Goal: Task Accomplishment & Management: Manage account settings

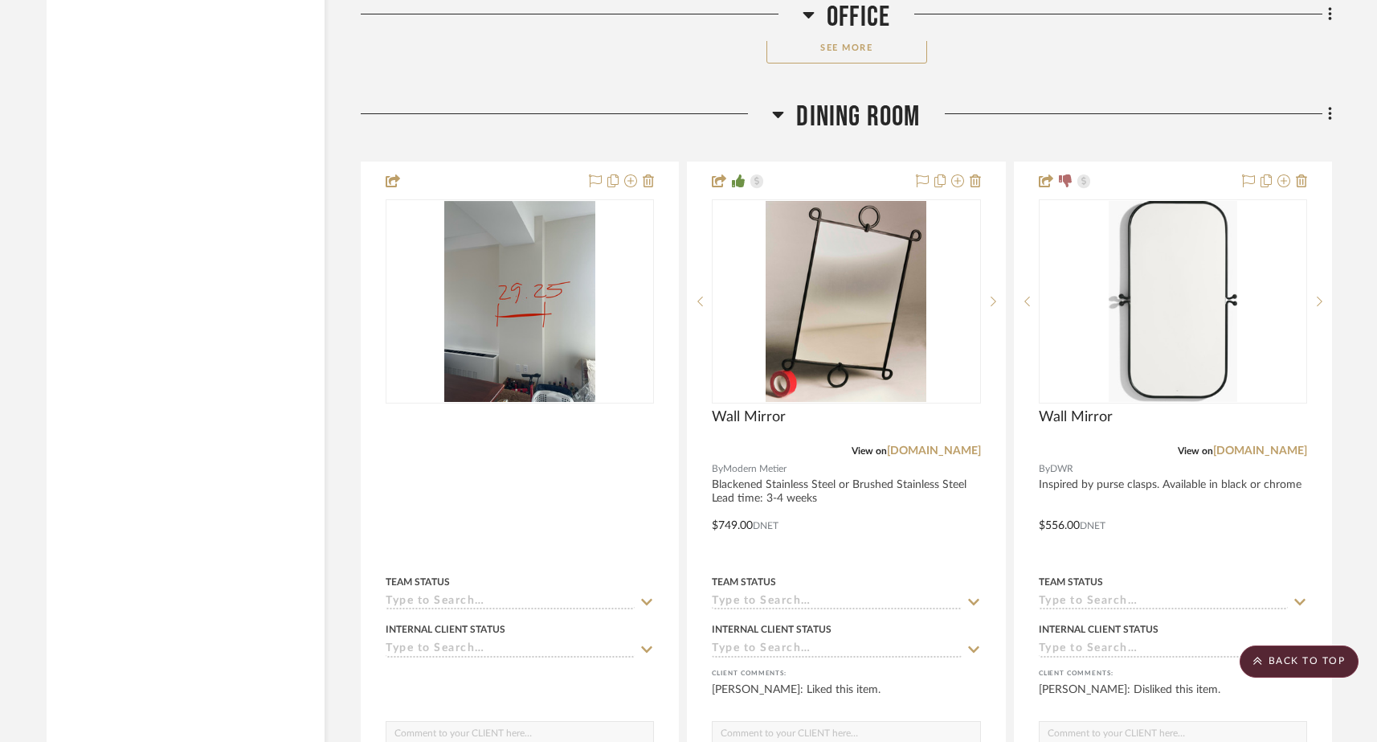
scroll to position [10191, 0]
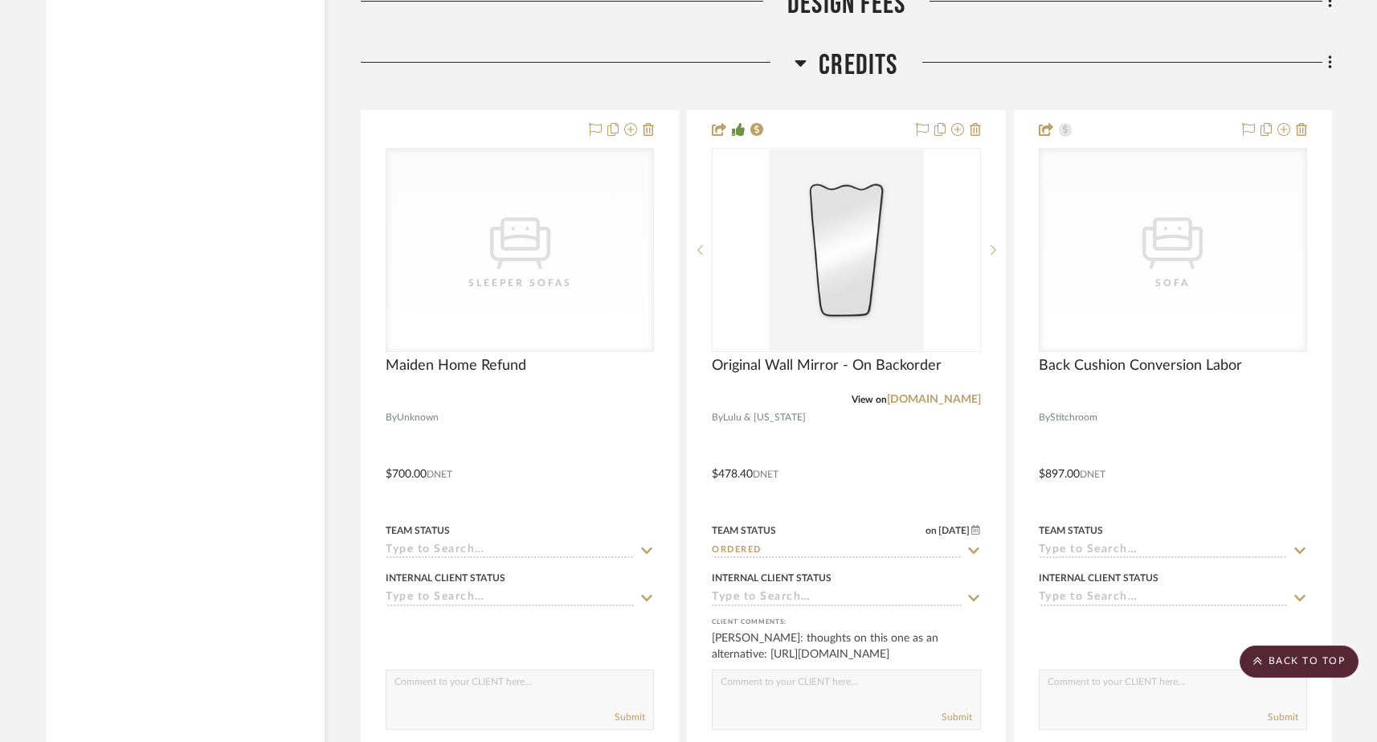
scroll to position [19543, 0]
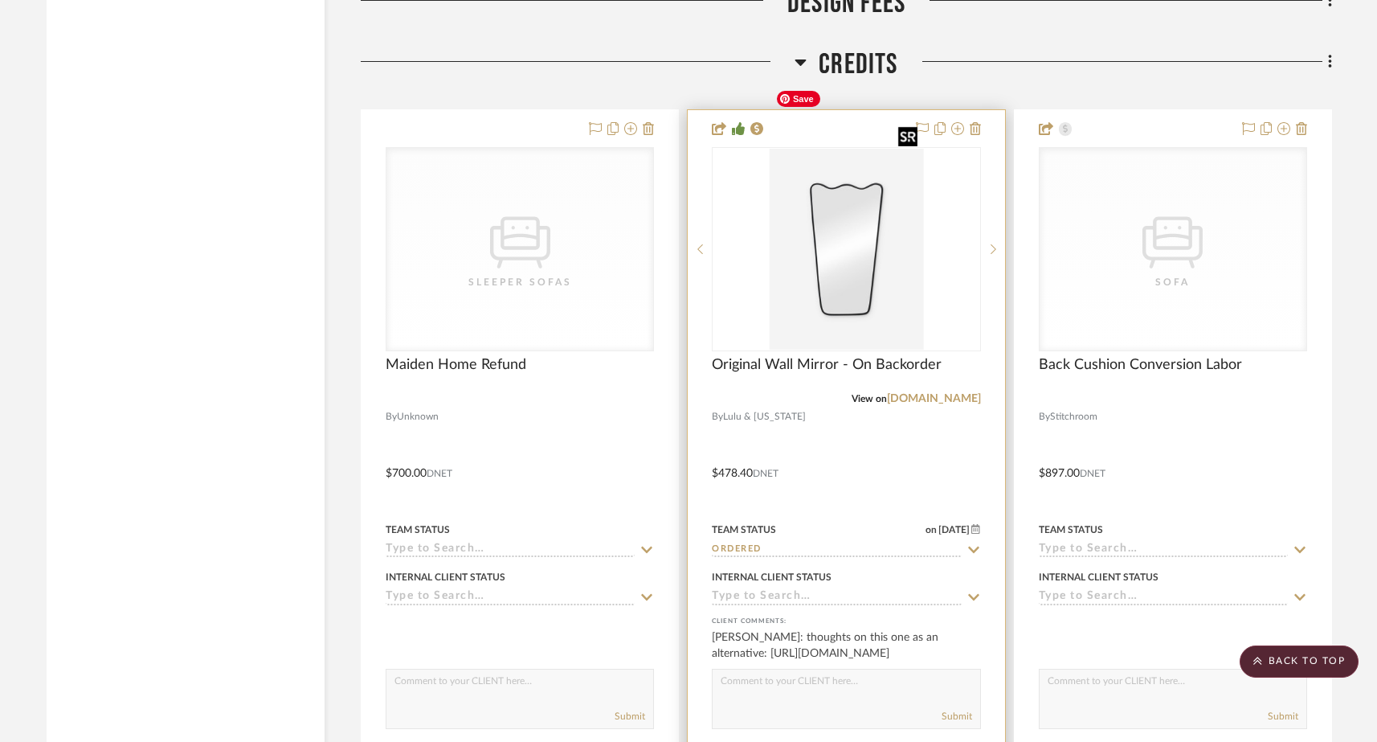
click at [841, 216] on img "0" at bounding box center [846, 249] width 154 height 201
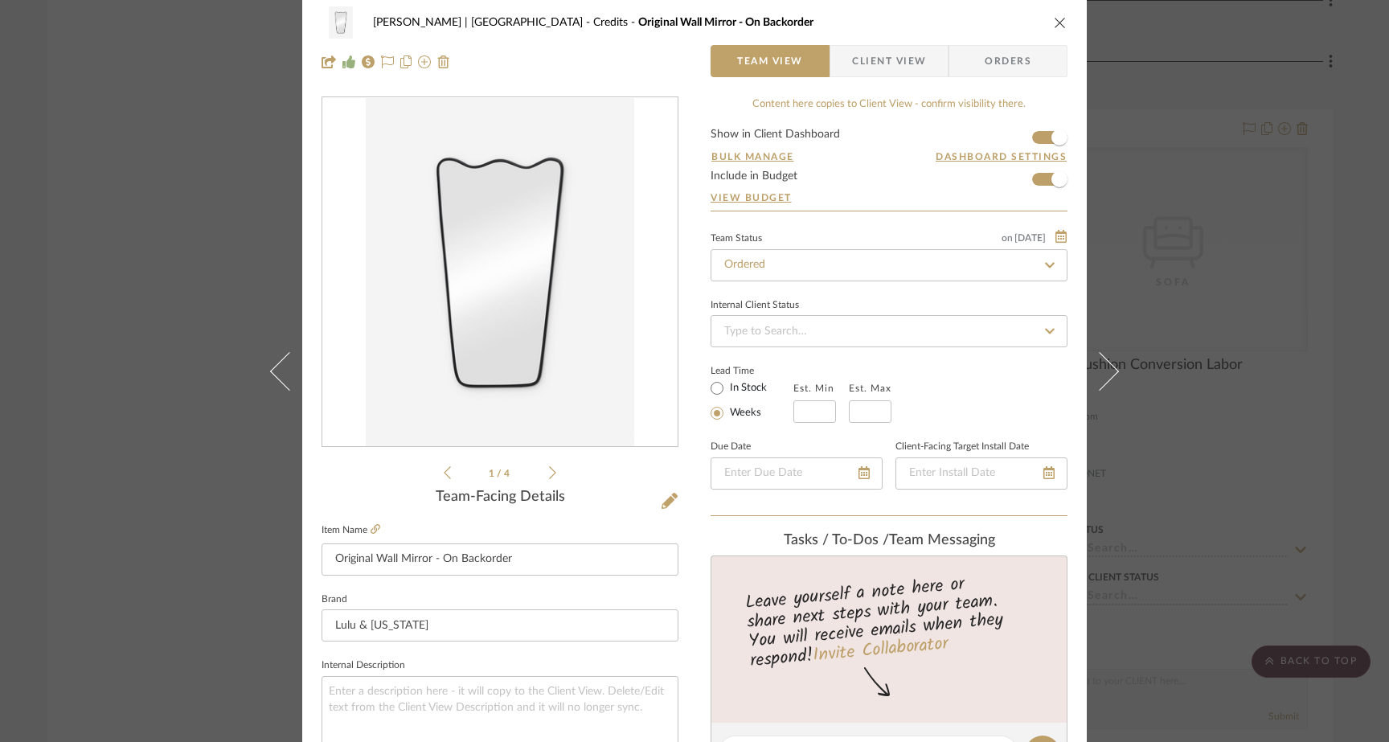
scroll to position [0, 0]
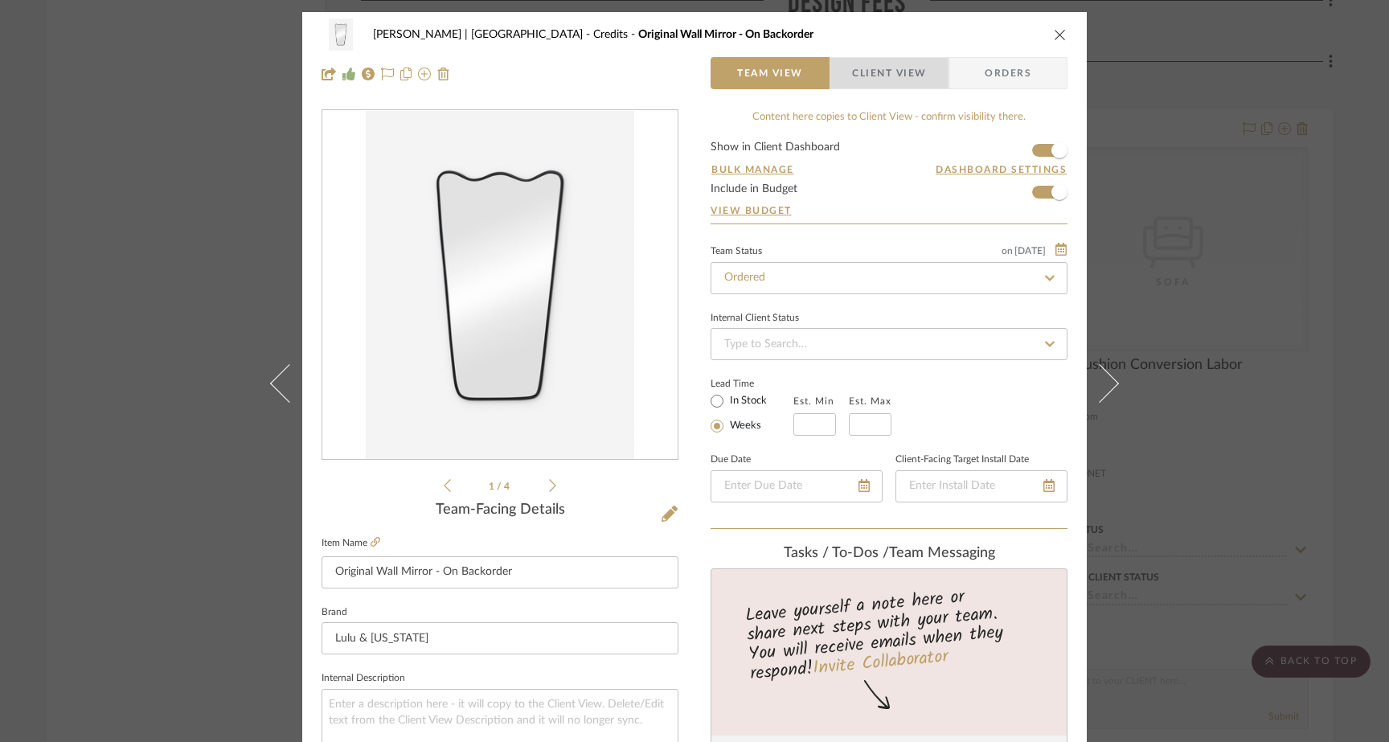
click at [891, 68] on span "Client View" at bounding box center [889, 73] width 74 height 32
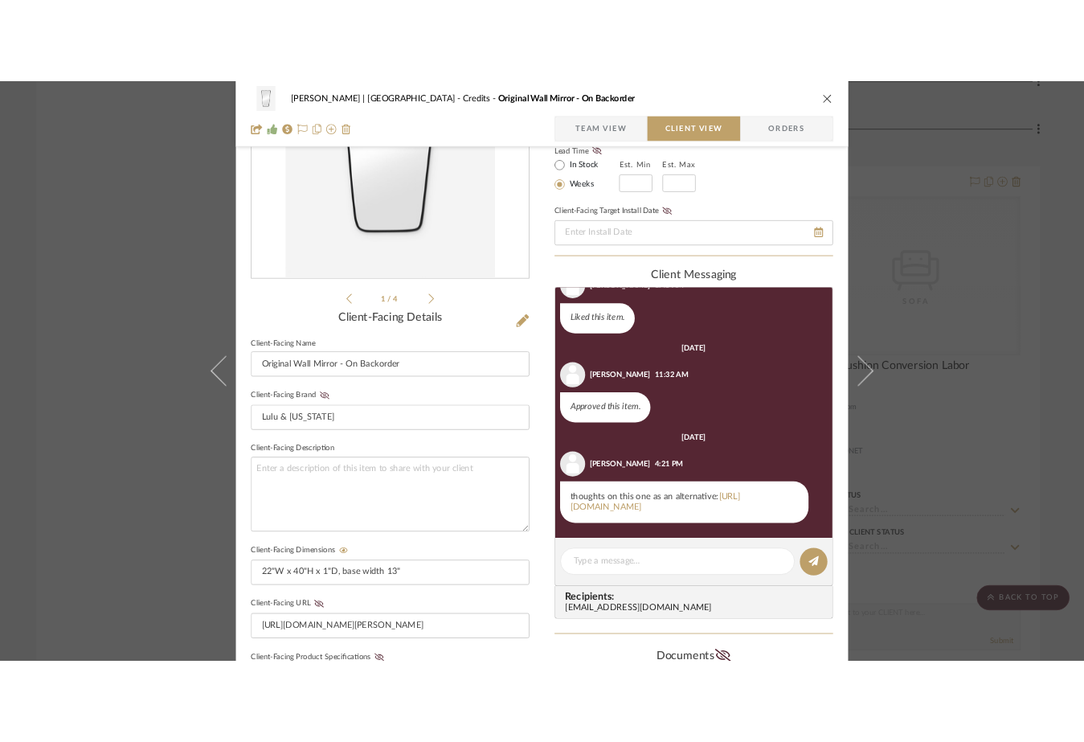
scroll to position [210, 0]
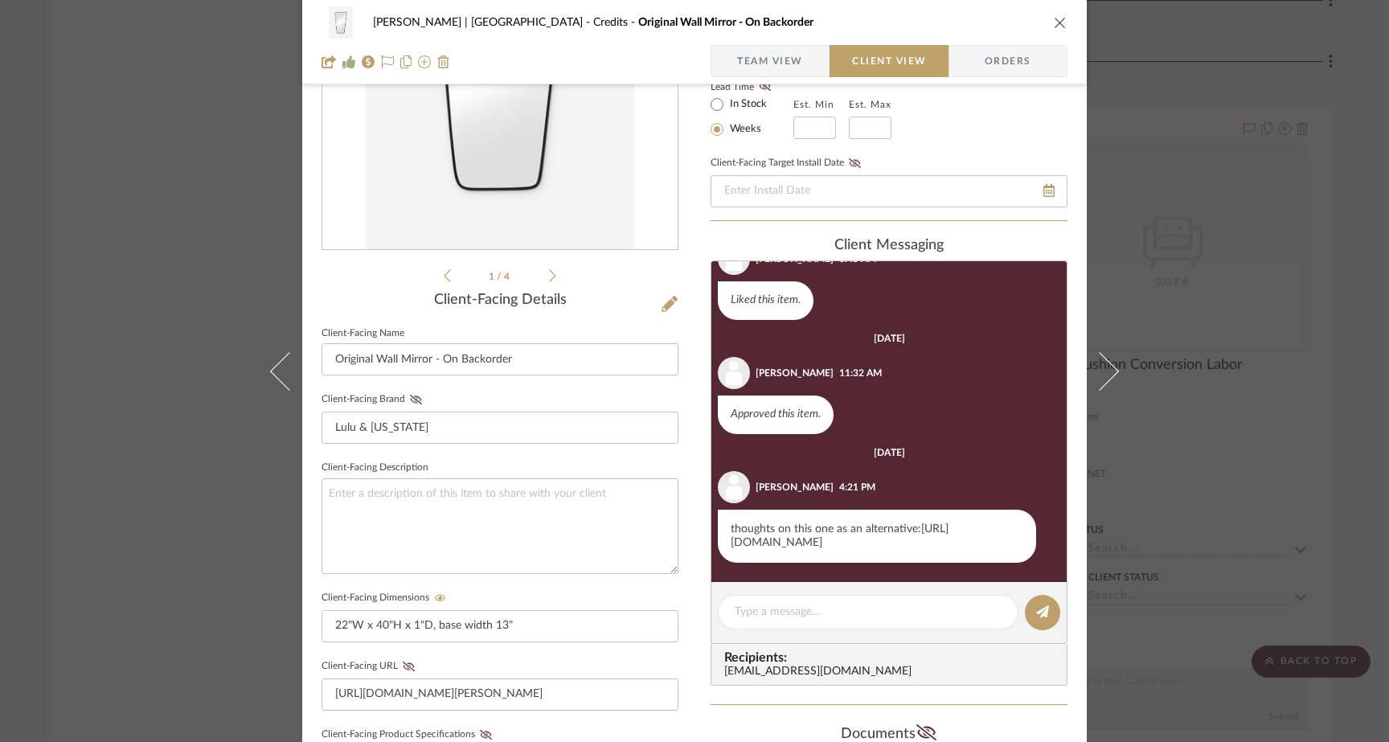
click at [802, 529] on link "https://palmeraies.shop/products/black-italian-mirror-shield-brass-mirror-36916…" at bounding box center [839, 535] width 218 height 25
click at [839, 530] on link "https://palmeraies.shop/products/black-italian-mirror-shield-brass-mirror-36916…" at bounding box center [839, 535] width 218 height 25
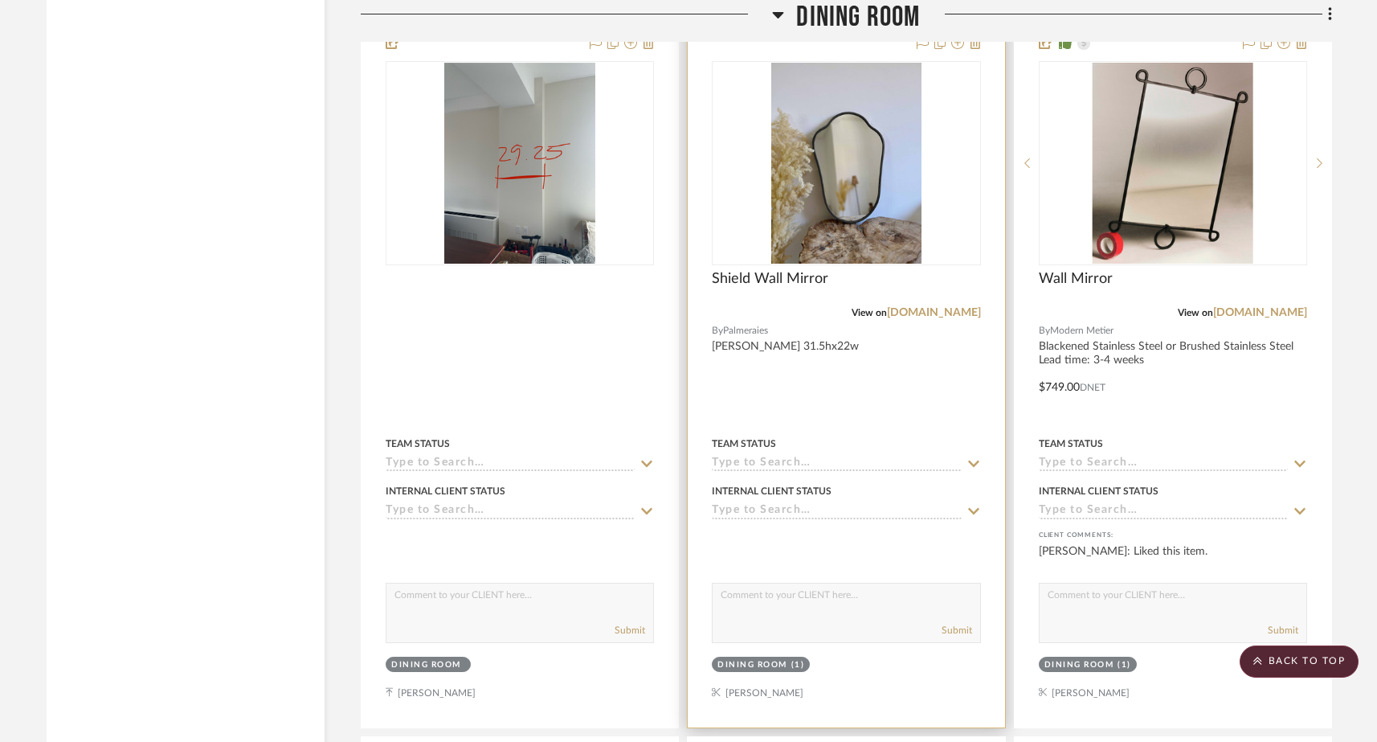
scroll to position [10363, 0]
click at [802, 184] on img "0" at bounding box center [846, 161] width 150 height 201
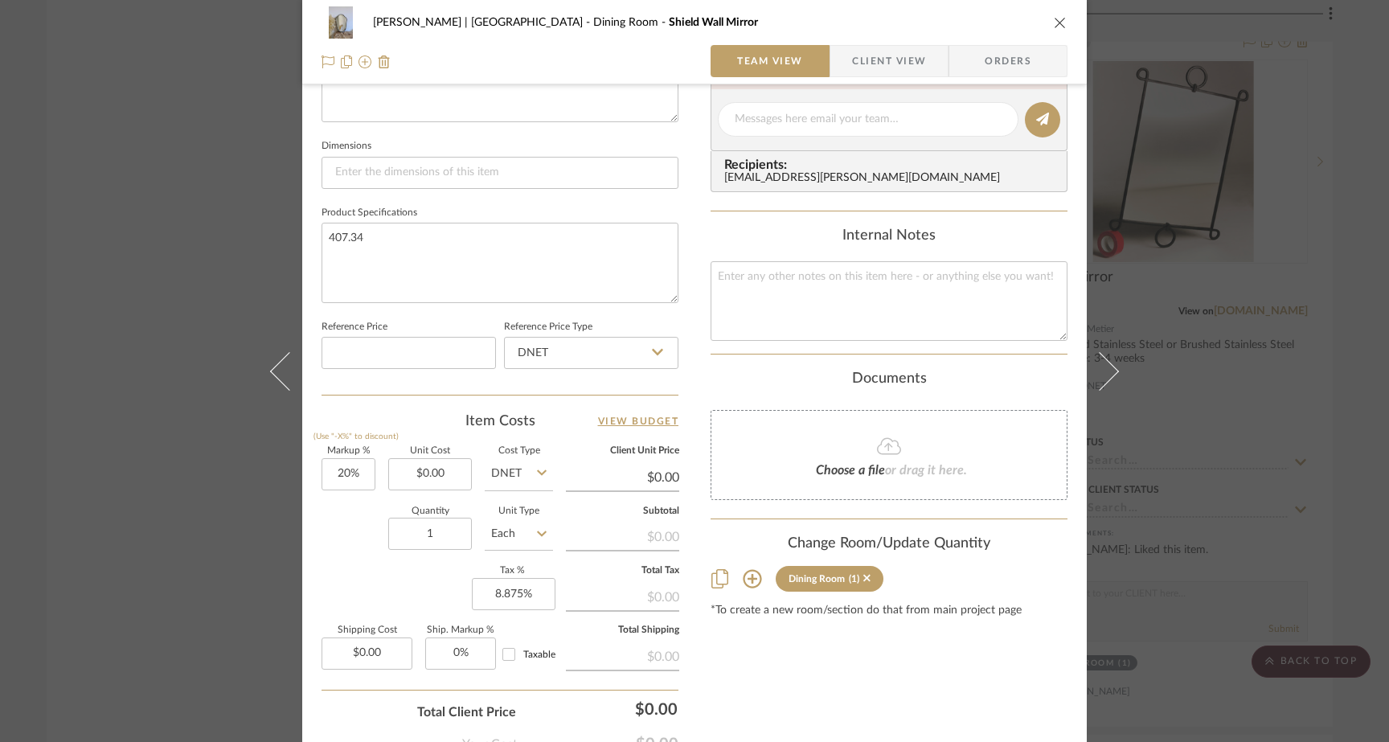
scroll to position [647, 0]
drag, startPoint x: 365, startPoint y: 234, endPoint x: 311, endPoint y: 236, distance: 53.9
click at [311, 236] on div "Ferree | Brooklyn Heights Dining Room Shield Wall Mirror Team View Client View …" at bounding box center [694, 107] width 784 height 1484
click at [443, 472] on input "0.00" at bounding box center [430, 473] width 84 height 32
paste input "407.34"
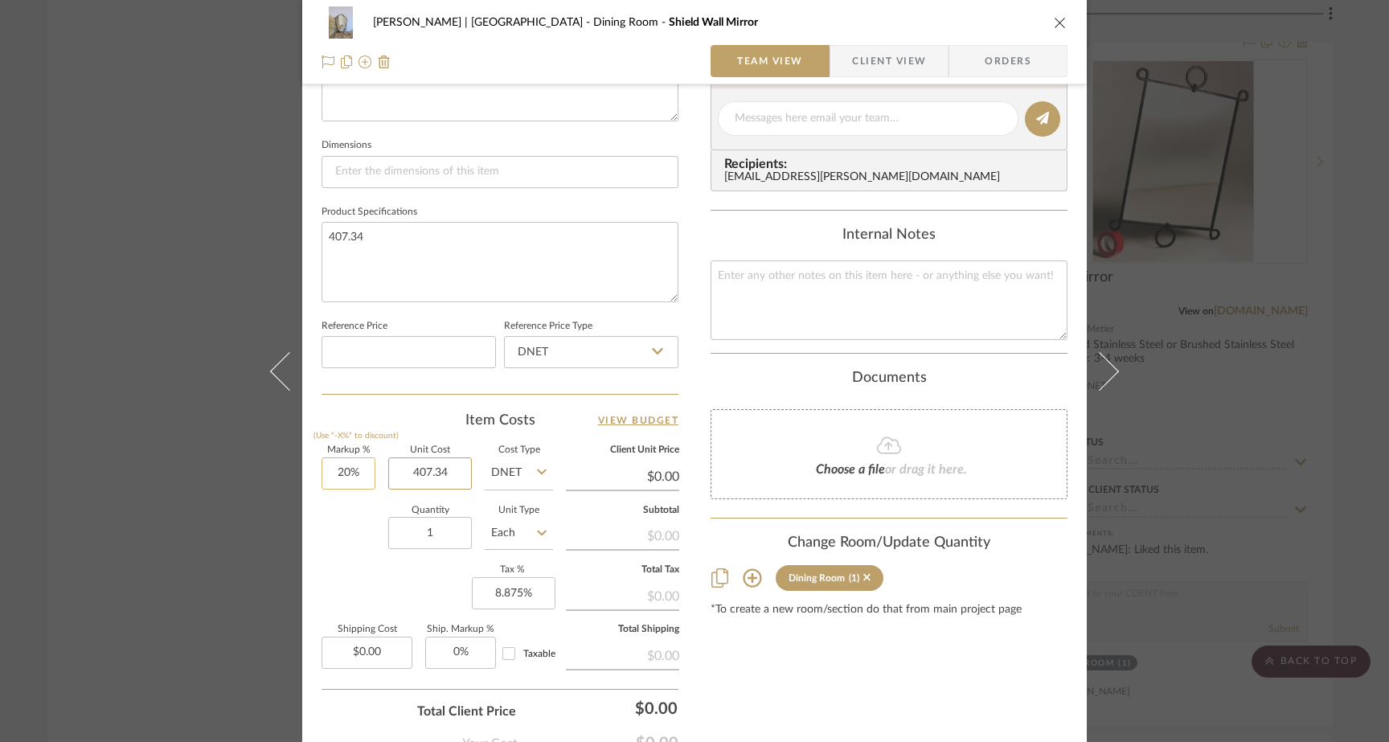
type input "407.34"
type input "20"
type input "$407.34"
click at [349, 475] on input "20" at bounding box center [348, 473] width 54 height 32
type input "$488.81"
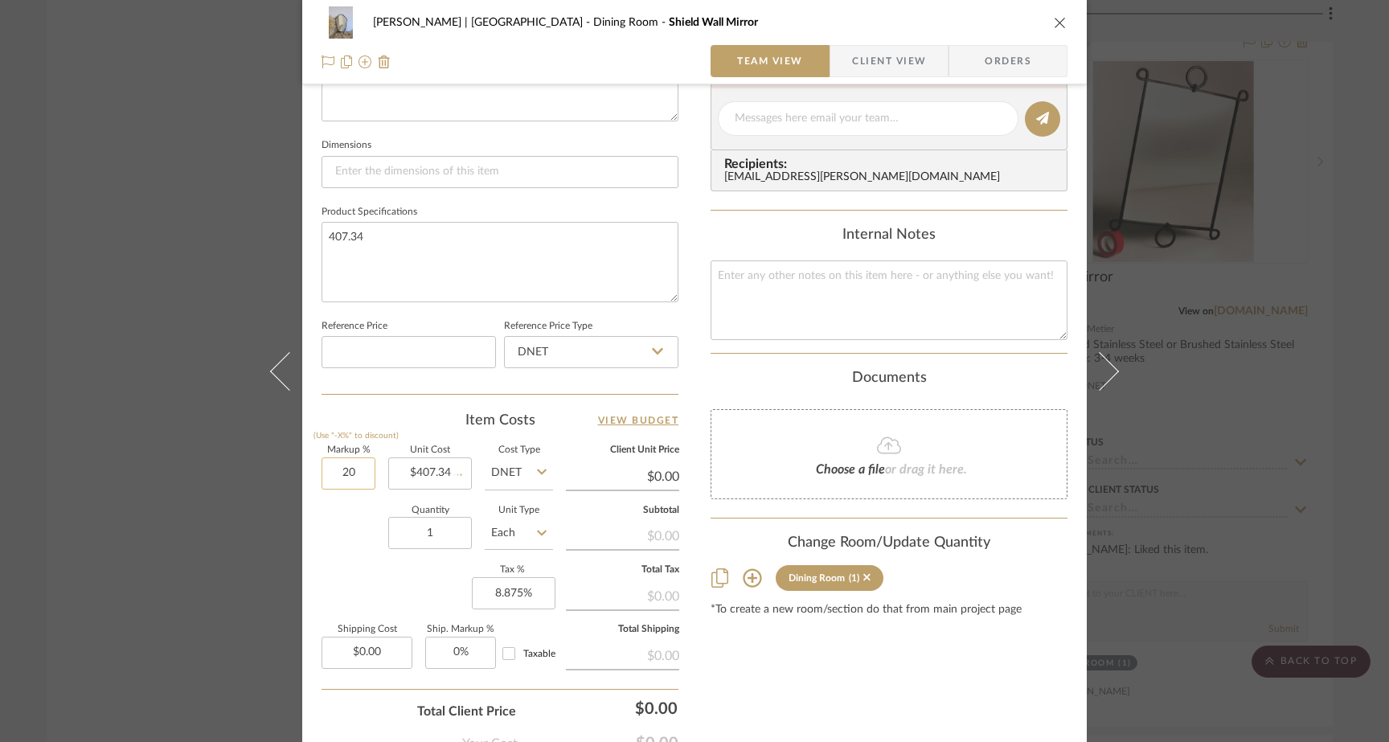
type input "$48.88"
type input "0%"
click at [360, 536] on div "Quantity 1 Unit Type Each" at bounding box center [436, 534] width 231 height 57
type input "$407.34"
type input "$40.73"
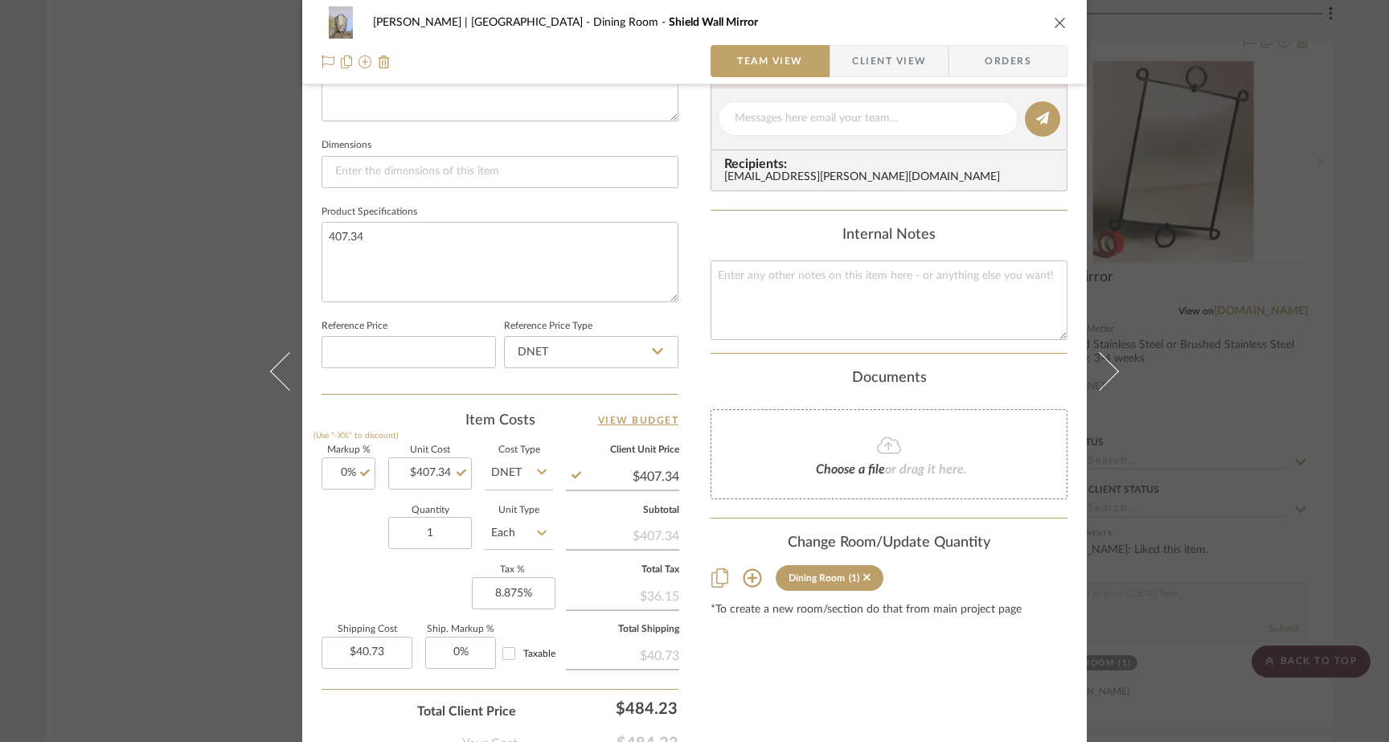
click at [183, 257] on div "Ferree | Brooklyn Heights Dining Room Shield Wall Mirror Team View Client View …" at bounding box center [694, 371] width 1389 height 742
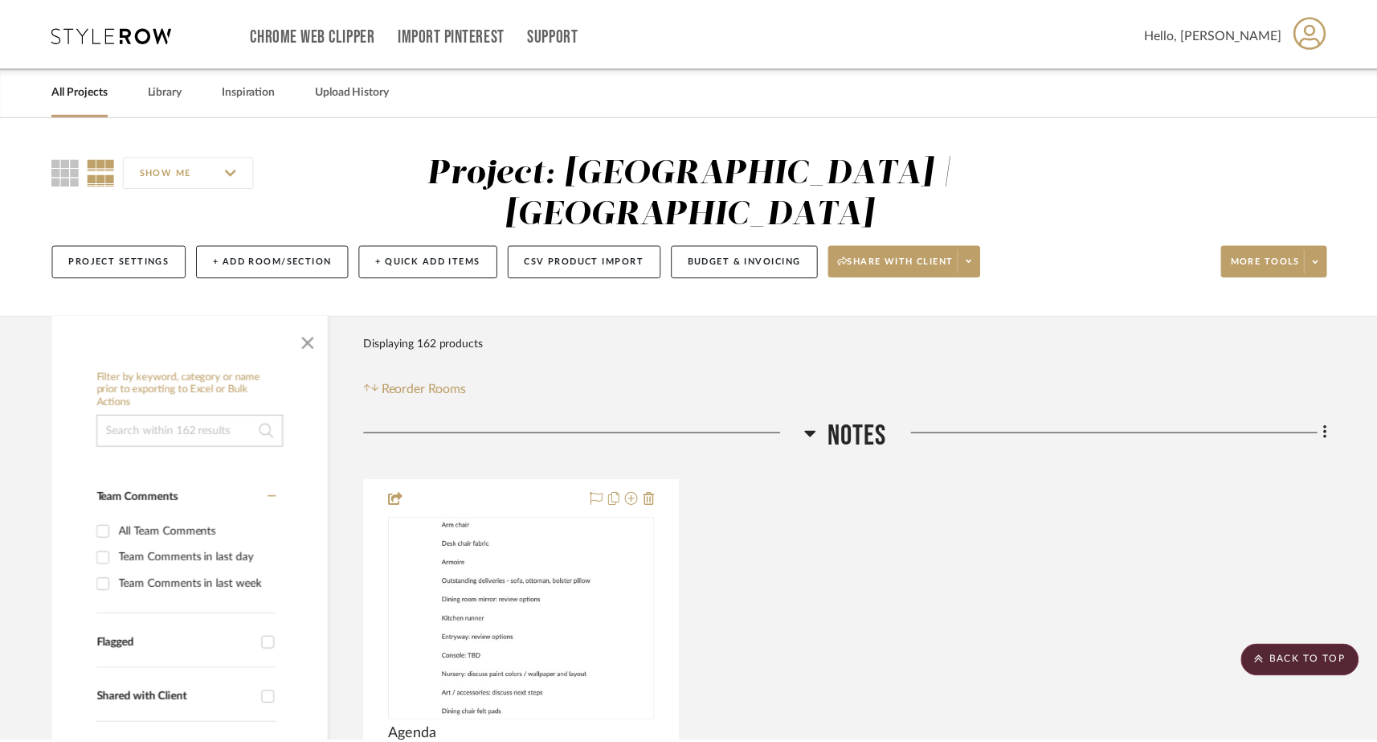
scroll to position [10363, 0]
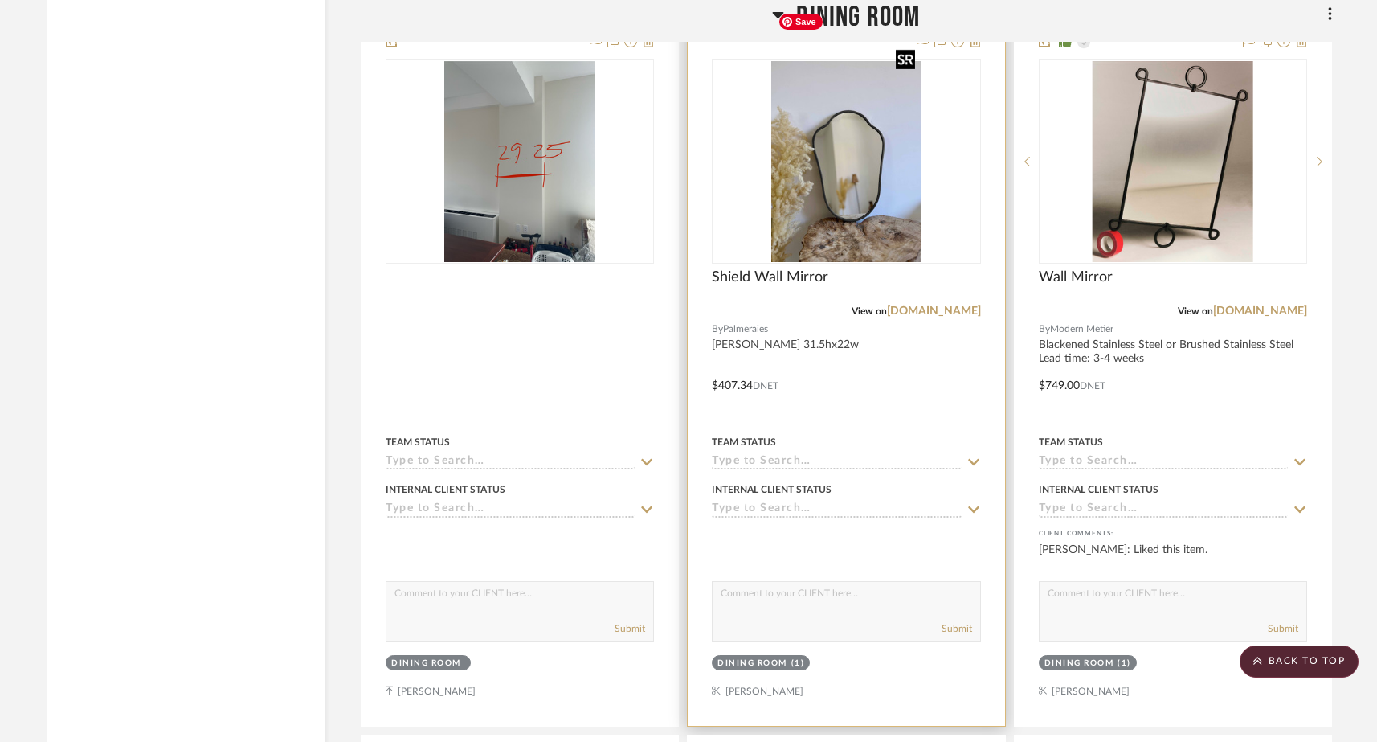
click at [865, 113] on img "0" at bounding box center [846, 161] width 150 height 201
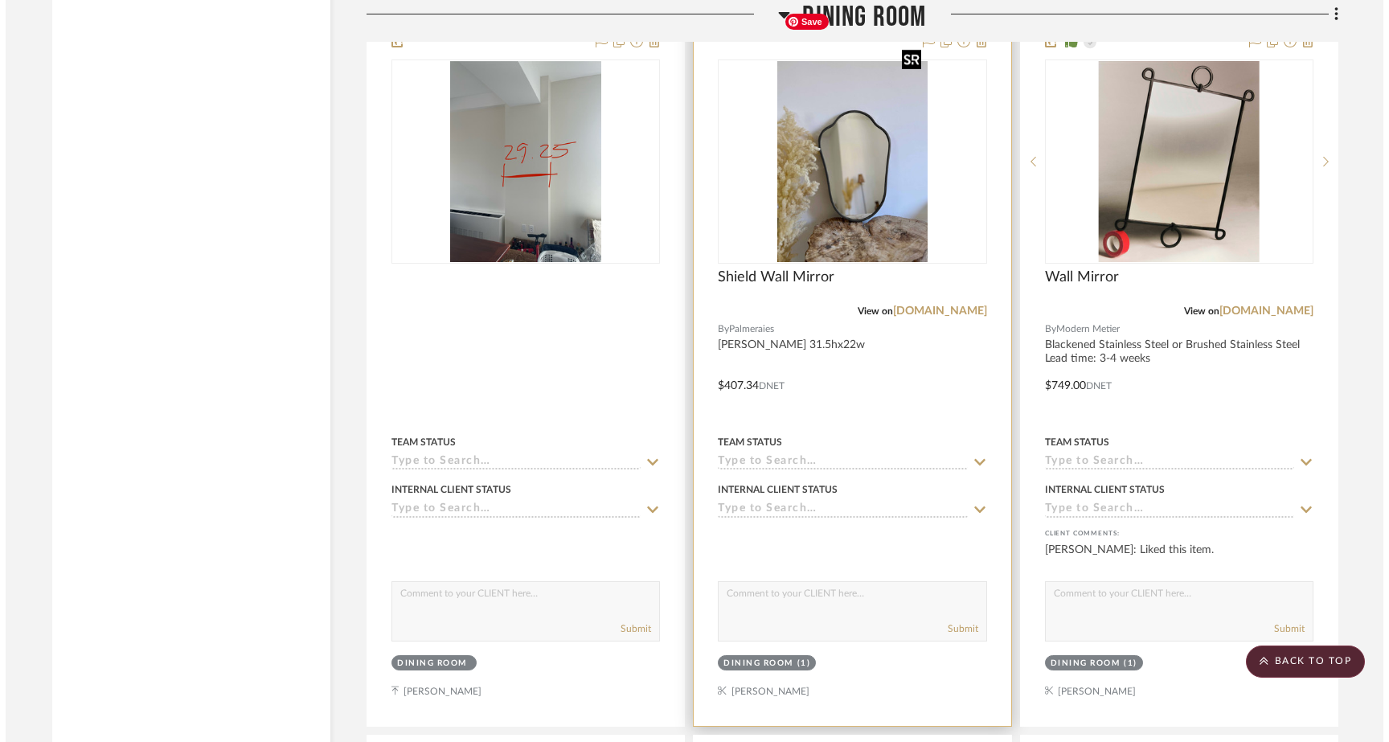
scroll to position [0, 0]
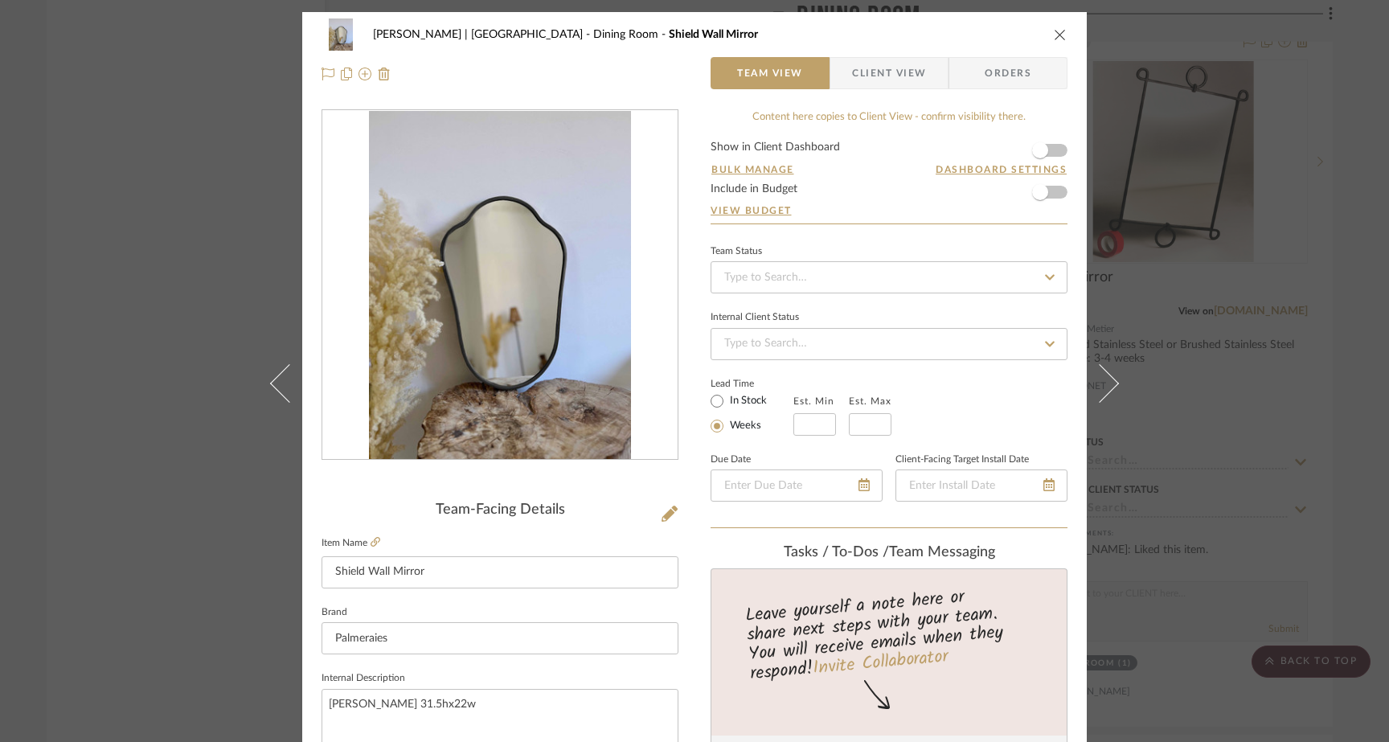
click at [902, 80] on span "Client View" at bounding box center [889, 73] width 74 height 32
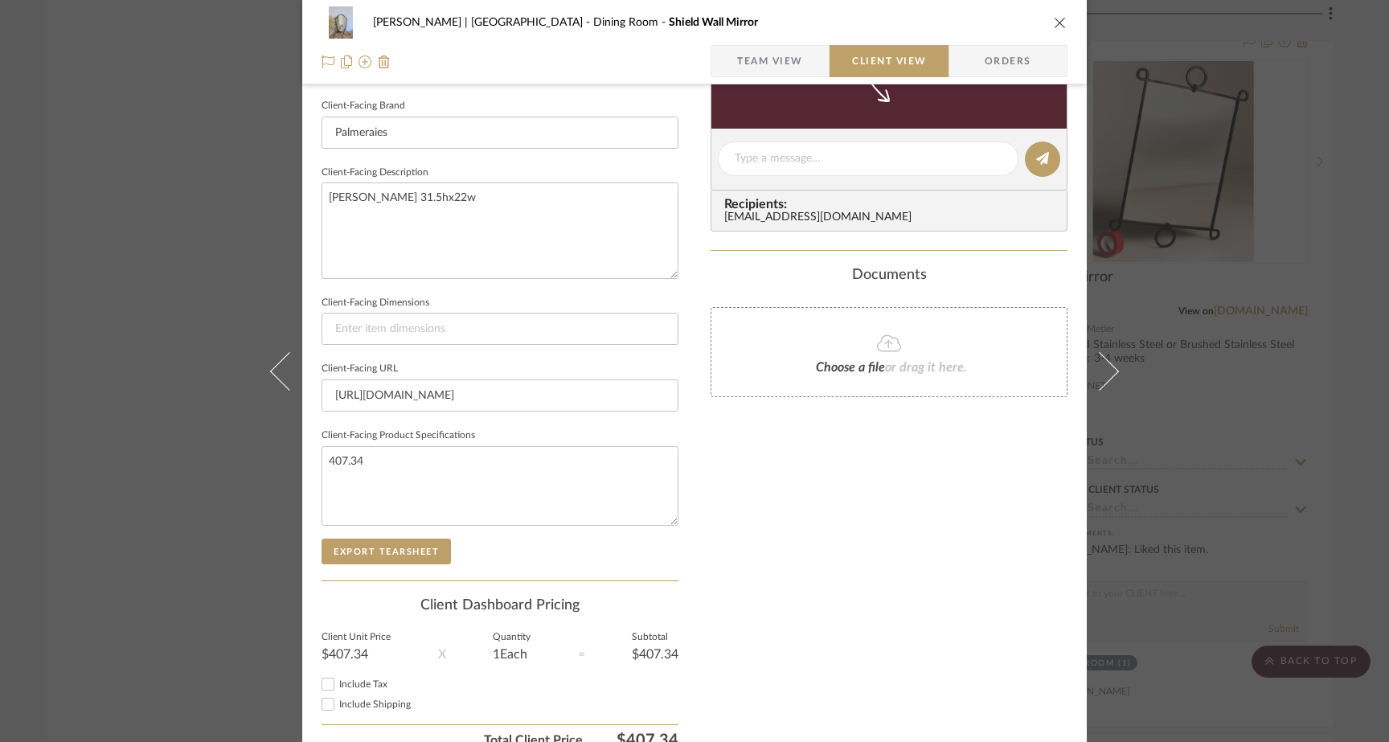
scroll to position [581, 0]
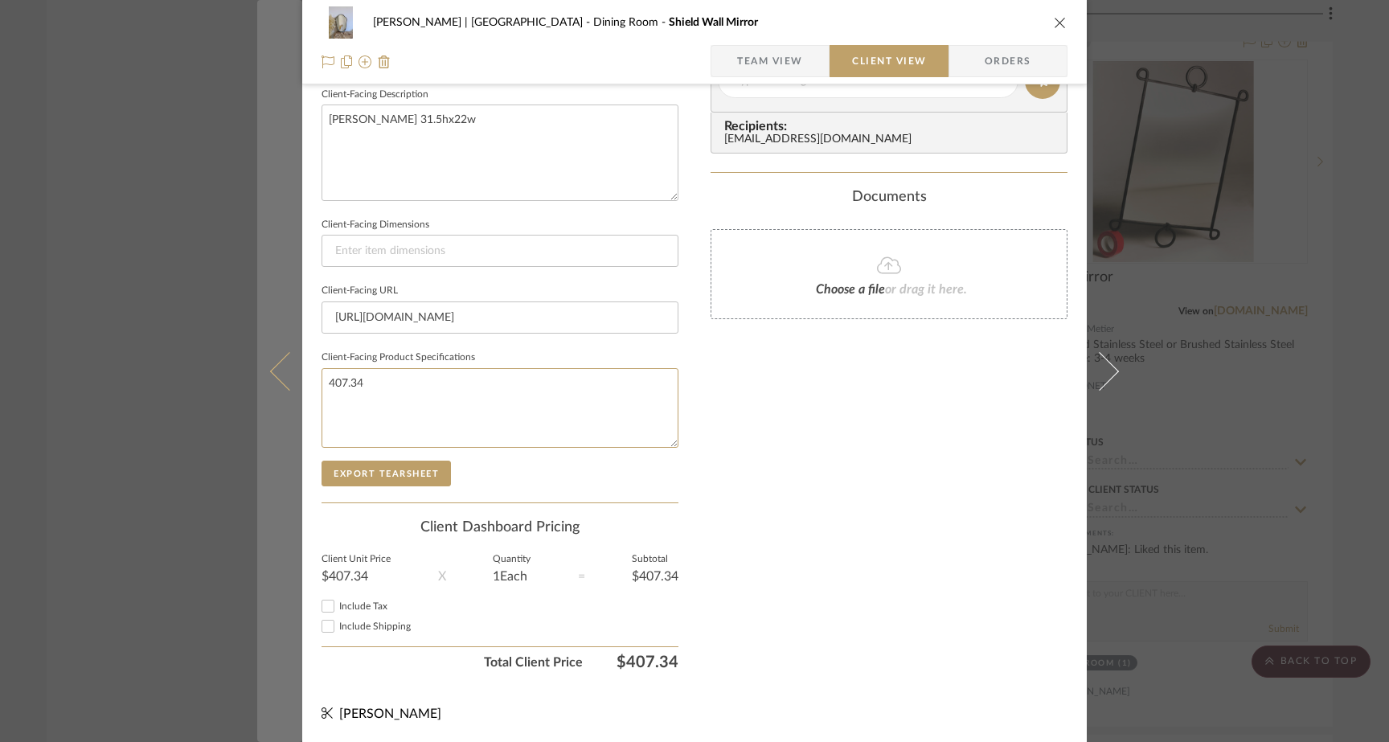
drag, startPoint x: 376, startPoint y: 381, endPoint x: 288, endPoint y: 378, distance: 88.4
click at [288, 378] on mat-dialog-content "Ferree | Brooklyn Heights Dining Room Shield Wall Mirror Team View Client View …" at bounding box center [694, 86] width 874 height 1311
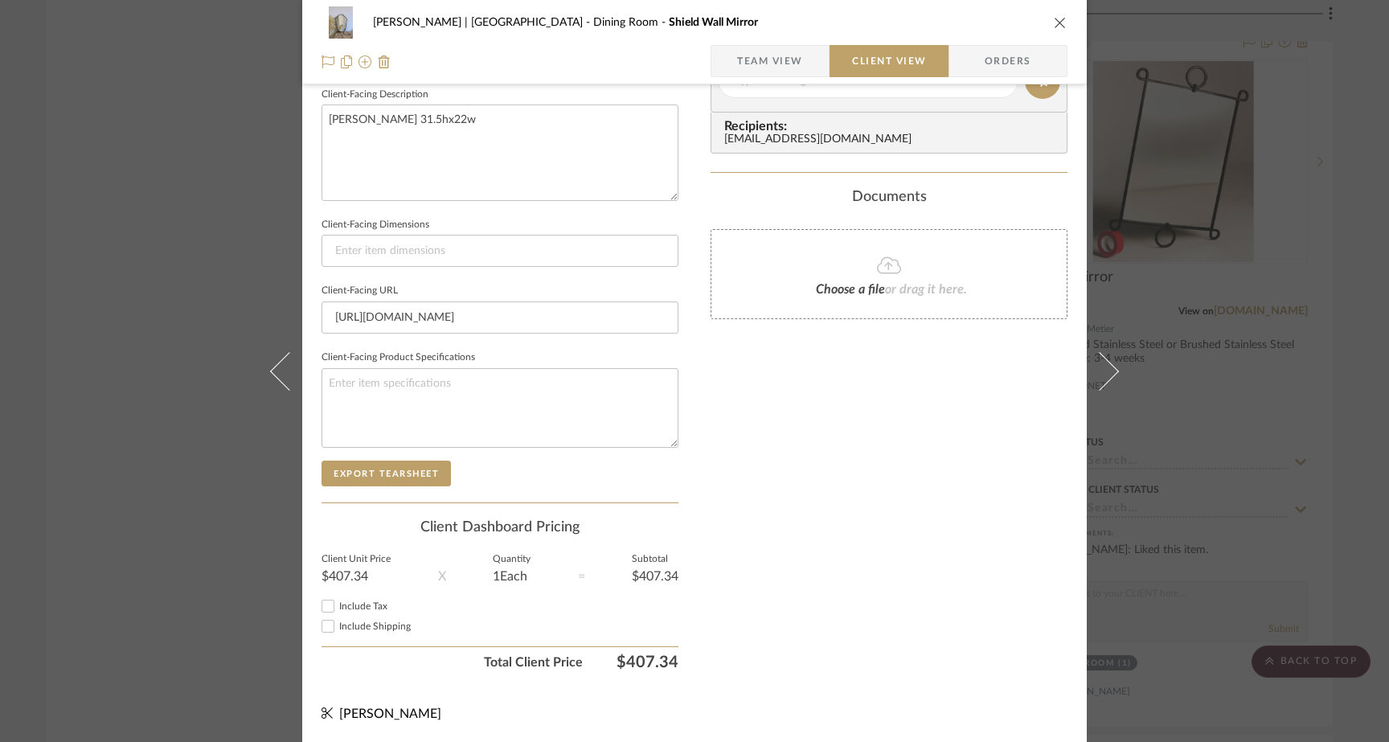
click at [215, 270] on div "Ferree | Brooklyn Heights Dining Room Shield Wall Mirror Team View Client View …" at bounding box center [694, 371] width 1389 height 742
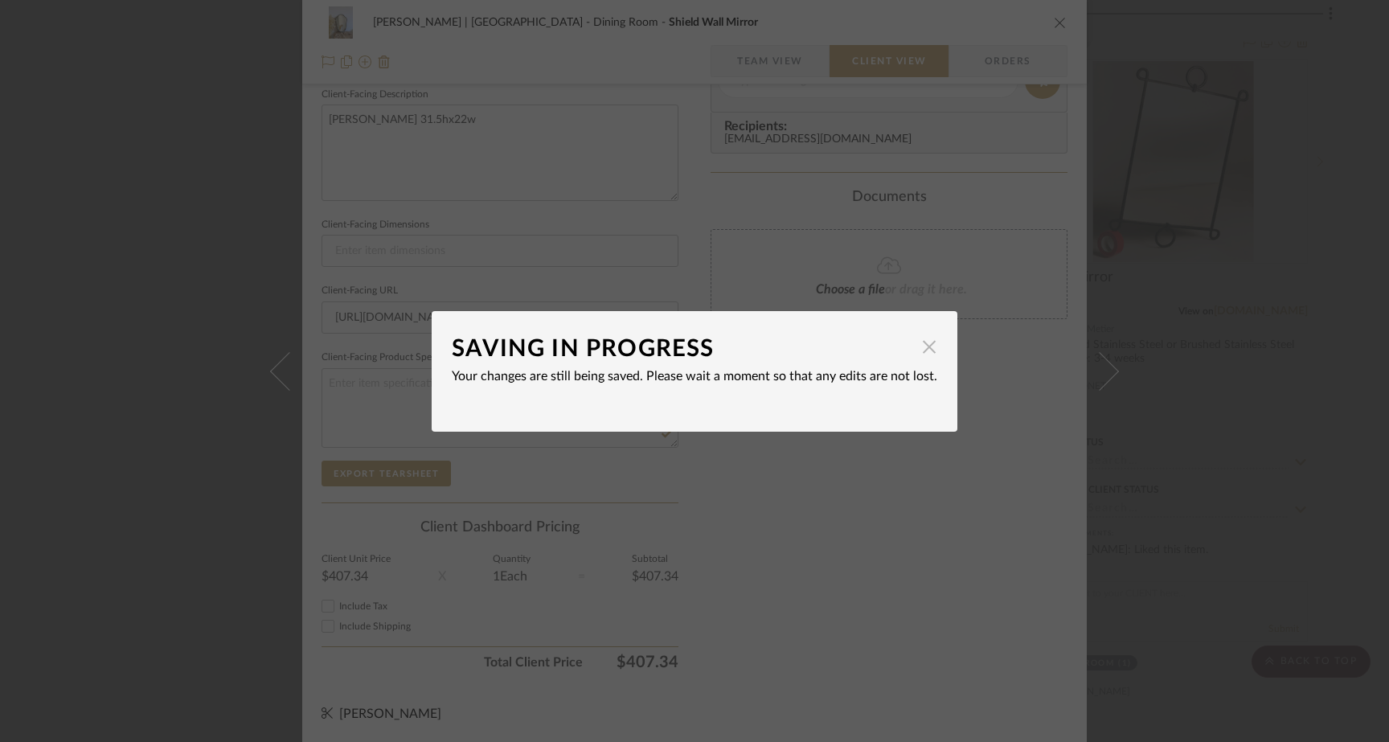
click at [923, 348] on span "button" at bounding box center [929, 347] width 32 height 32
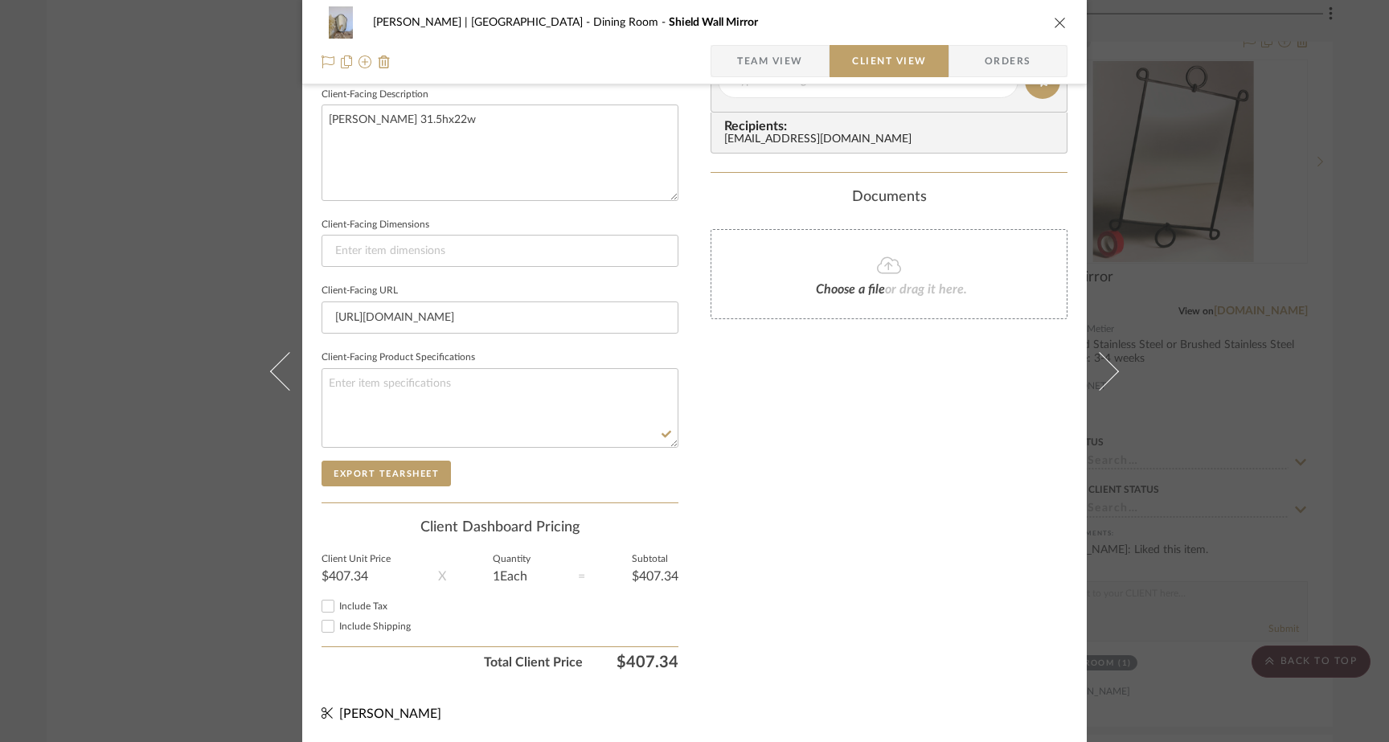
click at [148, 153] on div "Ferree | Brooklyn Heights Dining Room Shield Wall Mirror Team View Client View …" at bounding box center [694, 371] width 1389 height 742
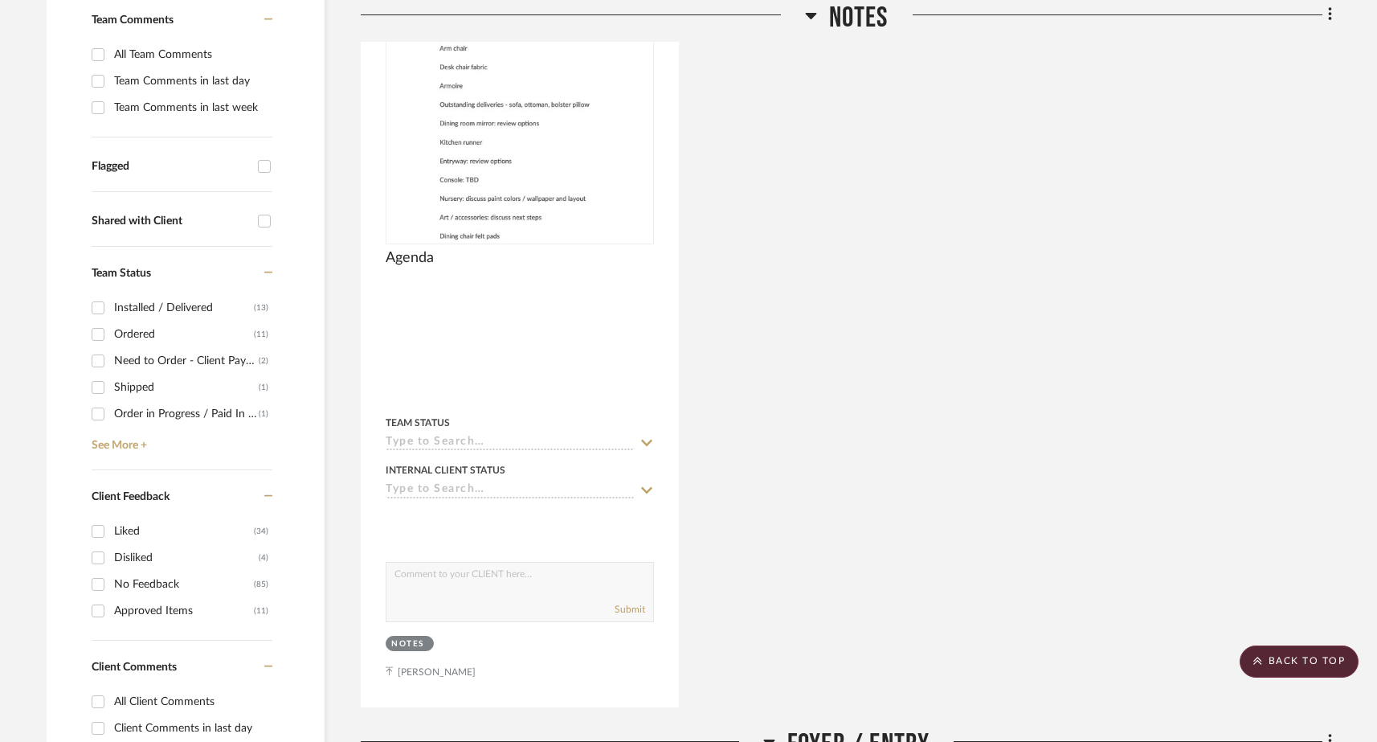
scroll to position [0, 0]
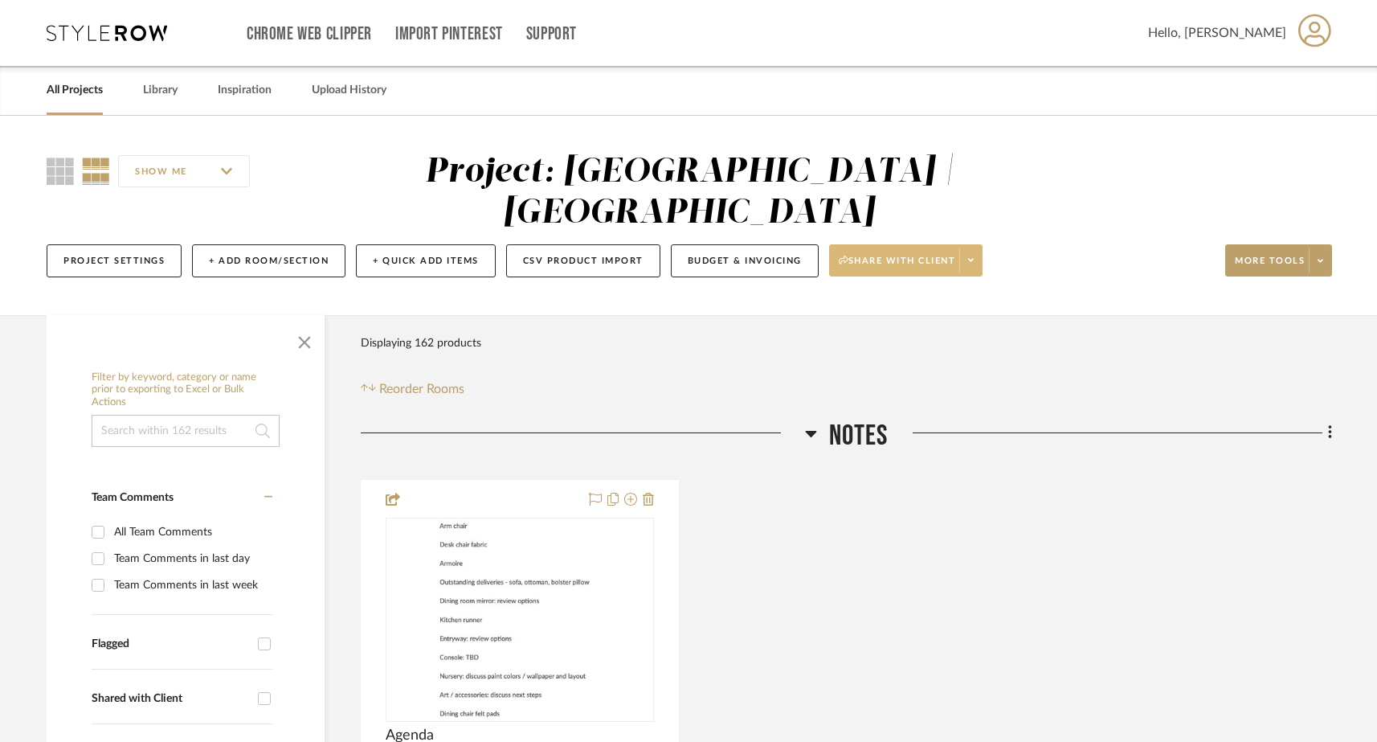
click at [967, 248] on span at bounding box center [970, 260] width 22 height 24
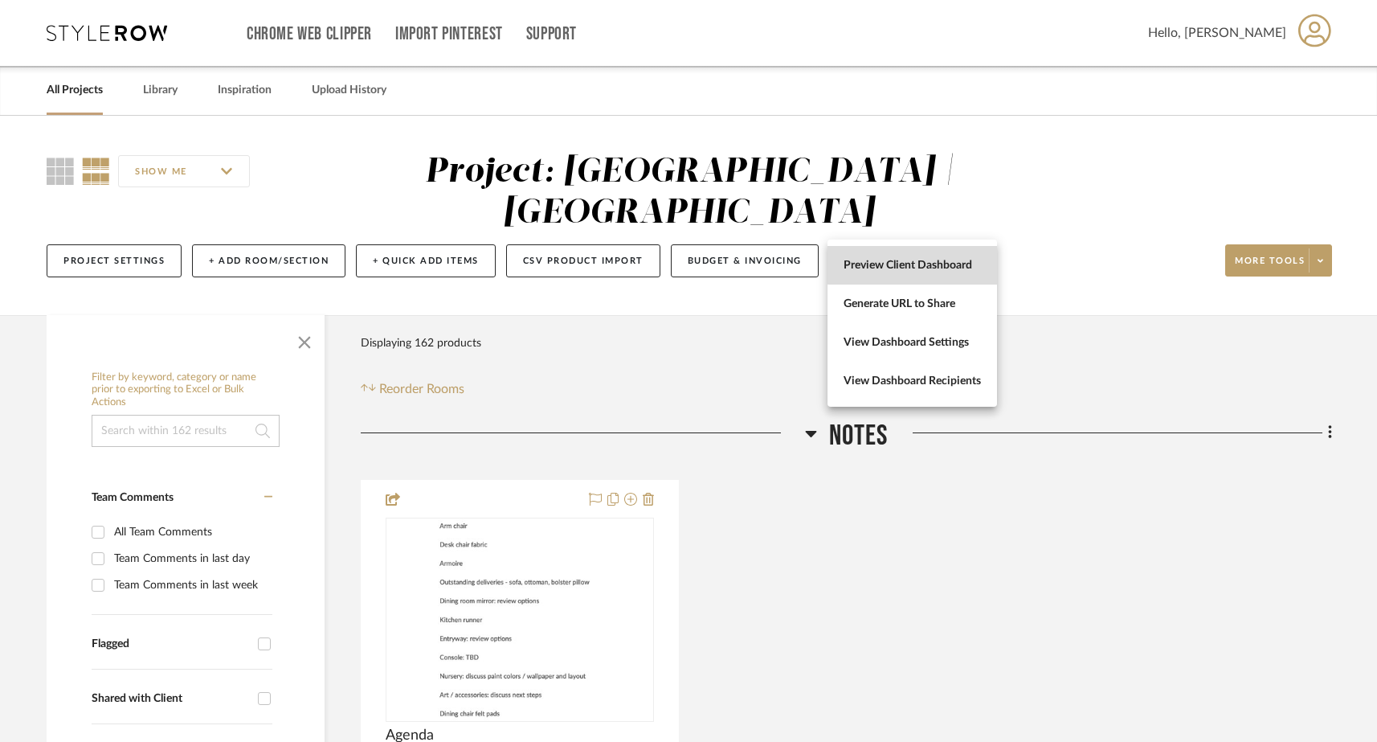
click at [947, 256] on button "Preview Client Dashboard" at bounding box center [913, 265] width 170 height 39
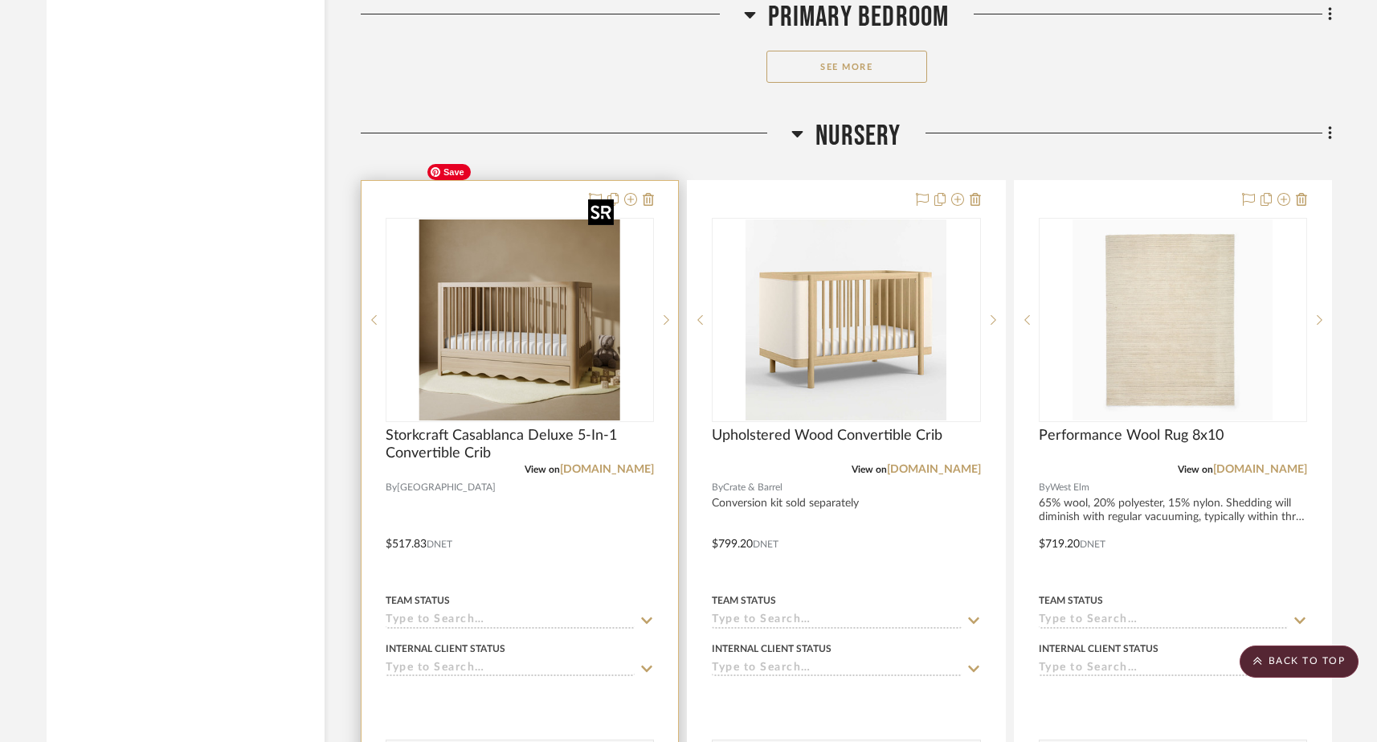
scroll to position [17037, 0]
click at [664, 313] on icon at bounding box center [667, 318] width 6 height 11
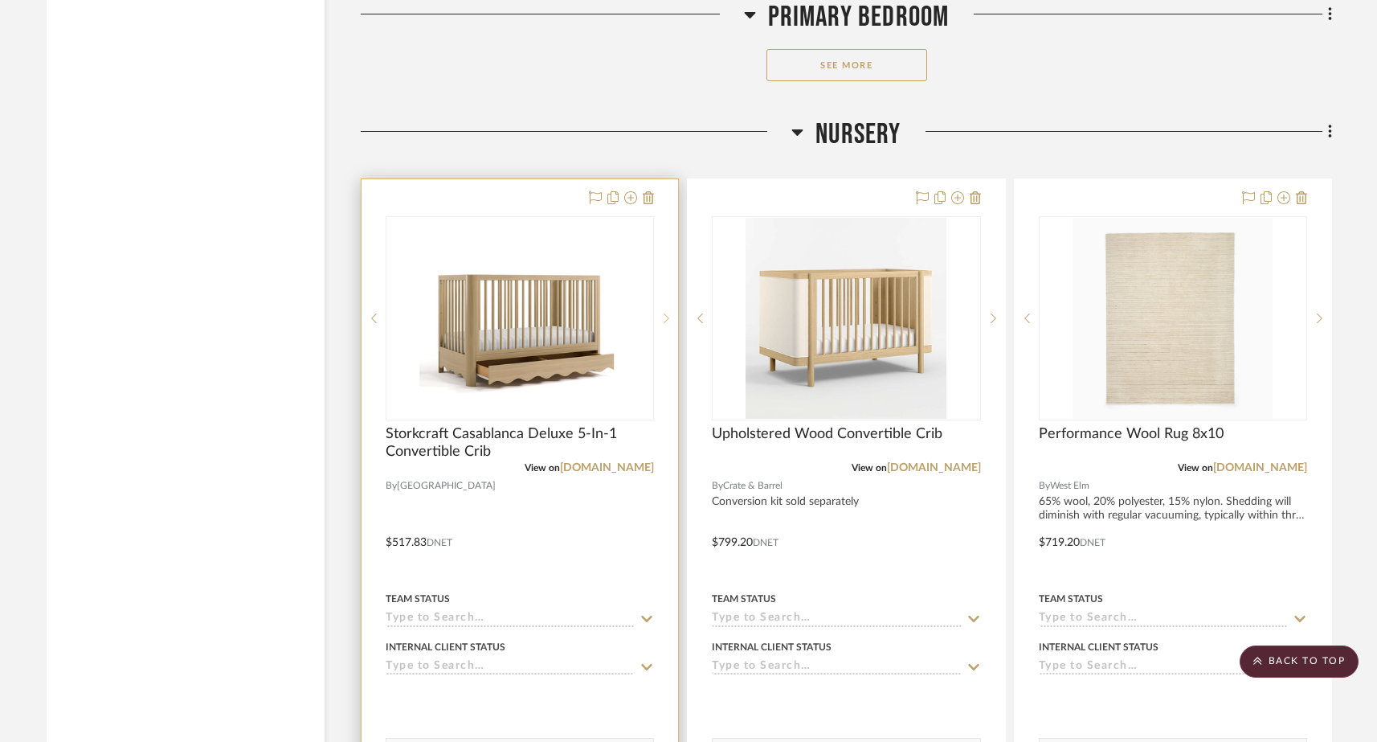
click at [664, 313] on icon at bounding box center [667, 318] width 6 height 11
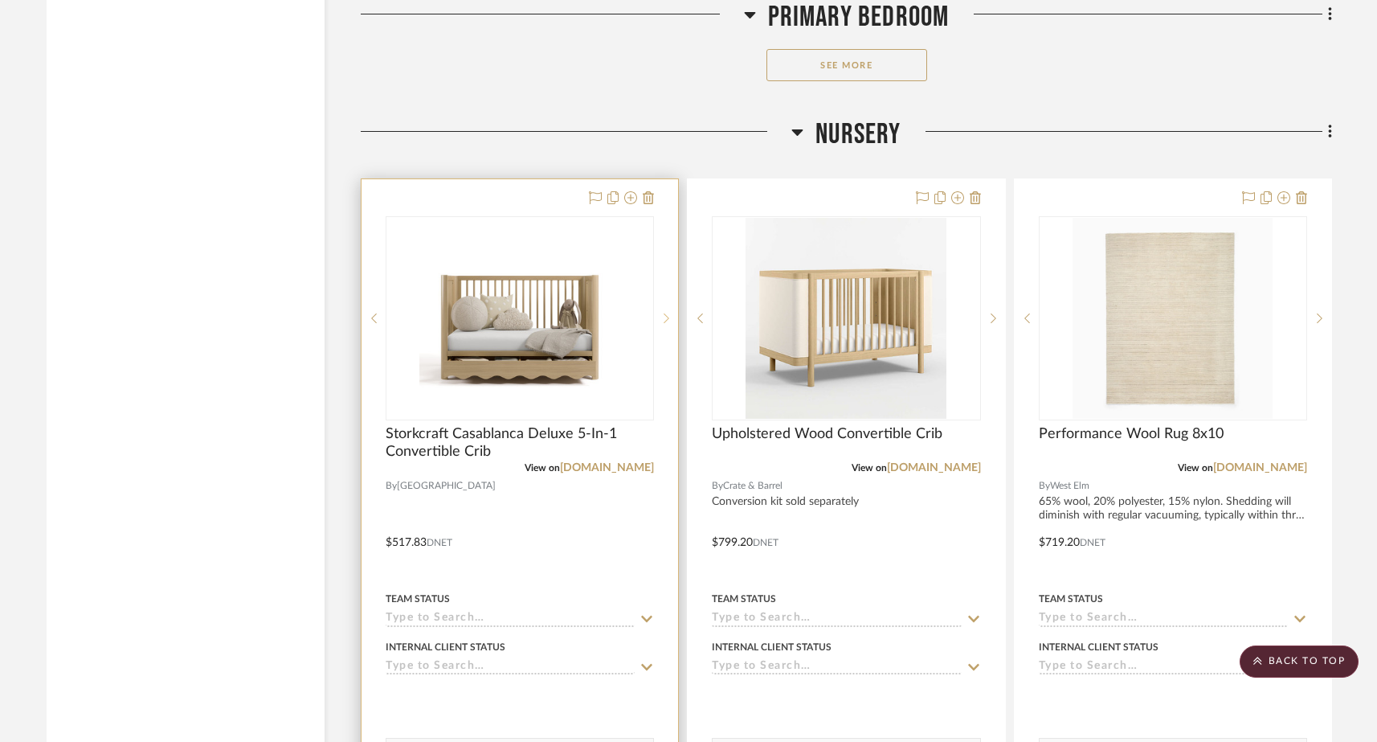
click at [664, 313] on icon at bounding box center [667, 318] width 6 height 11
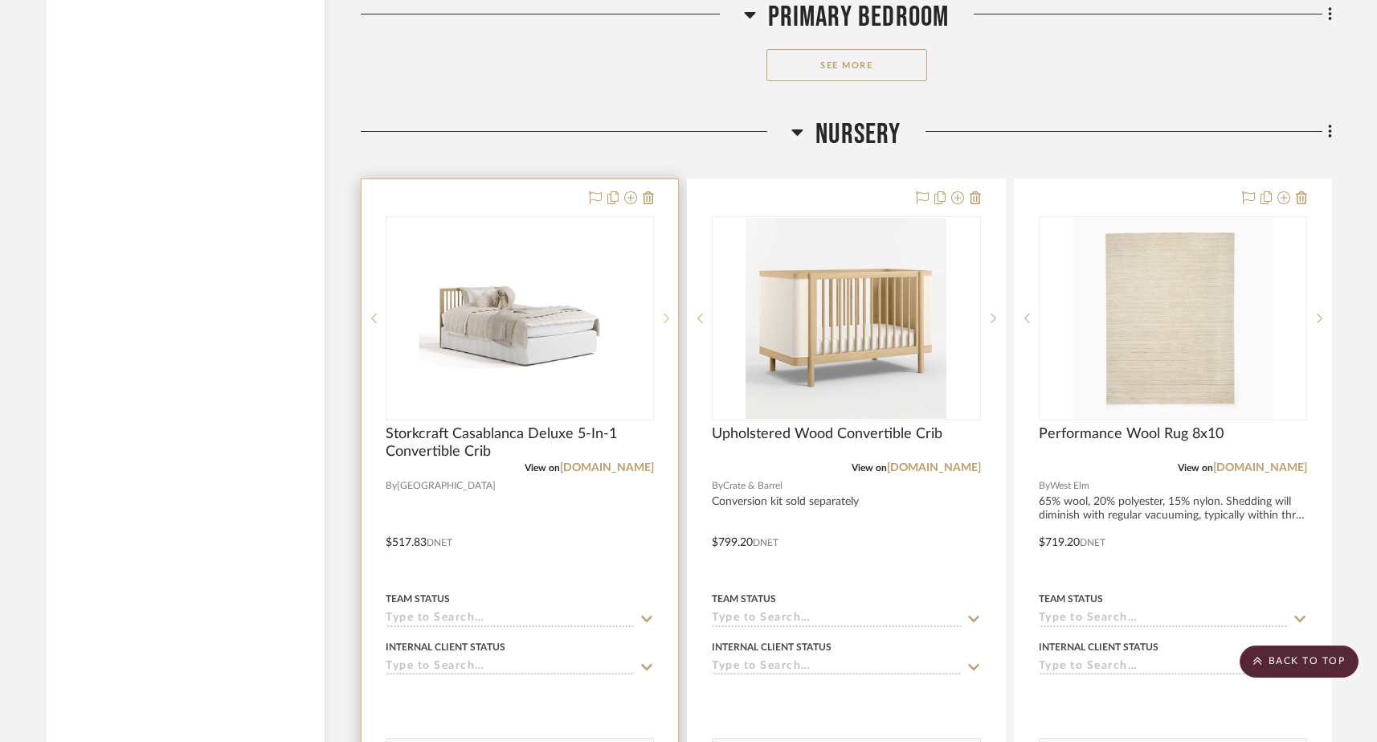
click at [664, 313] on icon at bounding box center [667, 318] width 6 height 11
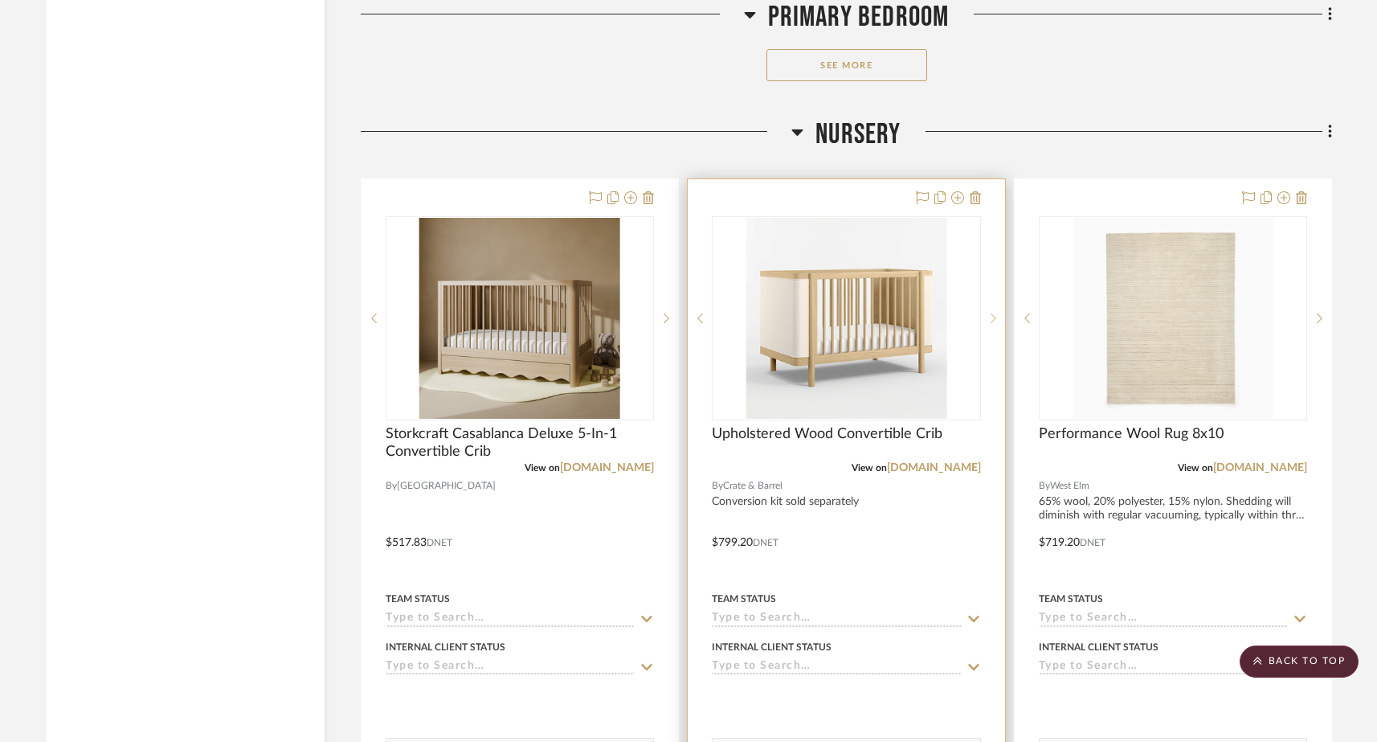
click at [993, 313] on icon at bounding box center [994, 318] width 6 height 11
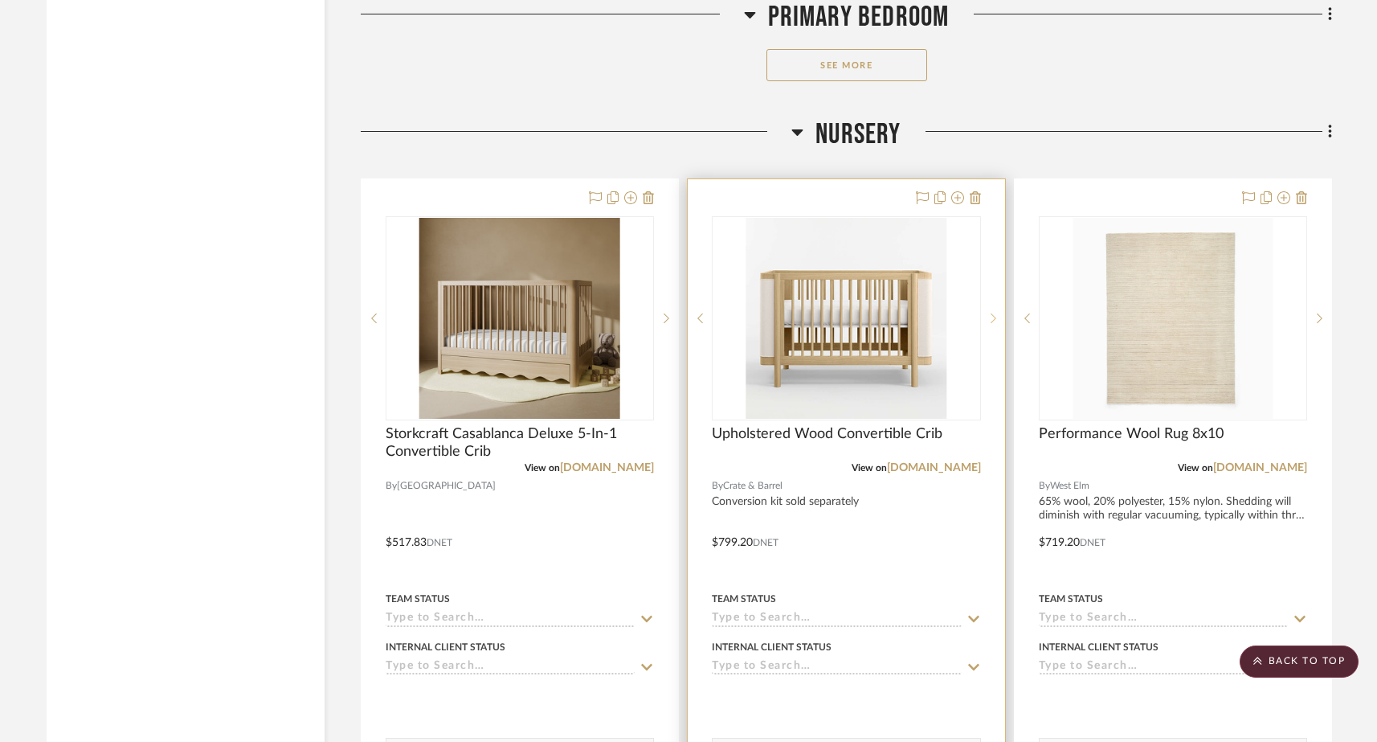
click at [993, 313] on icon at bounding box center [994, 318] width 6 height 11
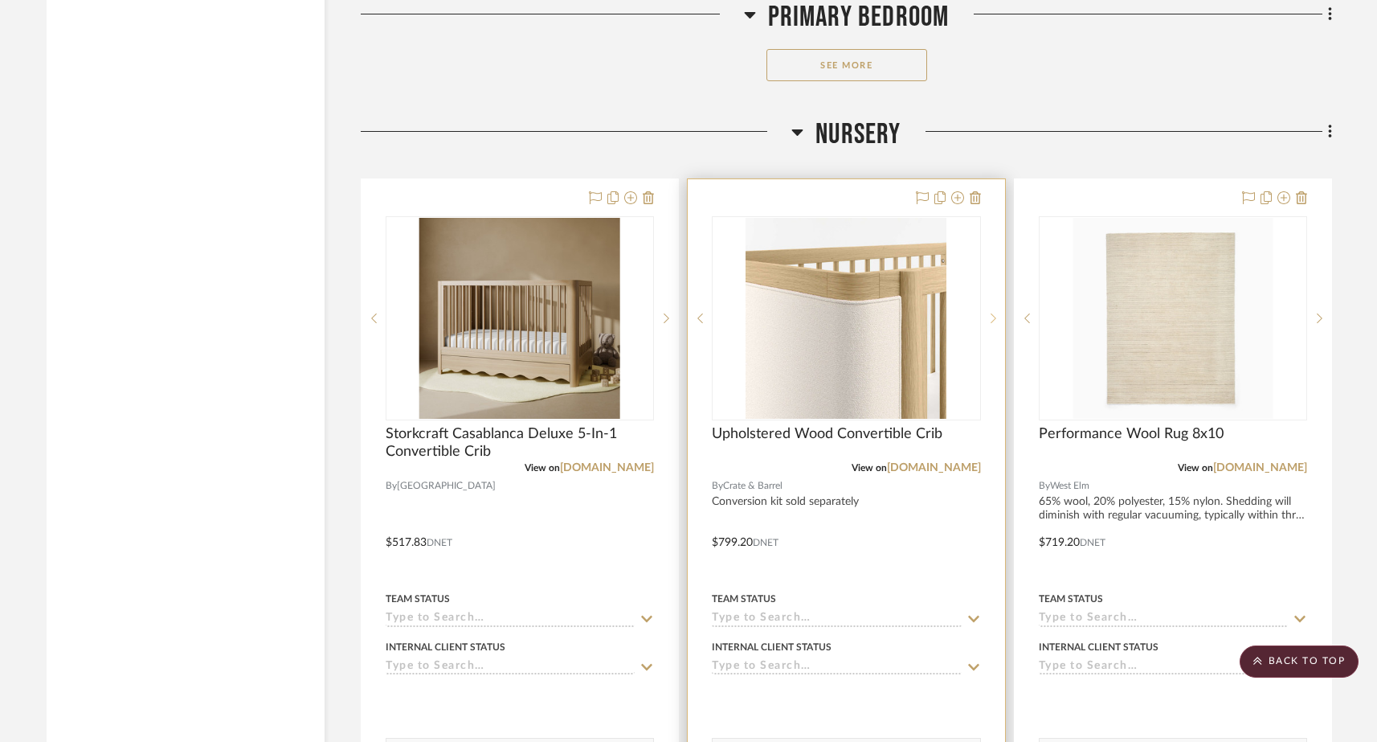
click at [993, 313] on icon at bounding box center [994, 318] width 6 height 11
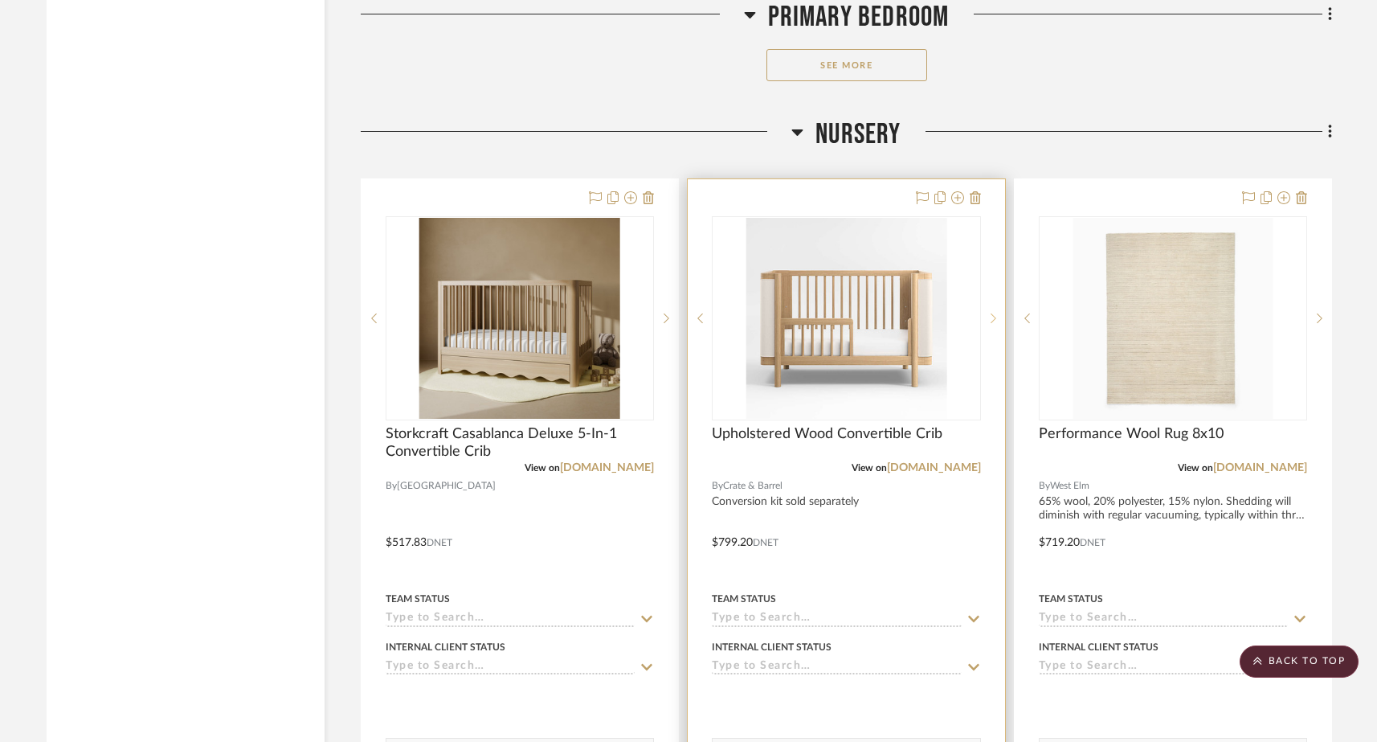
click at [993, 313] on icon at bounding box center [994, 318] width 6 height 11
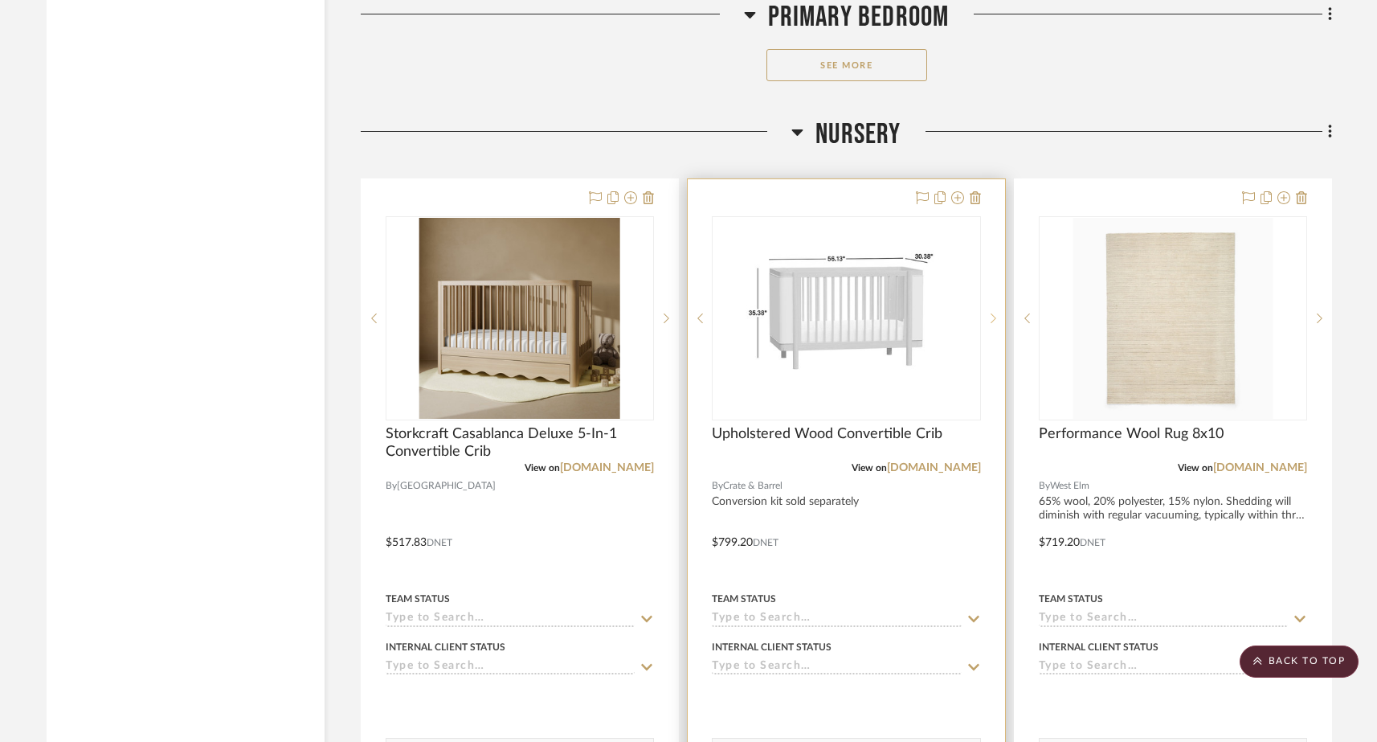
click at [994, 313] on icon at bounding box center [994, 318] width 6 height 11
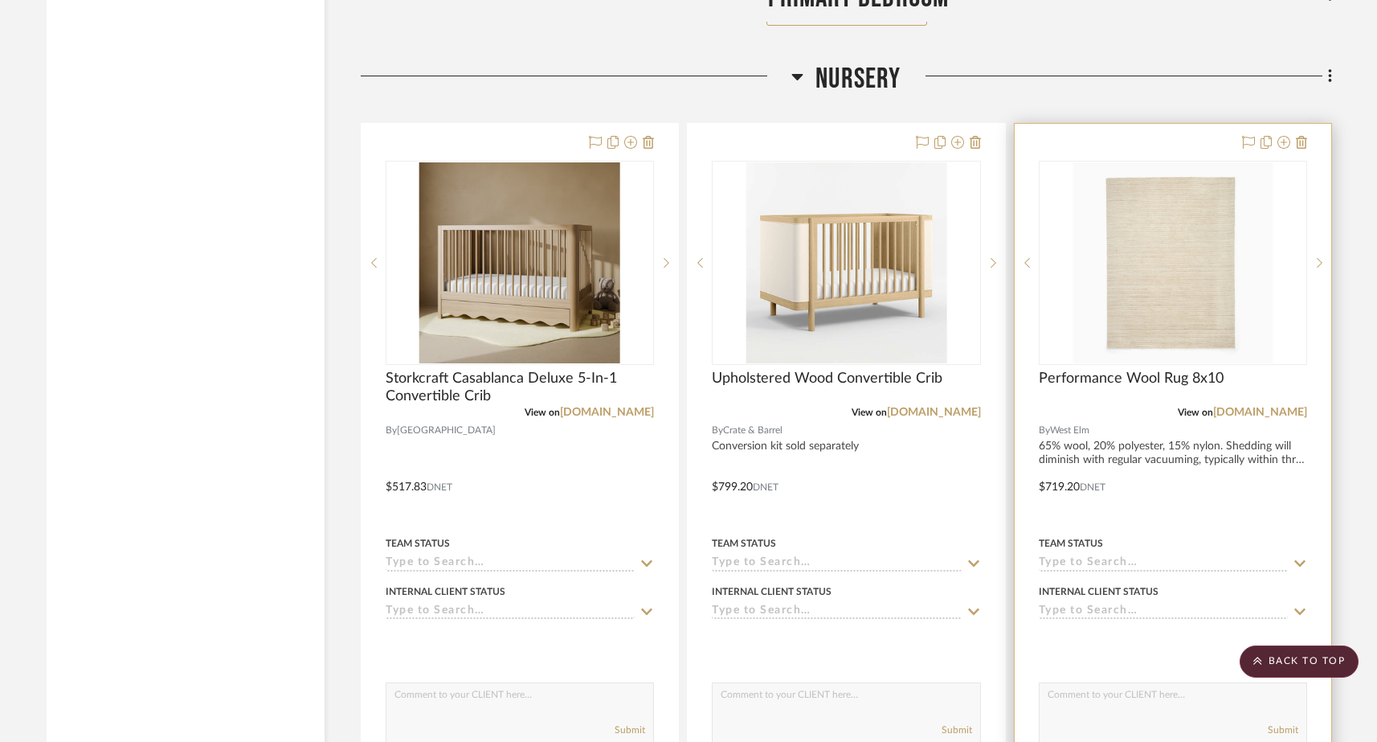
scroll to position [17087, 0]
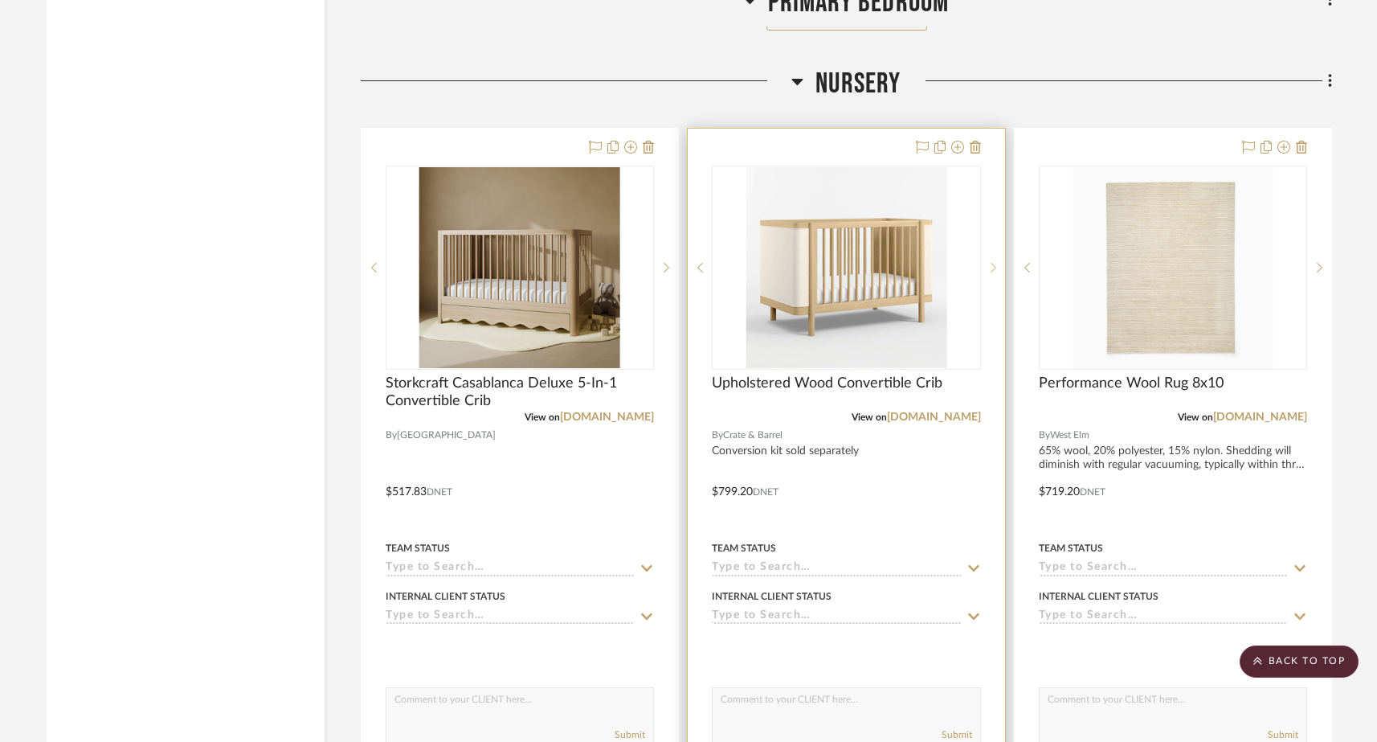
click at [992, 262] on icon at bounding box center [994, 267] width 6 height 11
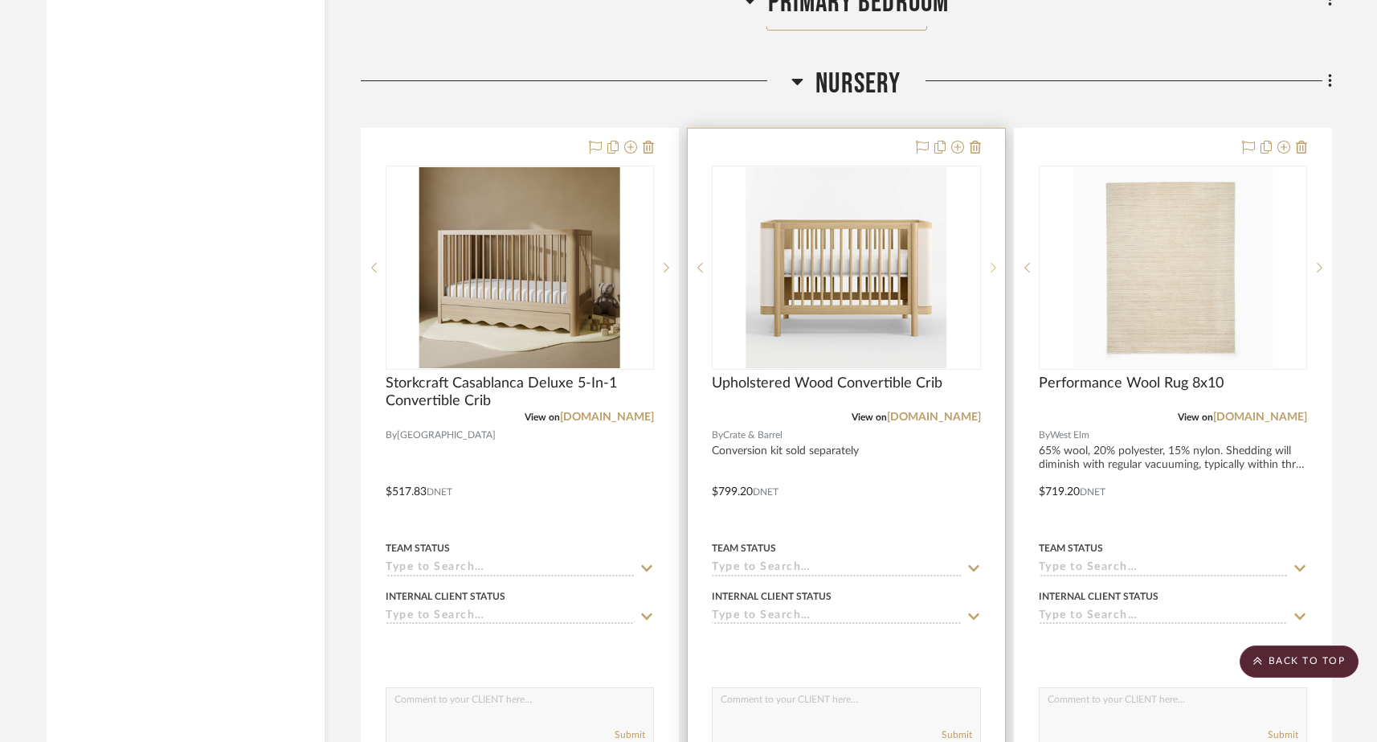
click at [992, 262] on icon at bounding box center [994, 267] width 6 height 11
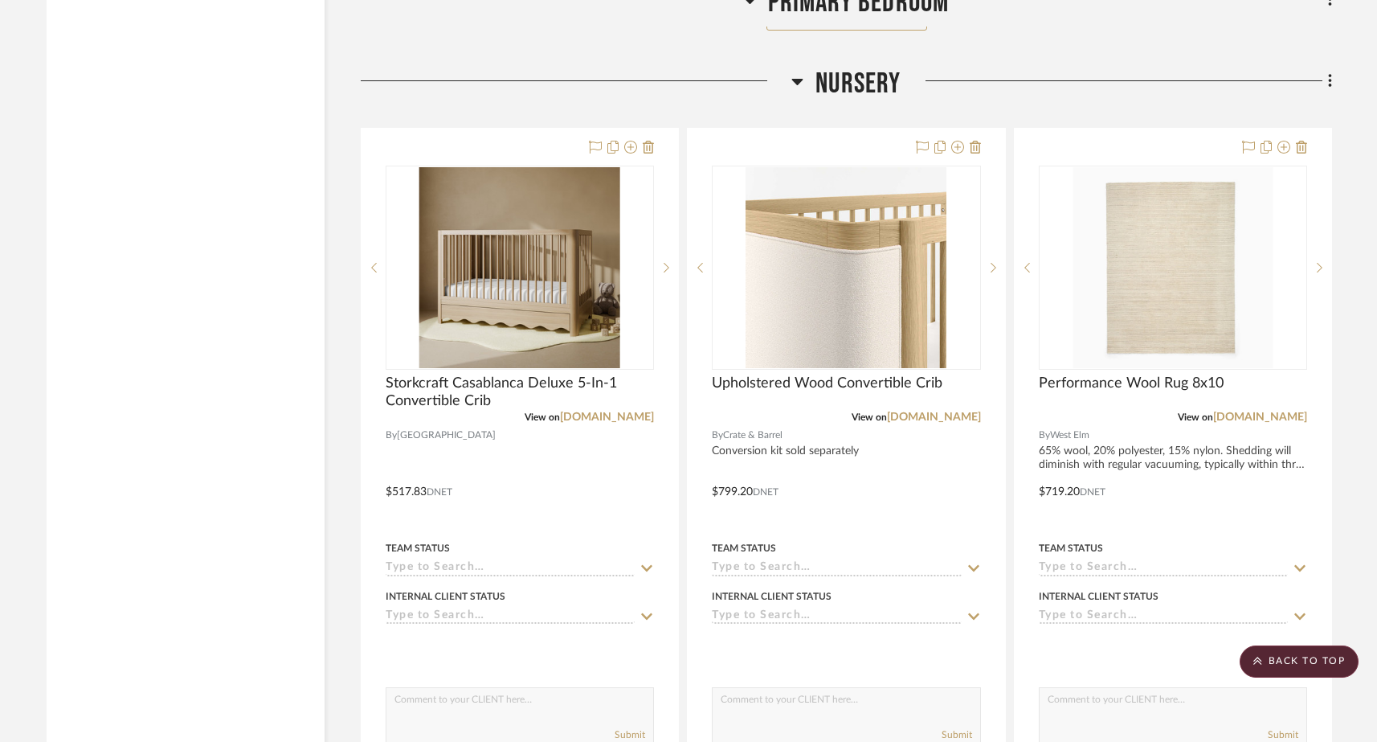
scroll to position [17045, 0]
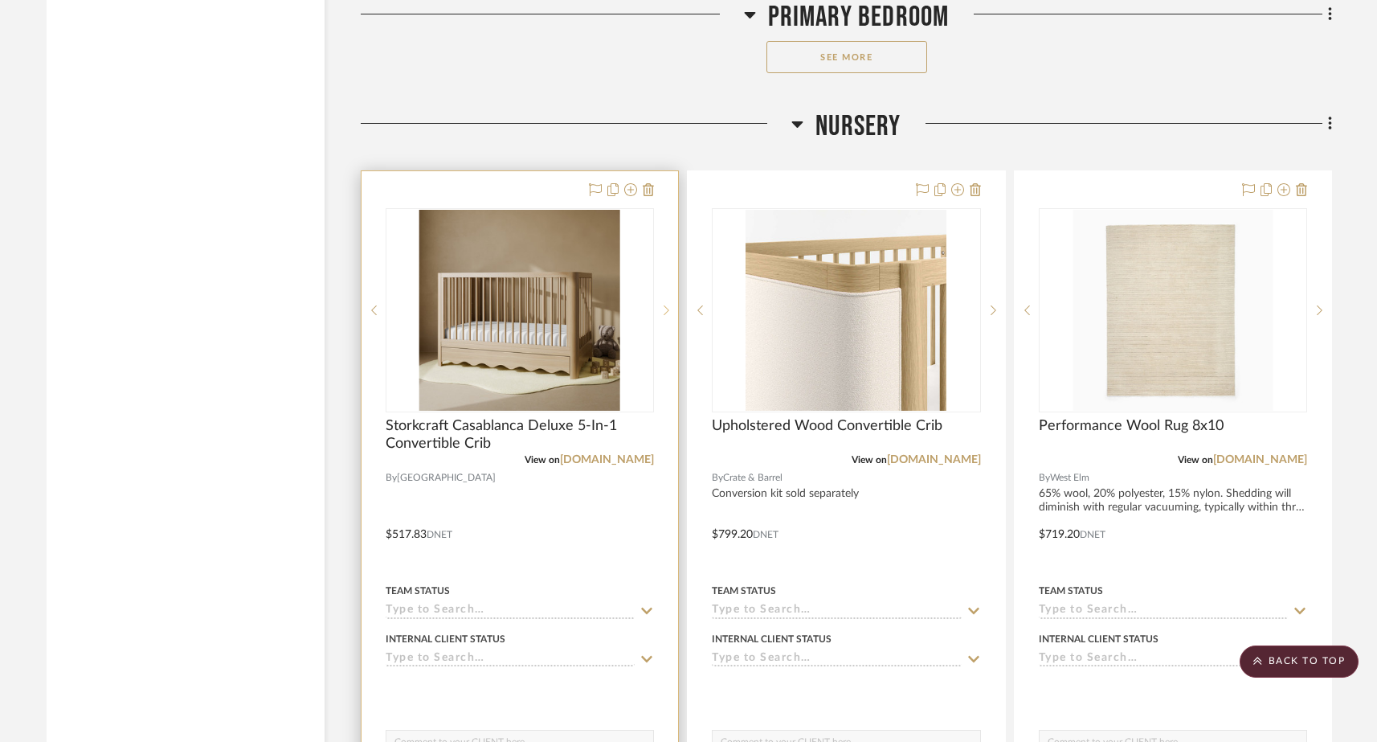
click at [667, 305] on icon at bounding box center [668, 310] width 6 height 10
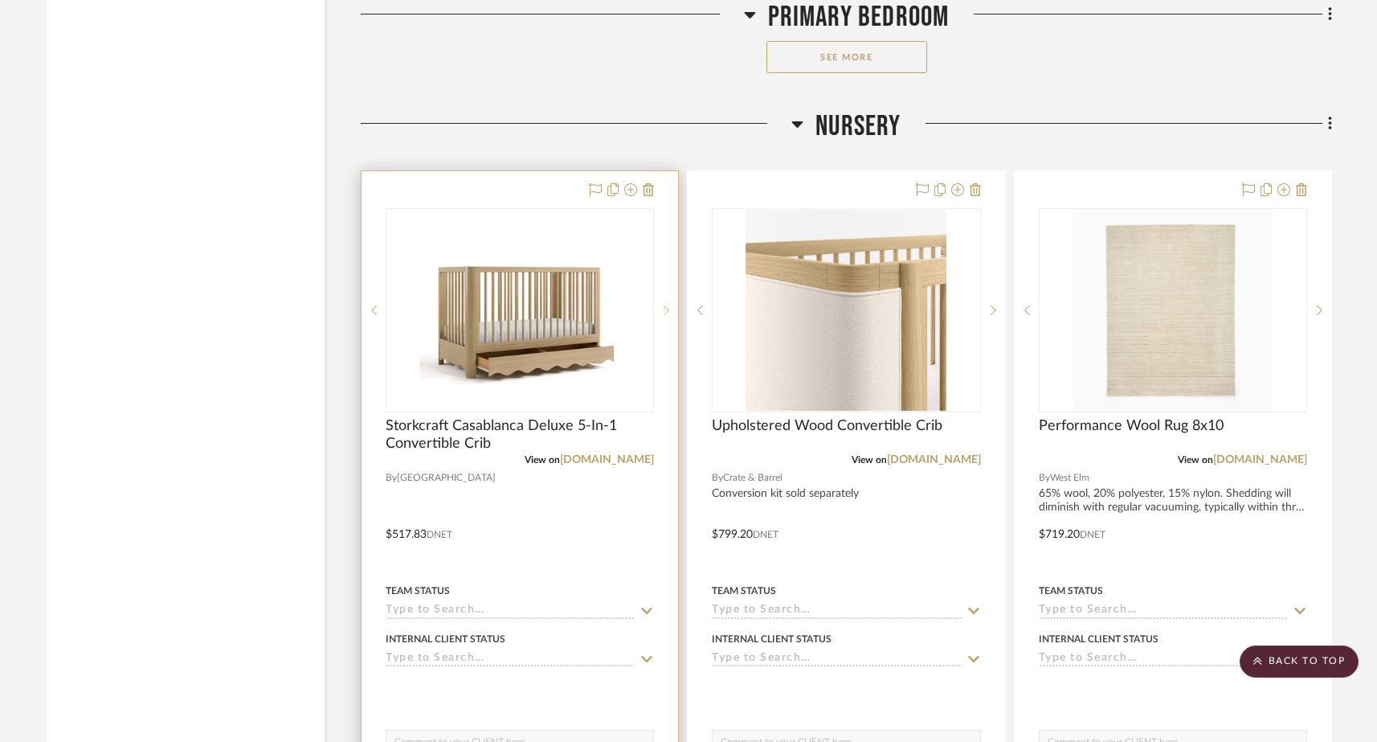
click at [667, 305] on icon at bounding box center [668, 310] width 6 height 10
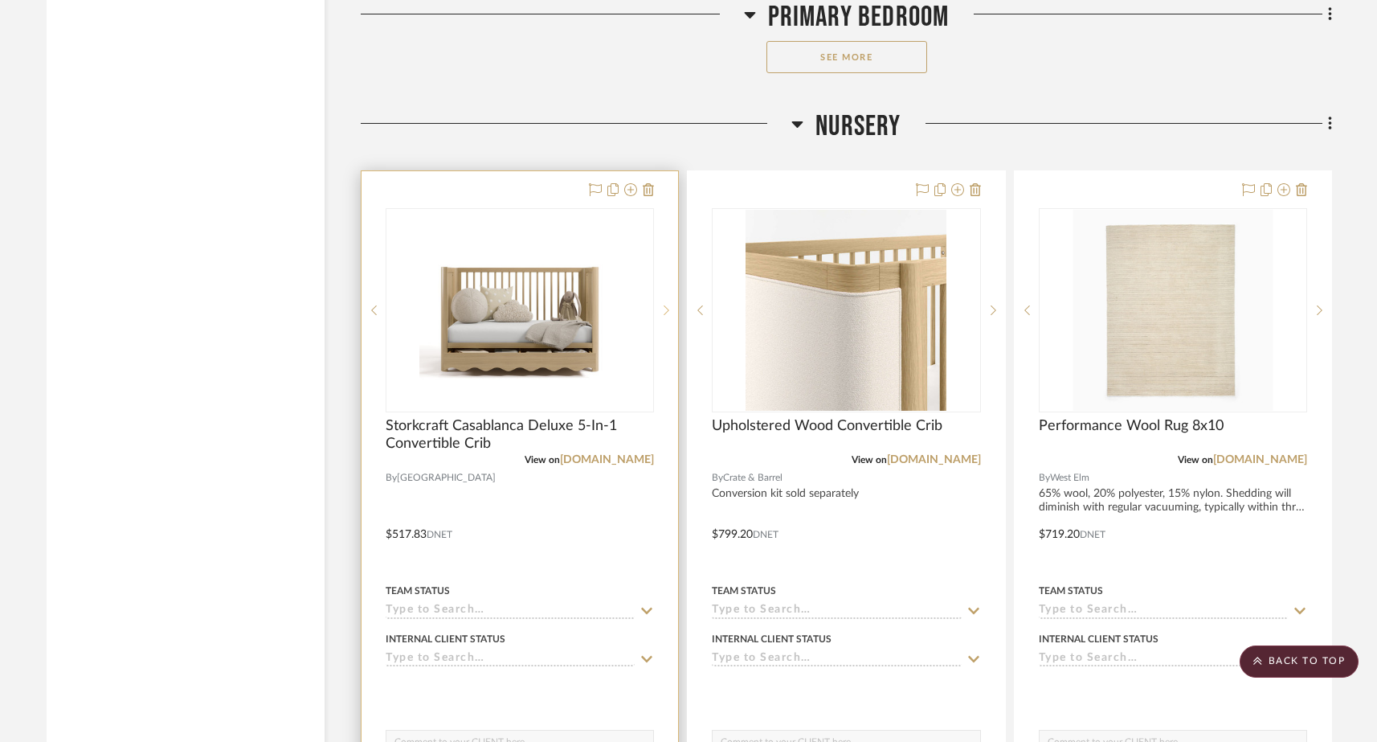
click at [667, 305] on icon at bounding box center [668, 310] width 6 height 10
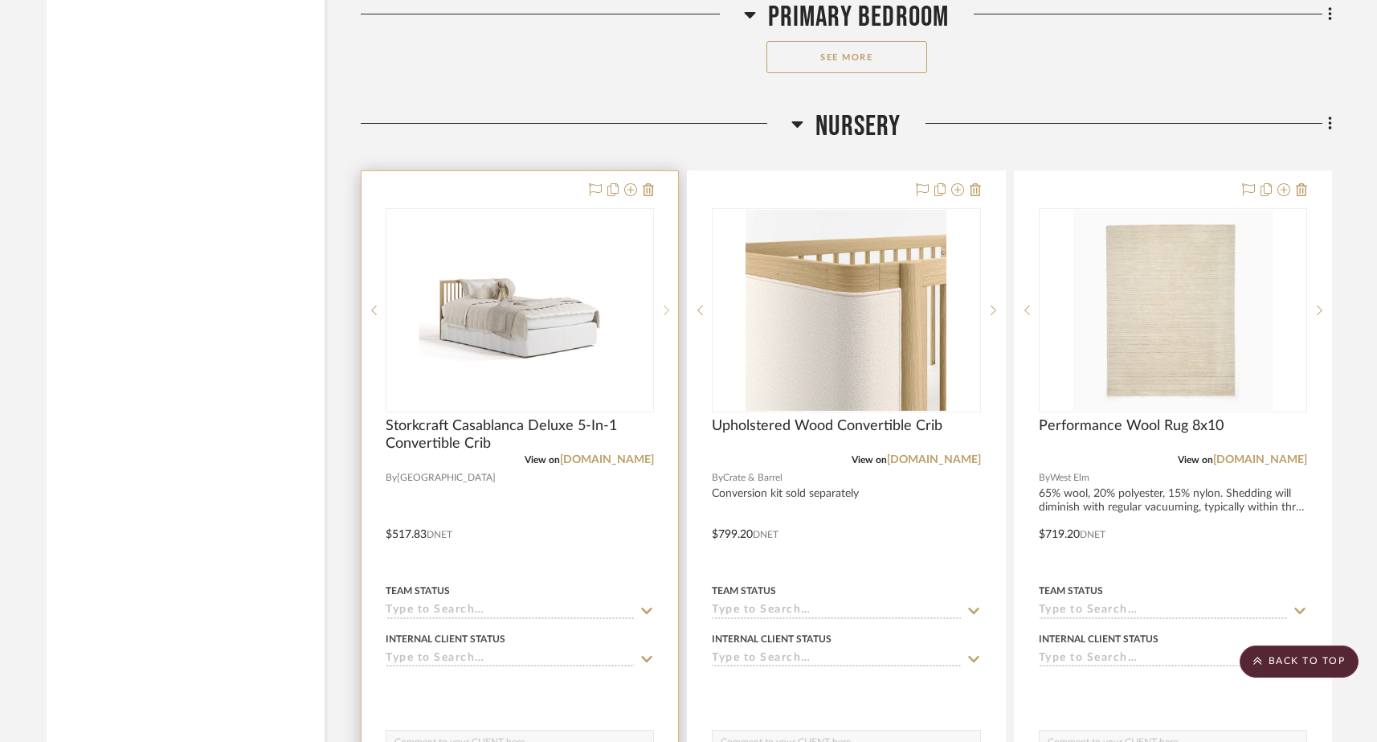
click at [667, 305] on icon at bounding box center [668, 310] width 6 height 10
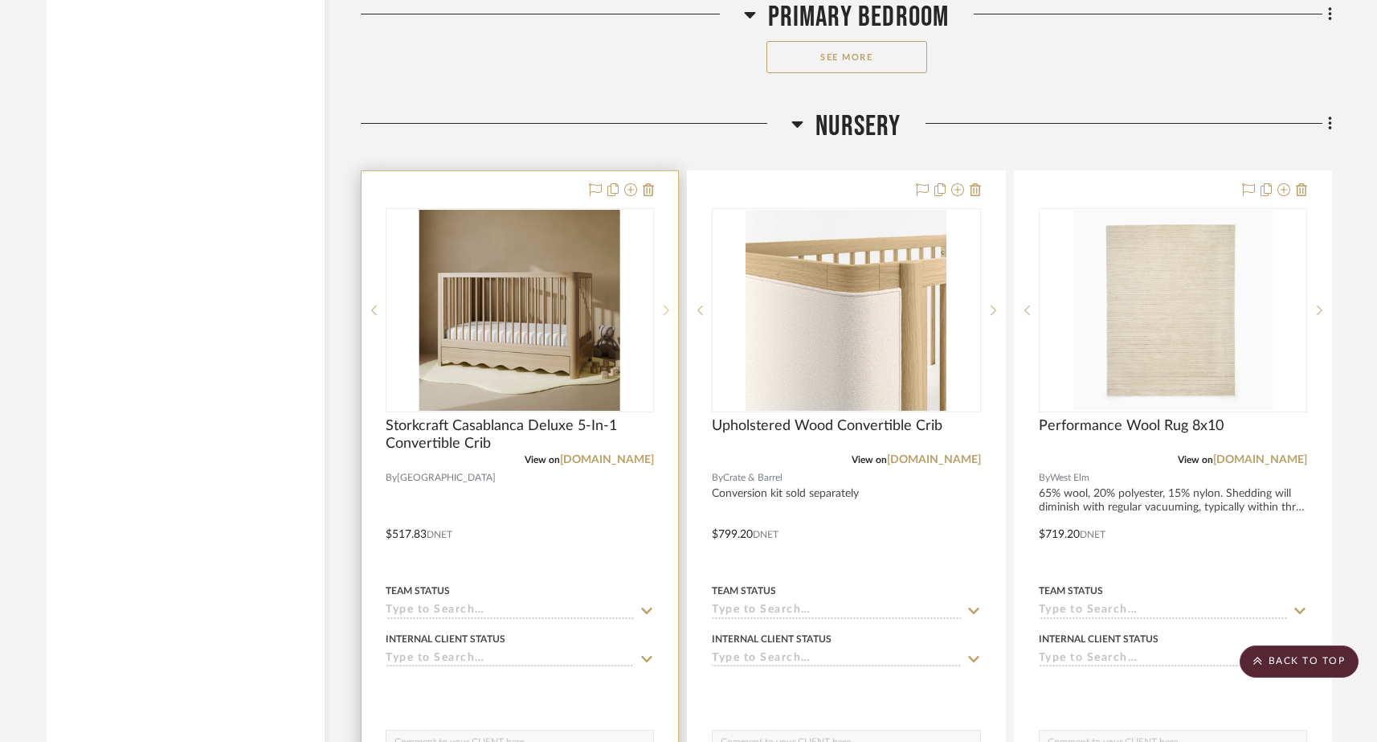
click at [667, 305] on icon at bounding box center [668, 310] width 6 height 10
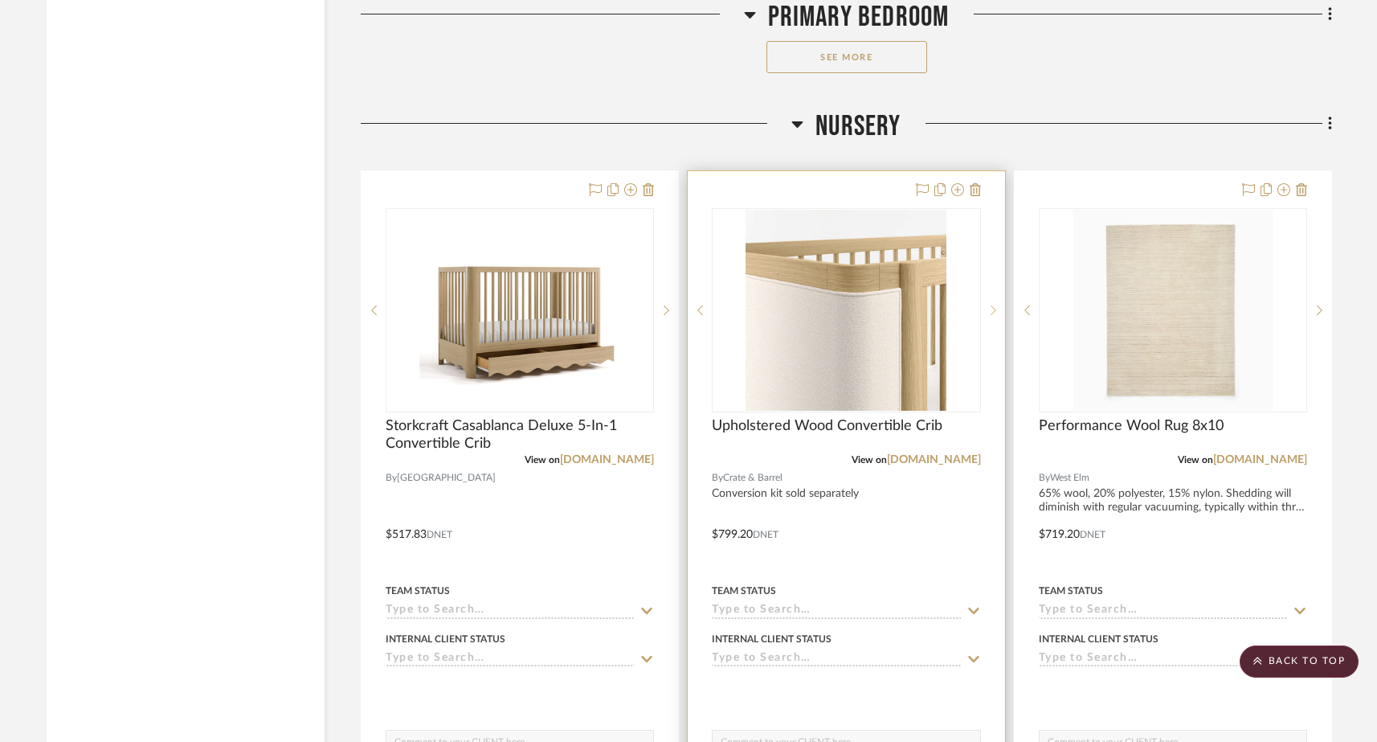
click at [992, 305] on icon at bounding box center [994, 310] width 6 height 10
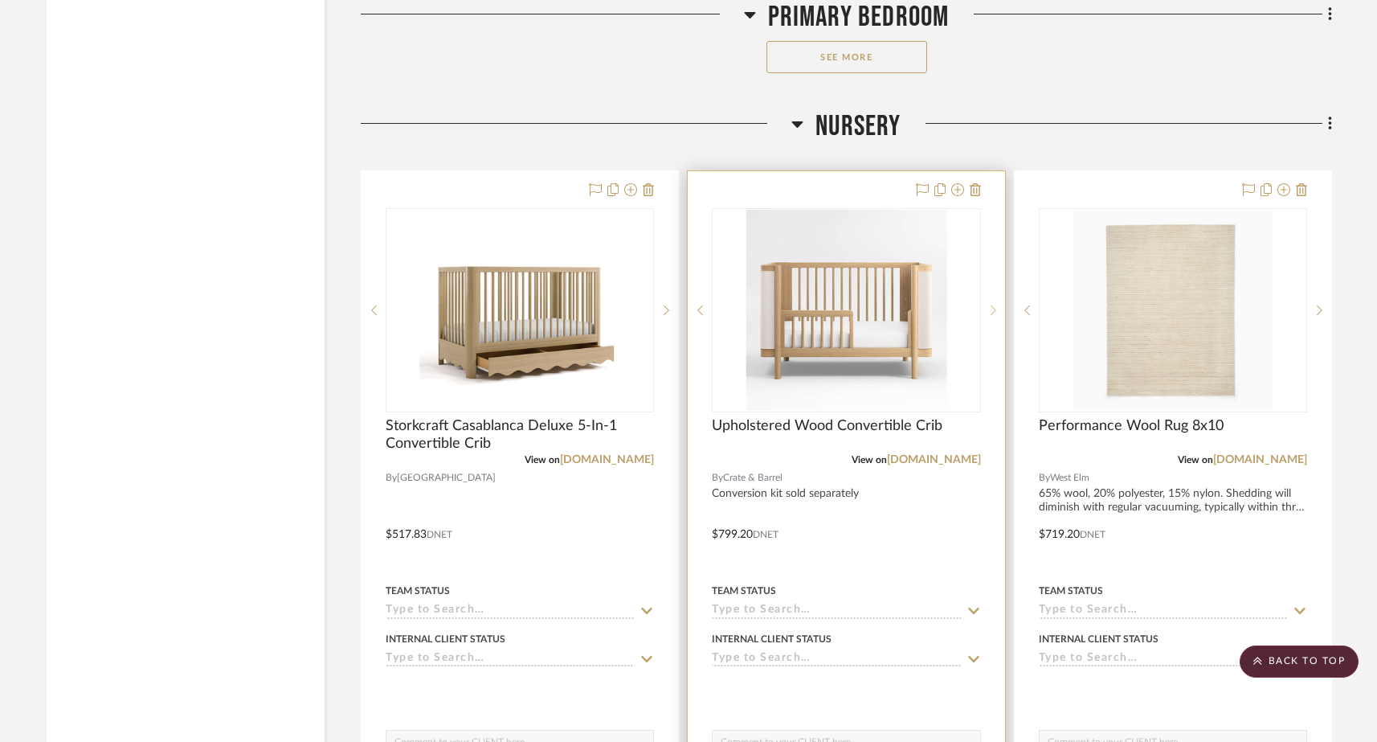
click at [992, 305] on icon at bounding box center [994, 310] width 6 height 10
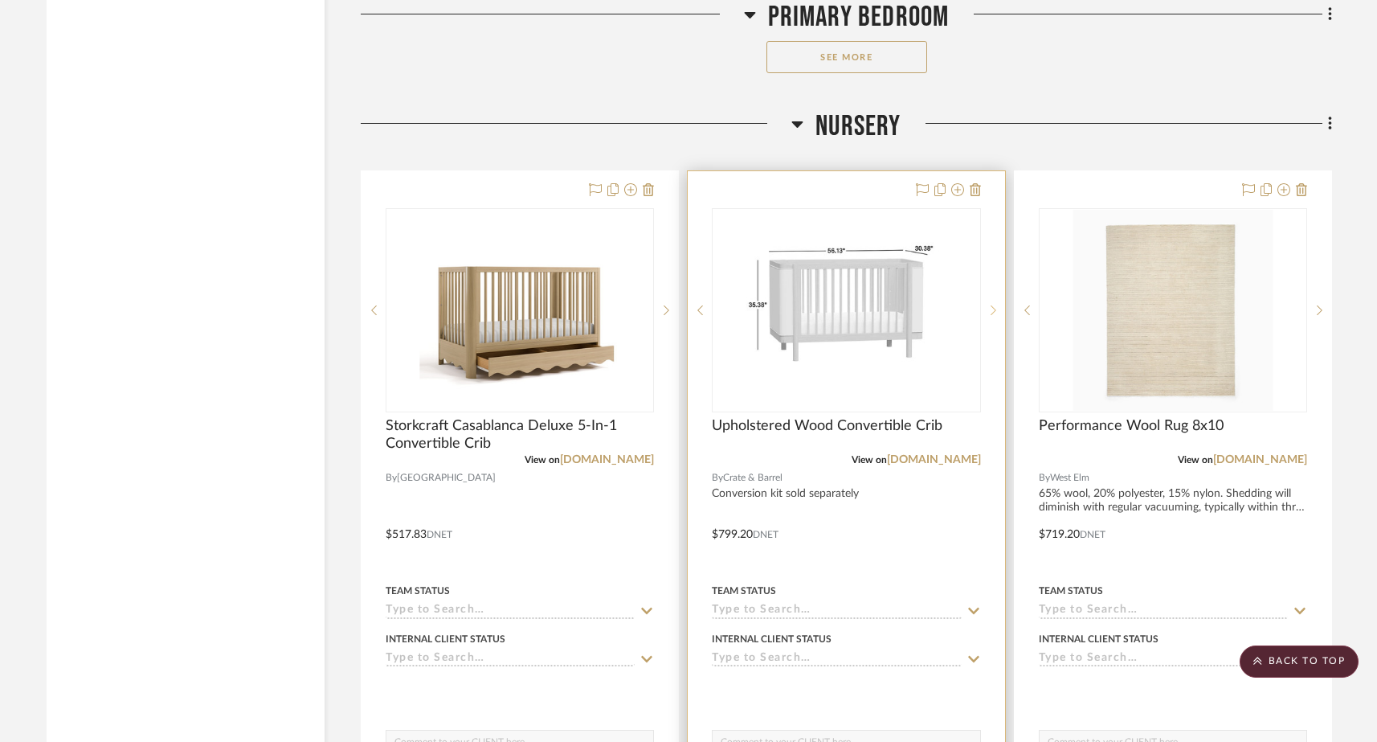
click at [992, 305] on icon at bounding box center [994, 310] width 6 height 10
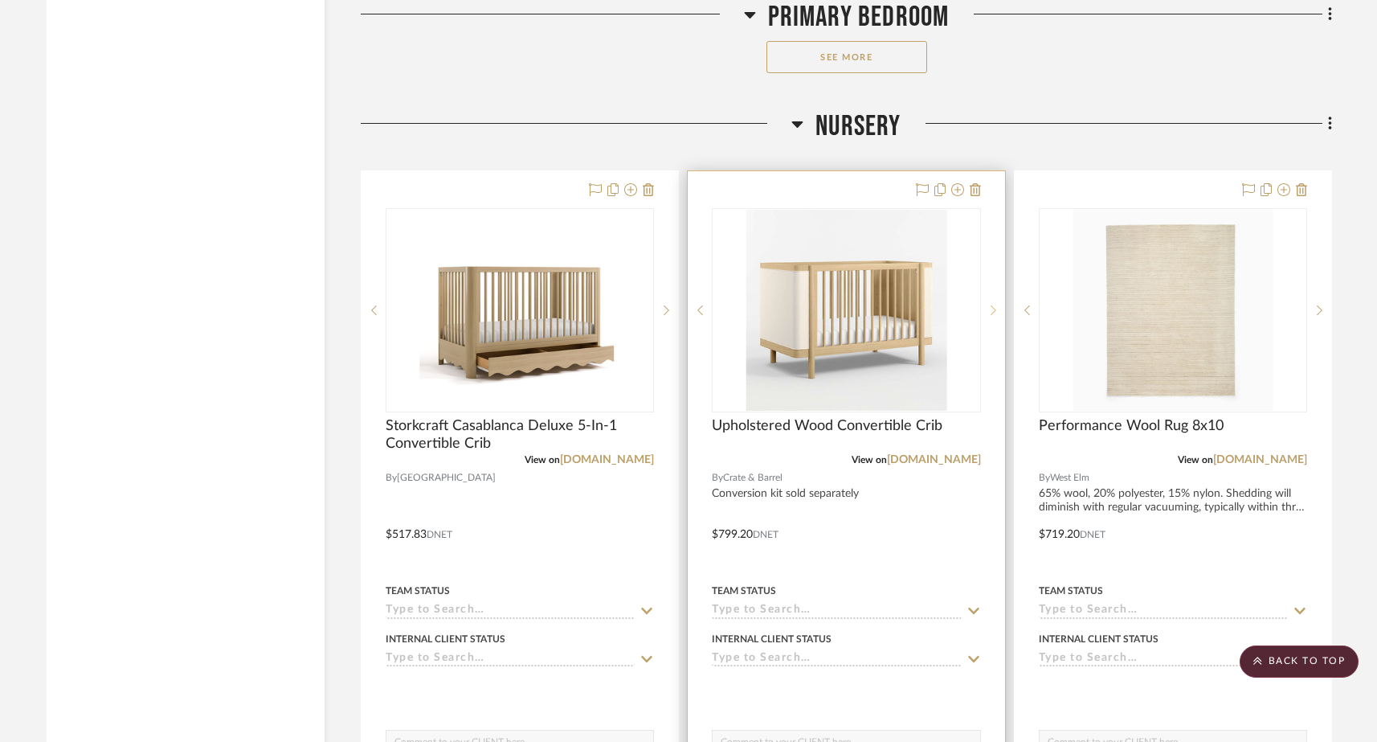
click at [992, 305] on icon at bounding box center [994, 310] width 6 height 10
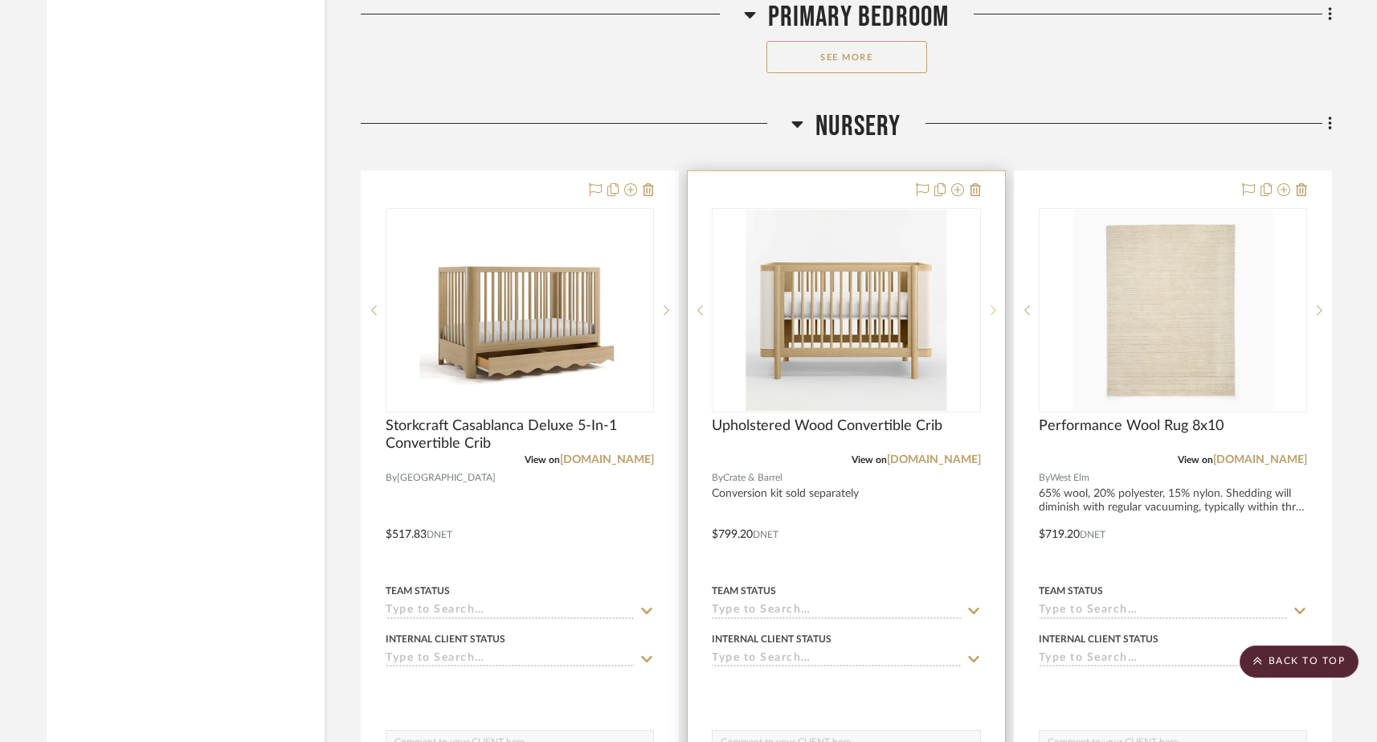
click at [992, 305] on icon at bounding box center [994, 310] width 6 height 10
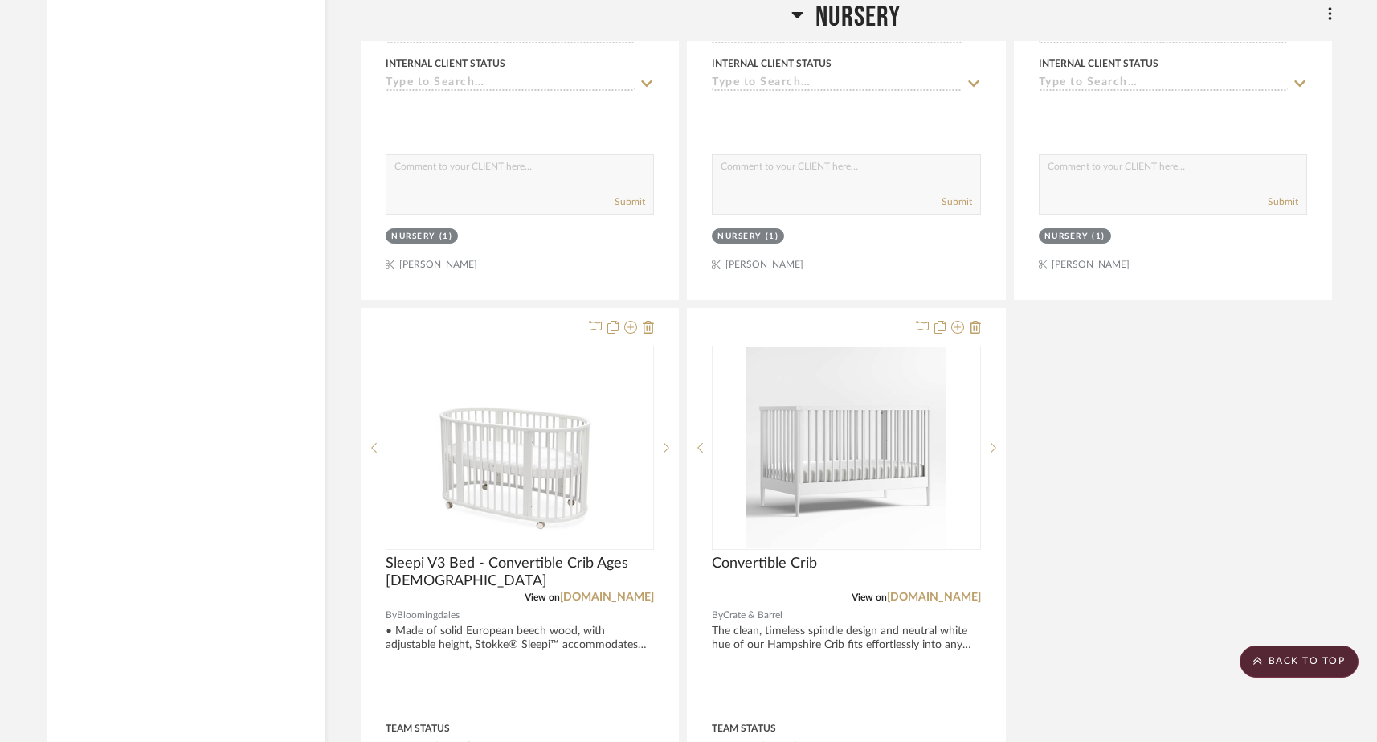
scroll to position [18335, 0]
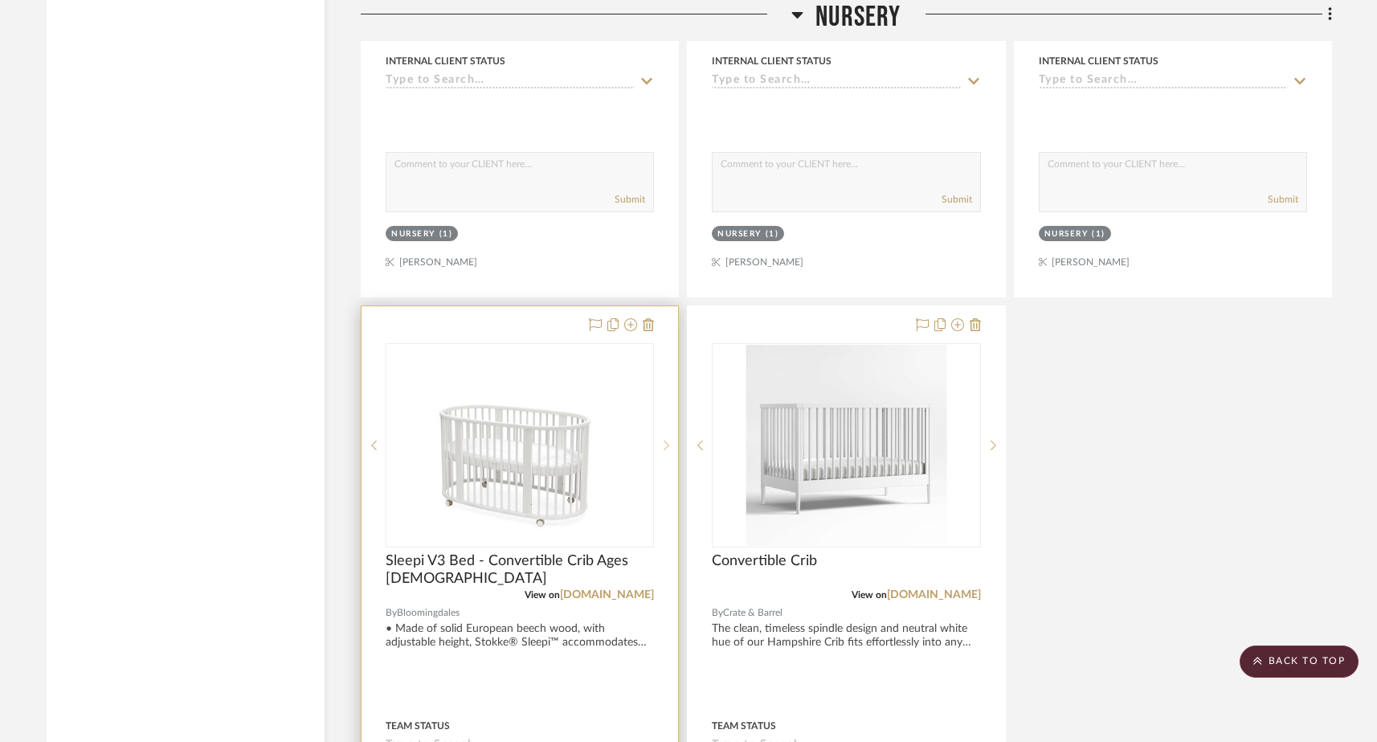
click at [672, 440] on sr-next-btn at bounding box center [666, 445] width 24 height 11
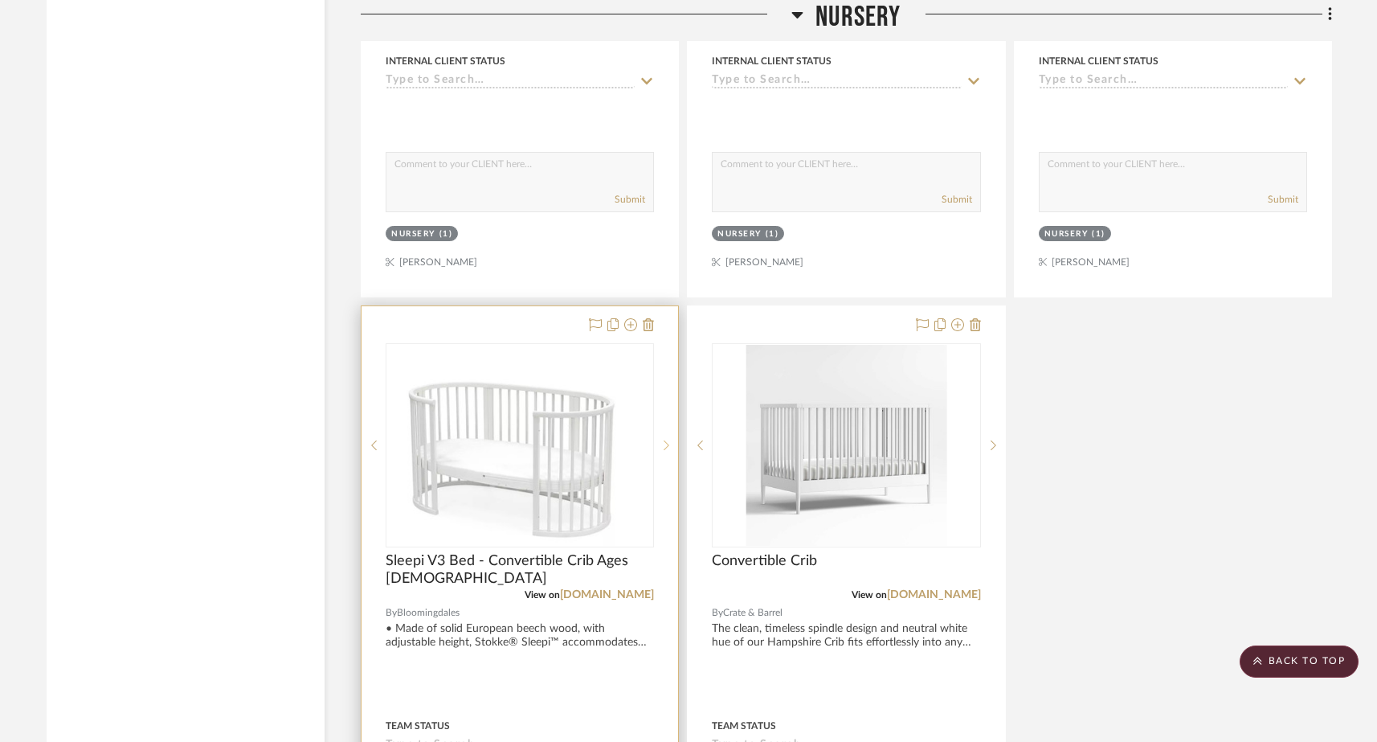
click at [672, 440] on sr-next-btn at bounding box center [666, 445] width 24 height 11
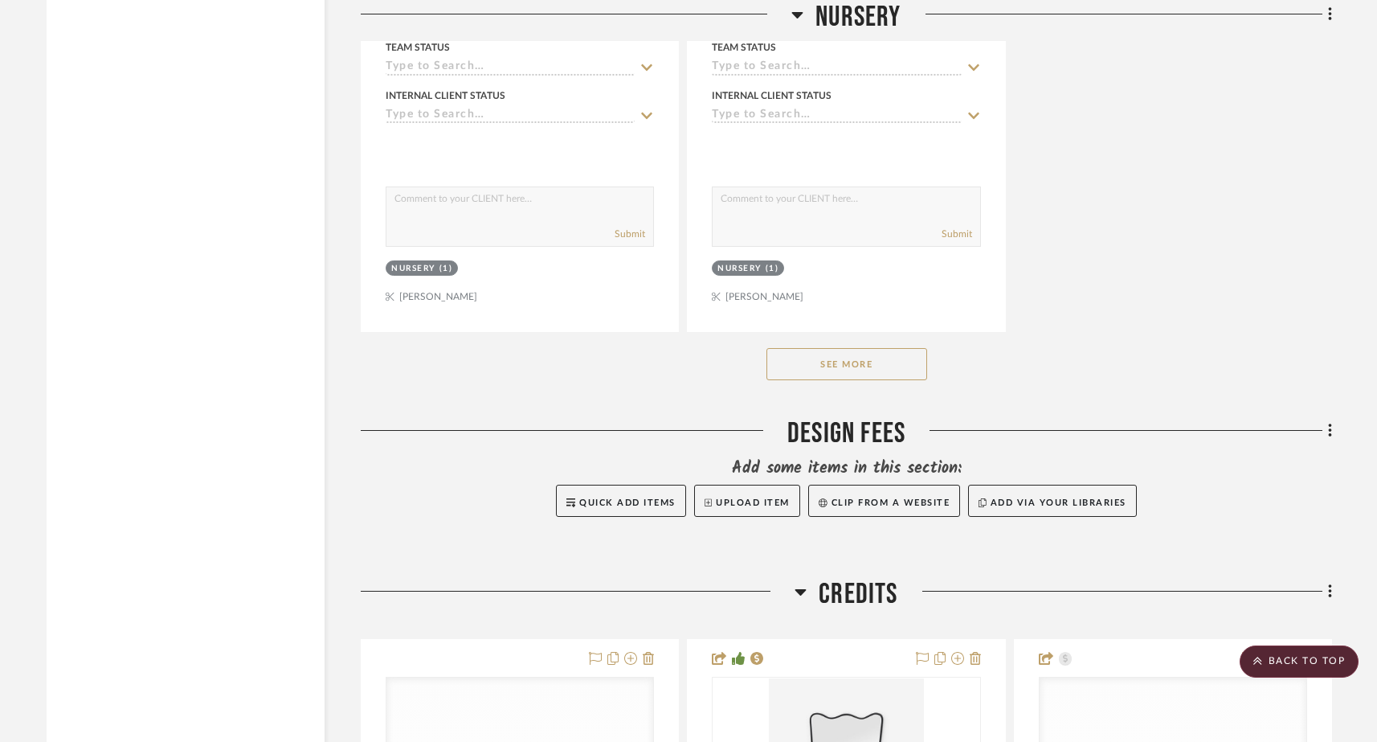
scroll to position [18972, 0]
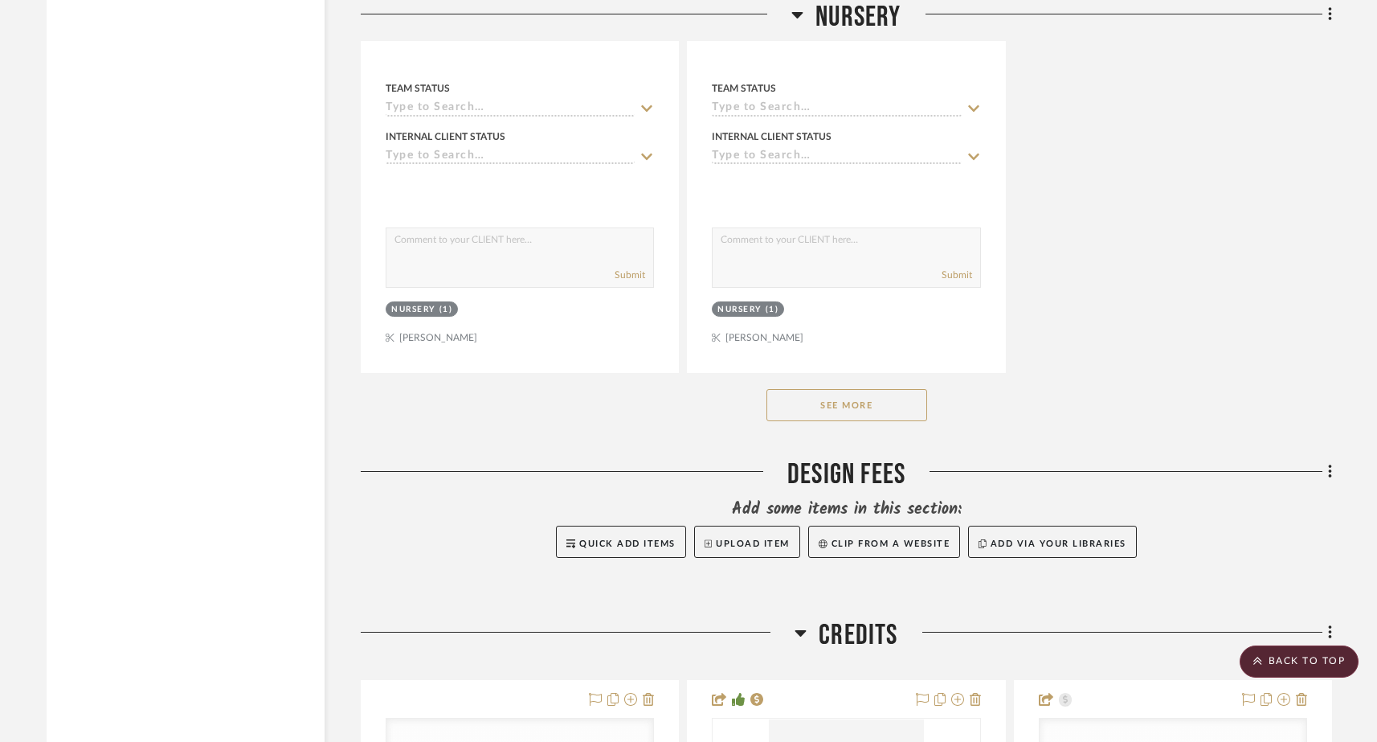
click at [853, 389] on button "See More" at bounding box center [847, 405] width 161 height 32
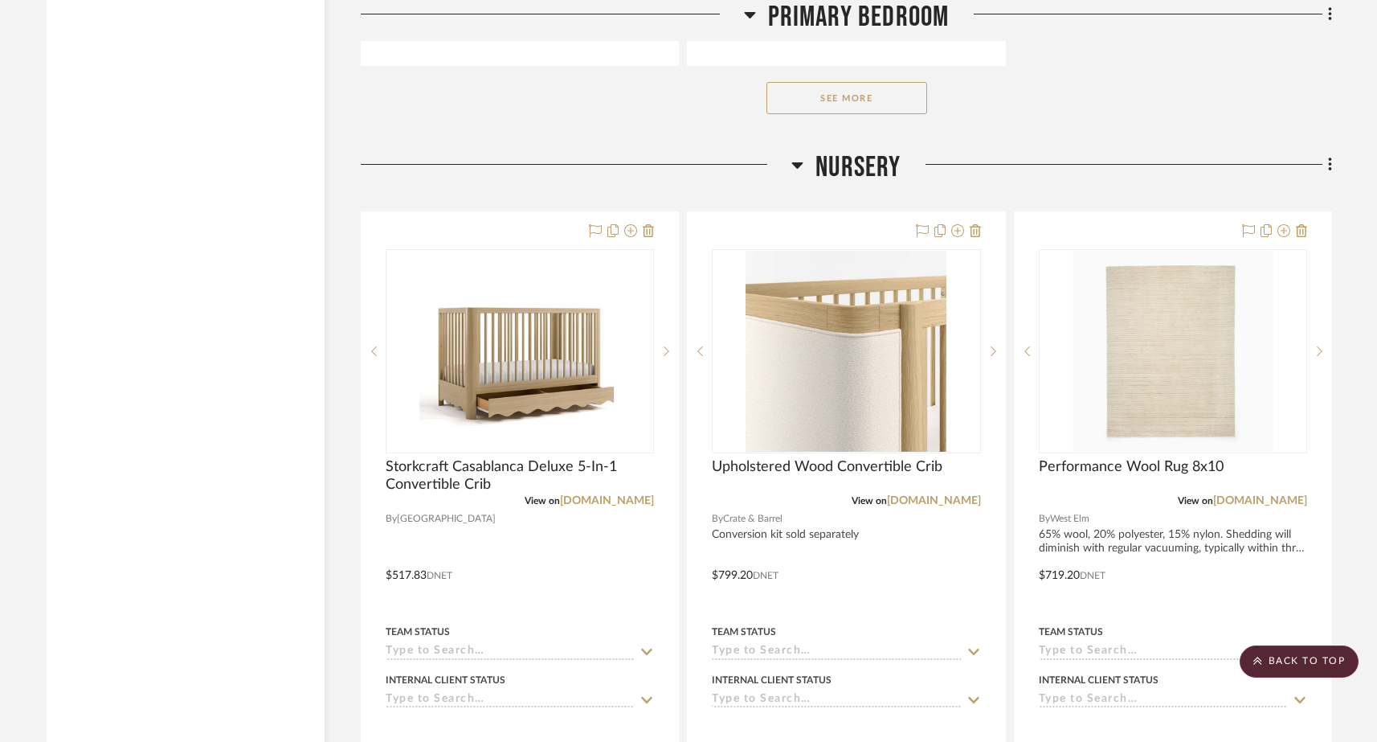
scroll to position [17009, 0]
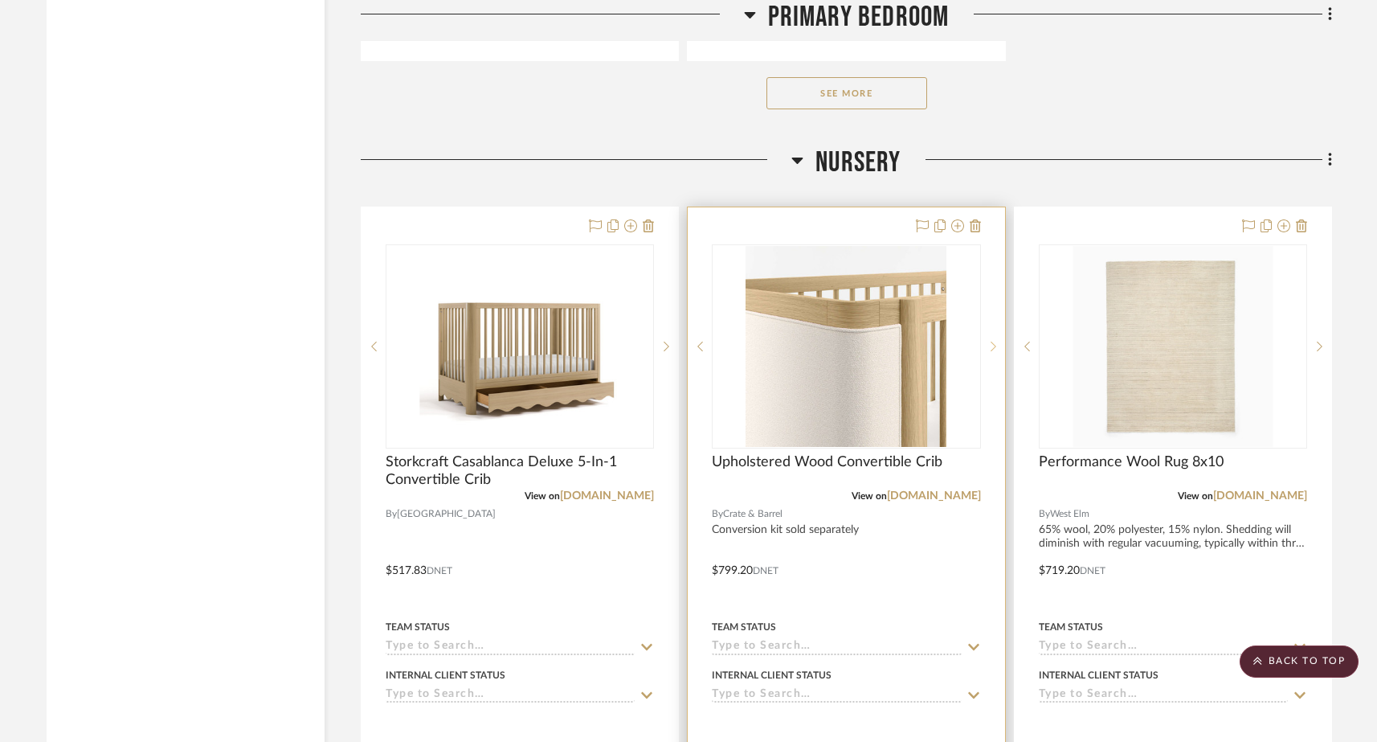
click at [991, 342] on icon at bounding box center [994, 347] width 6 height 10
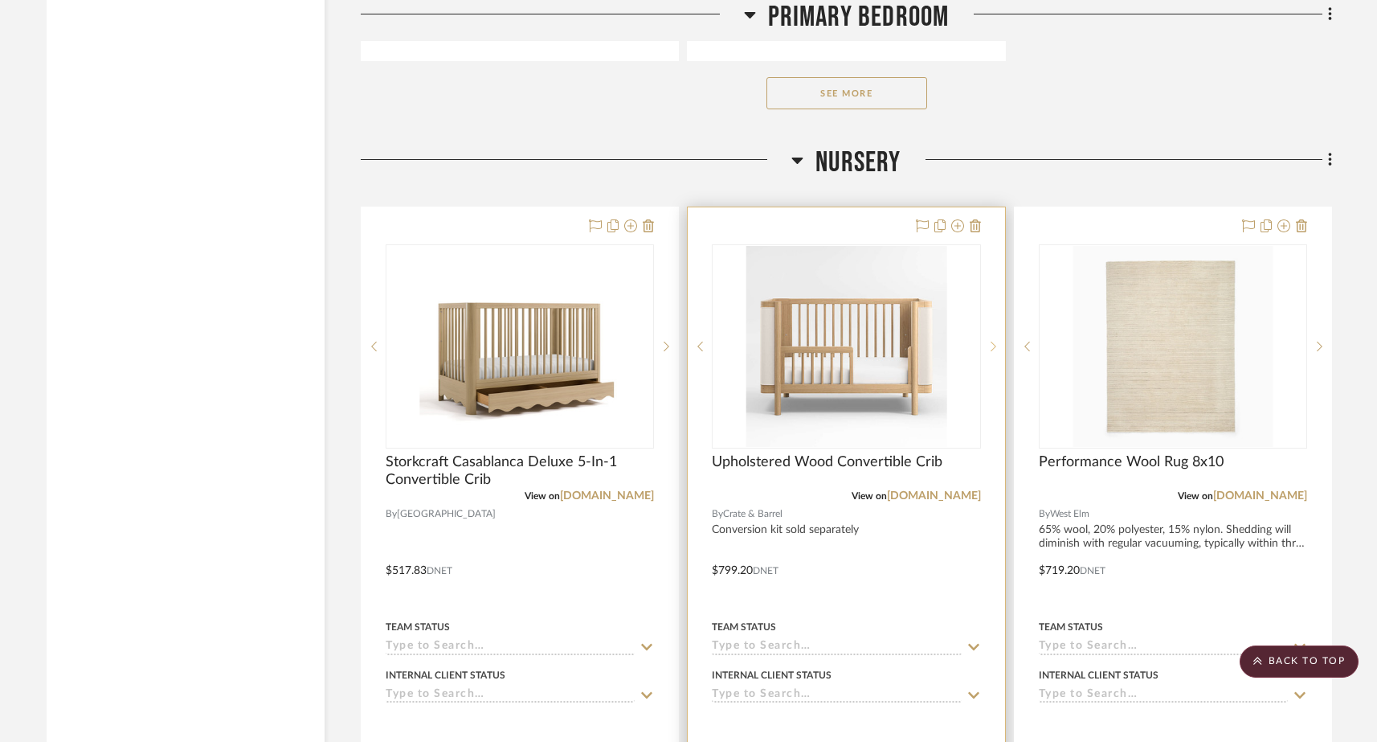
click at [991, 342] on icon at bounding box center [994, 347] width 6 height 10
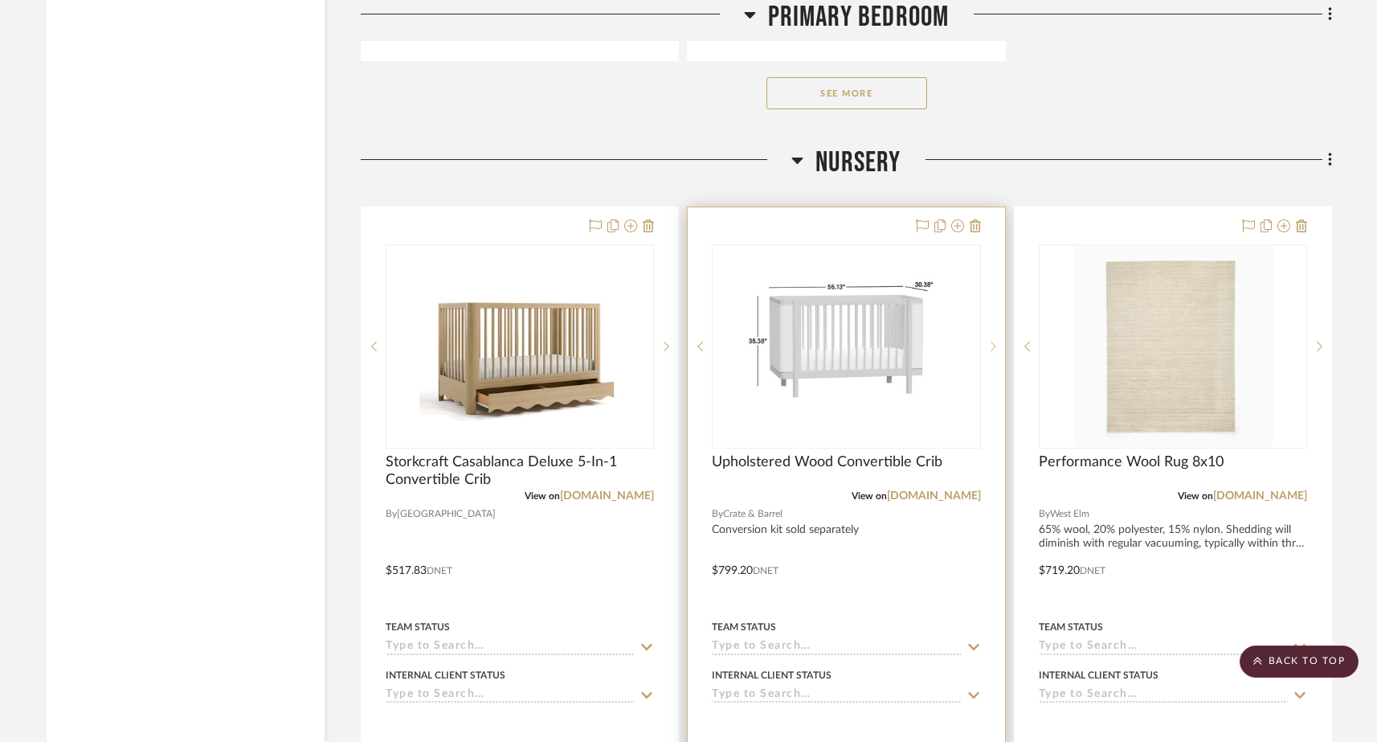
click at [991, 342] on icon at bounding box center [994, 347] width 6 height 10
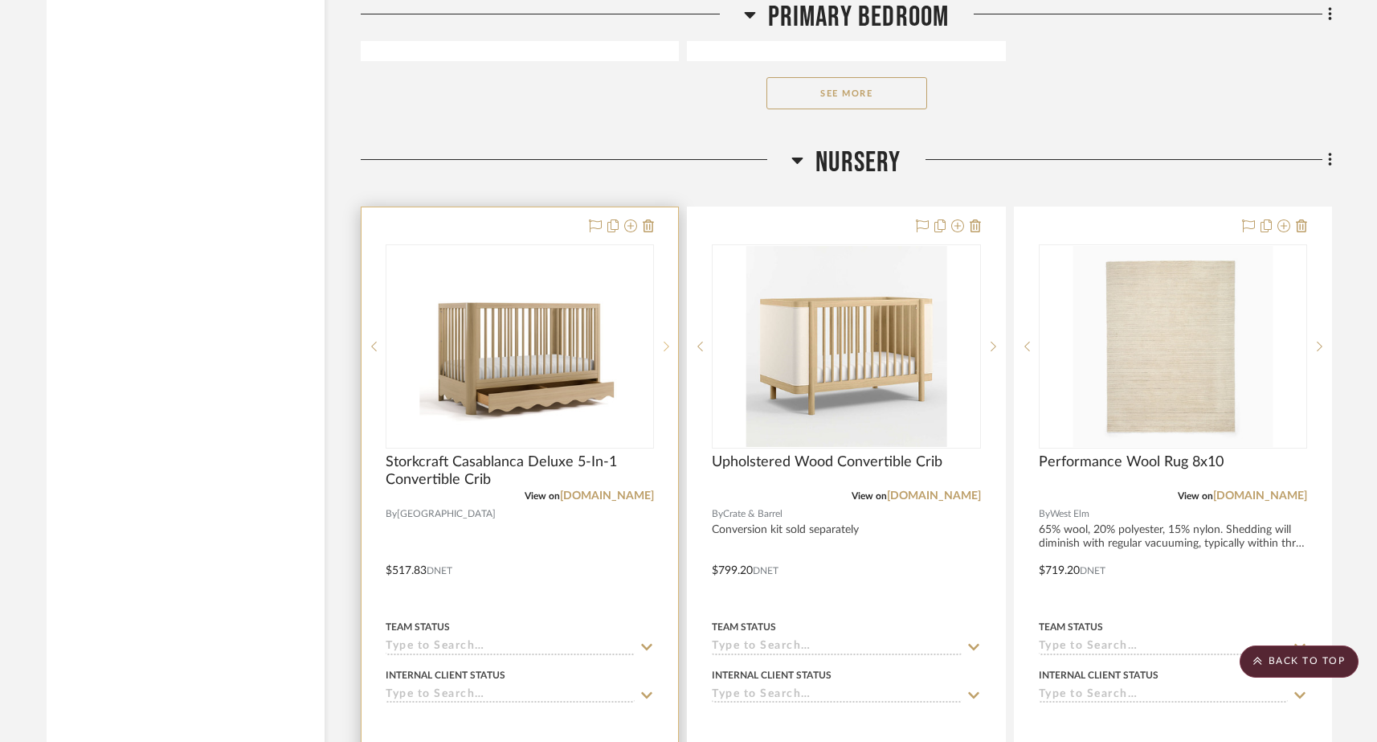
click at [665, 342] on icon at bounding box center [668, 347] width 6 height 10
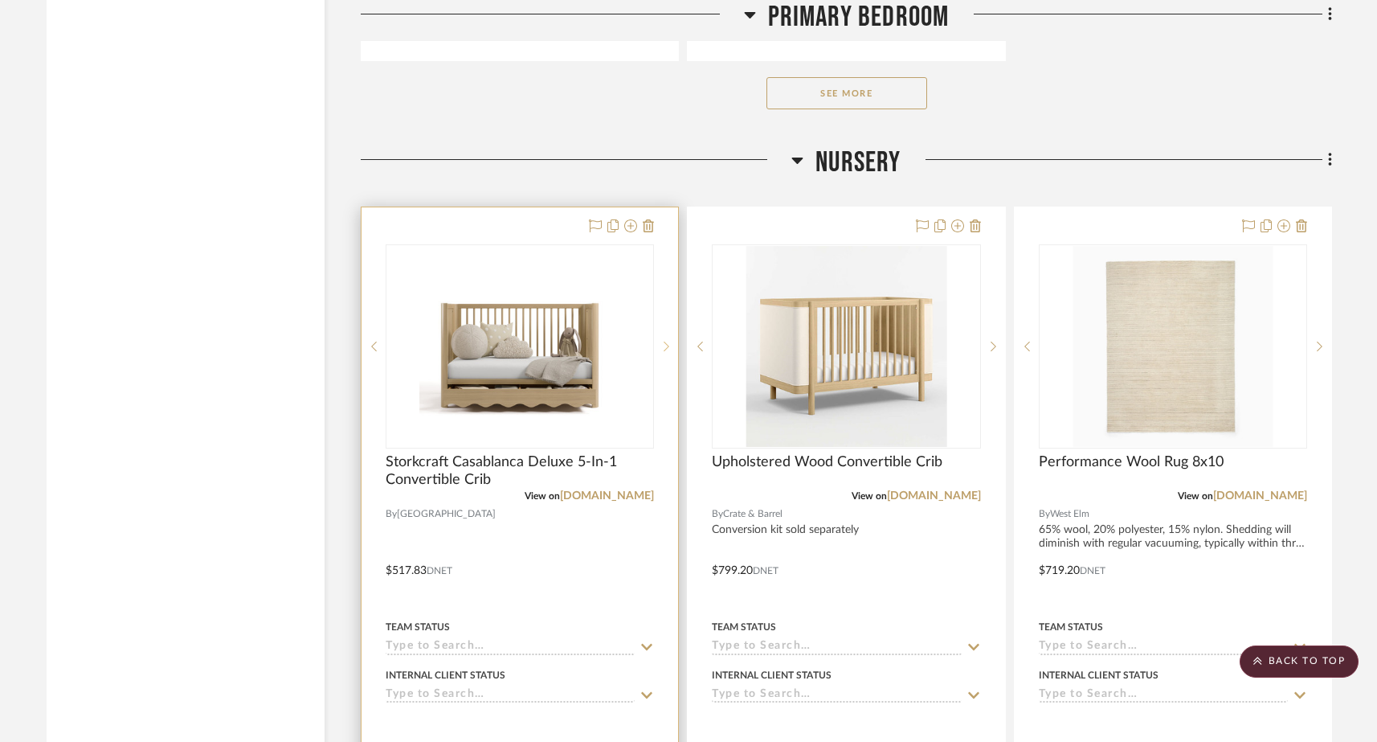
click at [665, 342] on icon at bounding box center [668, 347] width 6 height 10
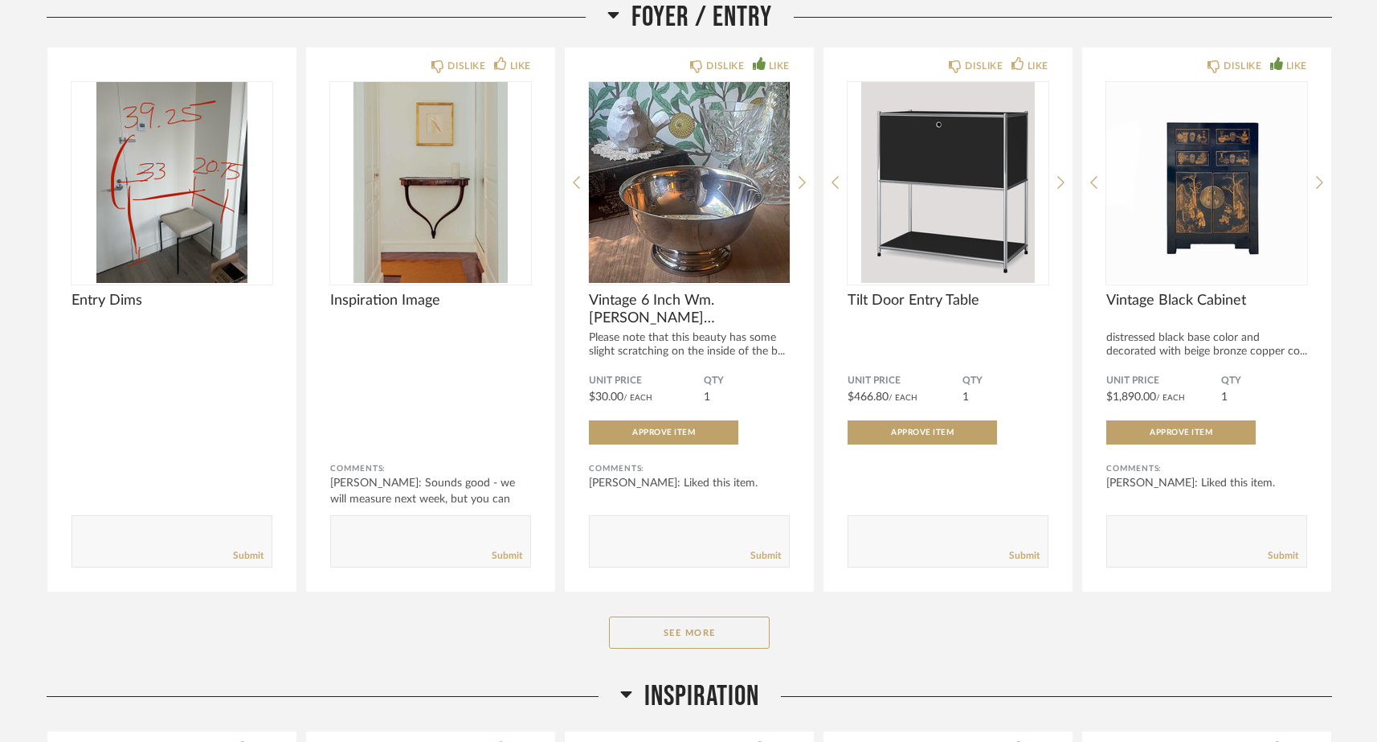
scroll to position [817, 0]
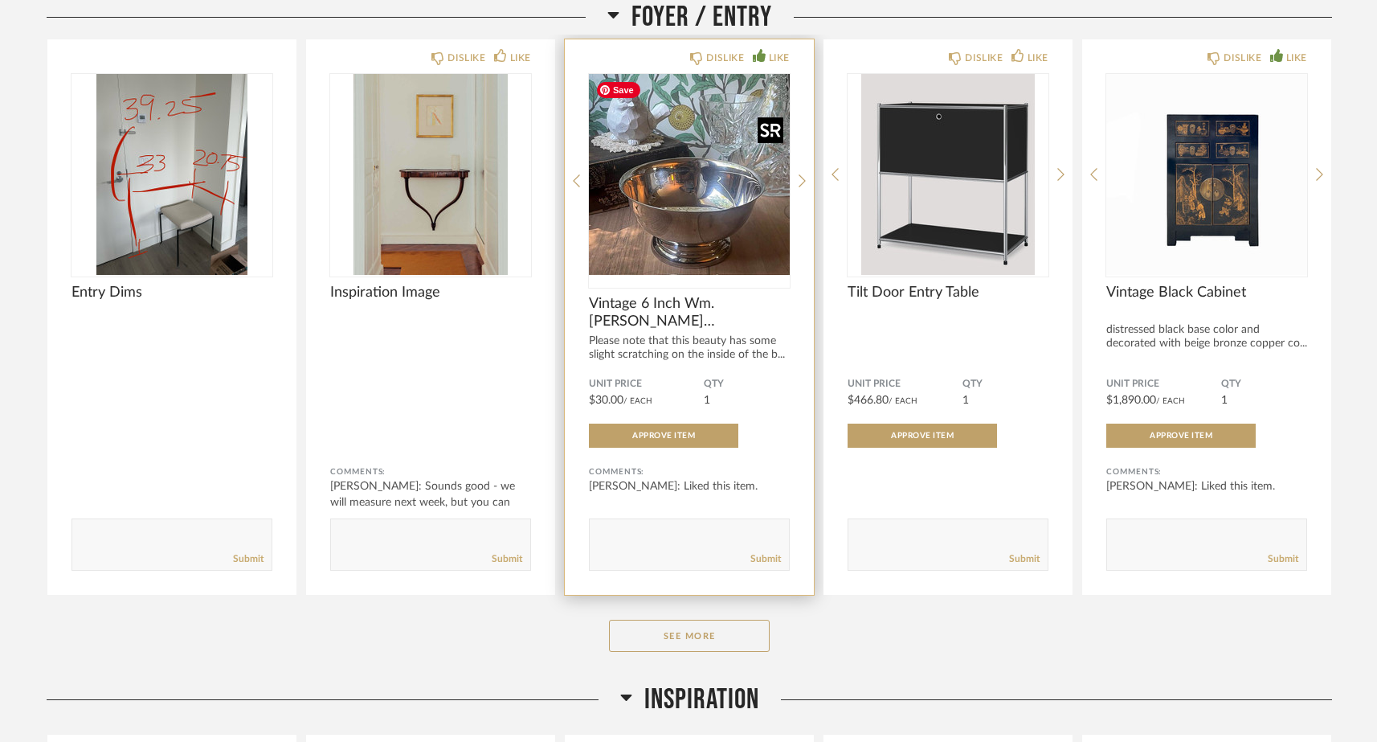
click at [753, 243] on img "0" at bounding box center [689, 174] width 201 height 201
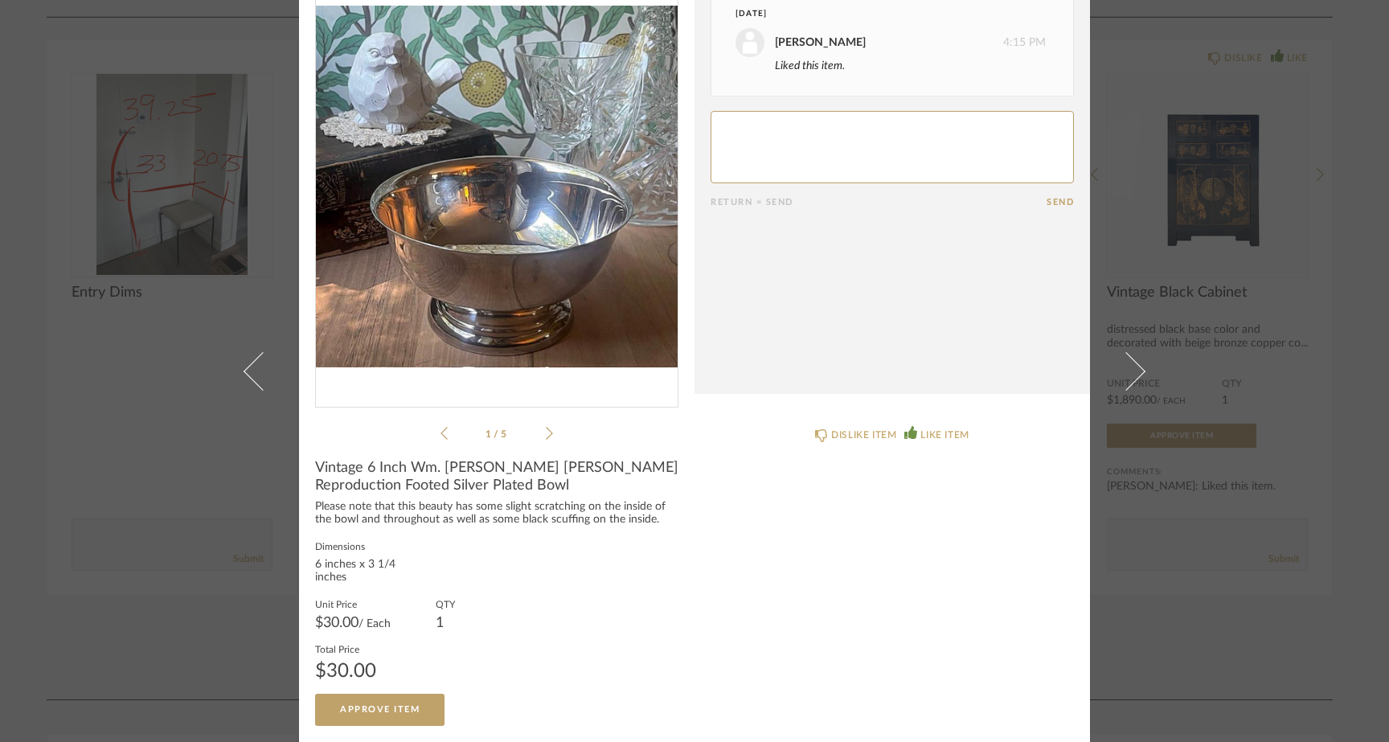
scroll to position [0, 0]
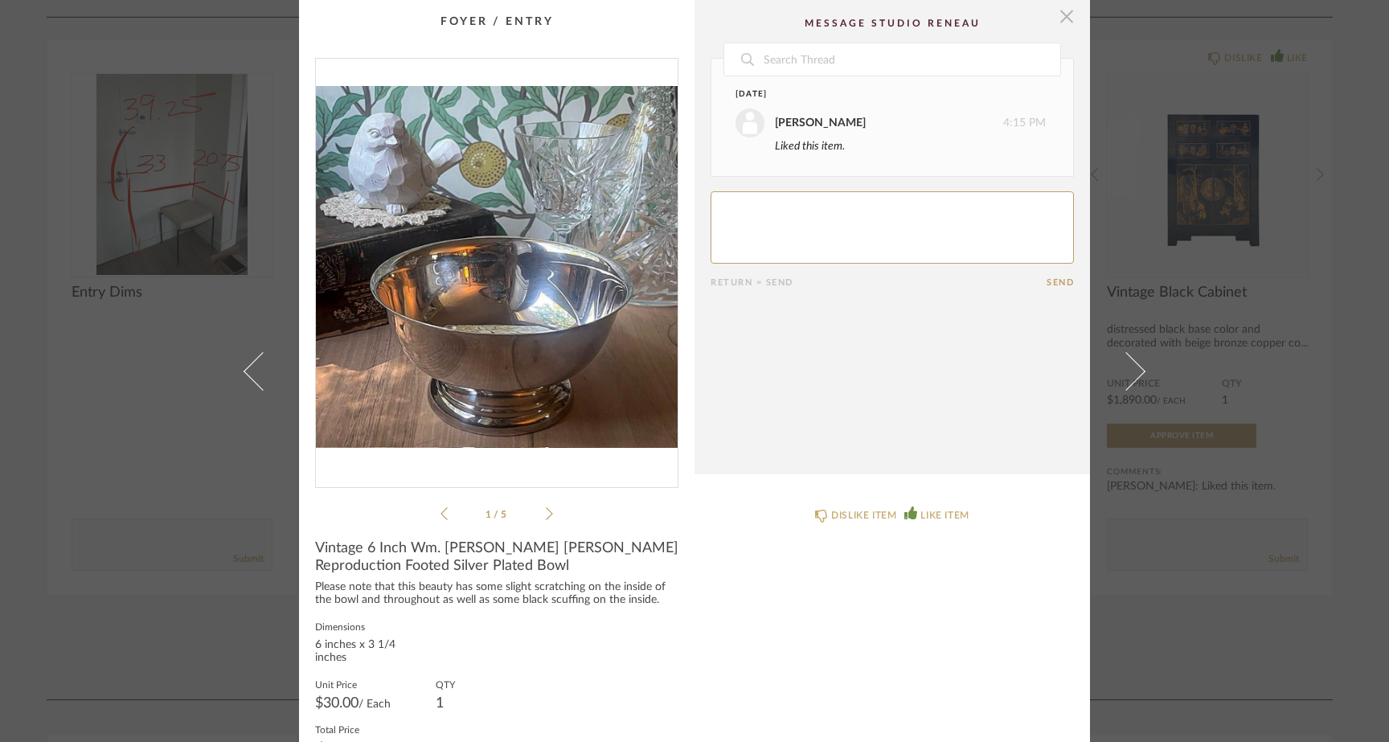
click at [1057, 20] on span "button" at bounding box center [1066, 16] width 32 height 32
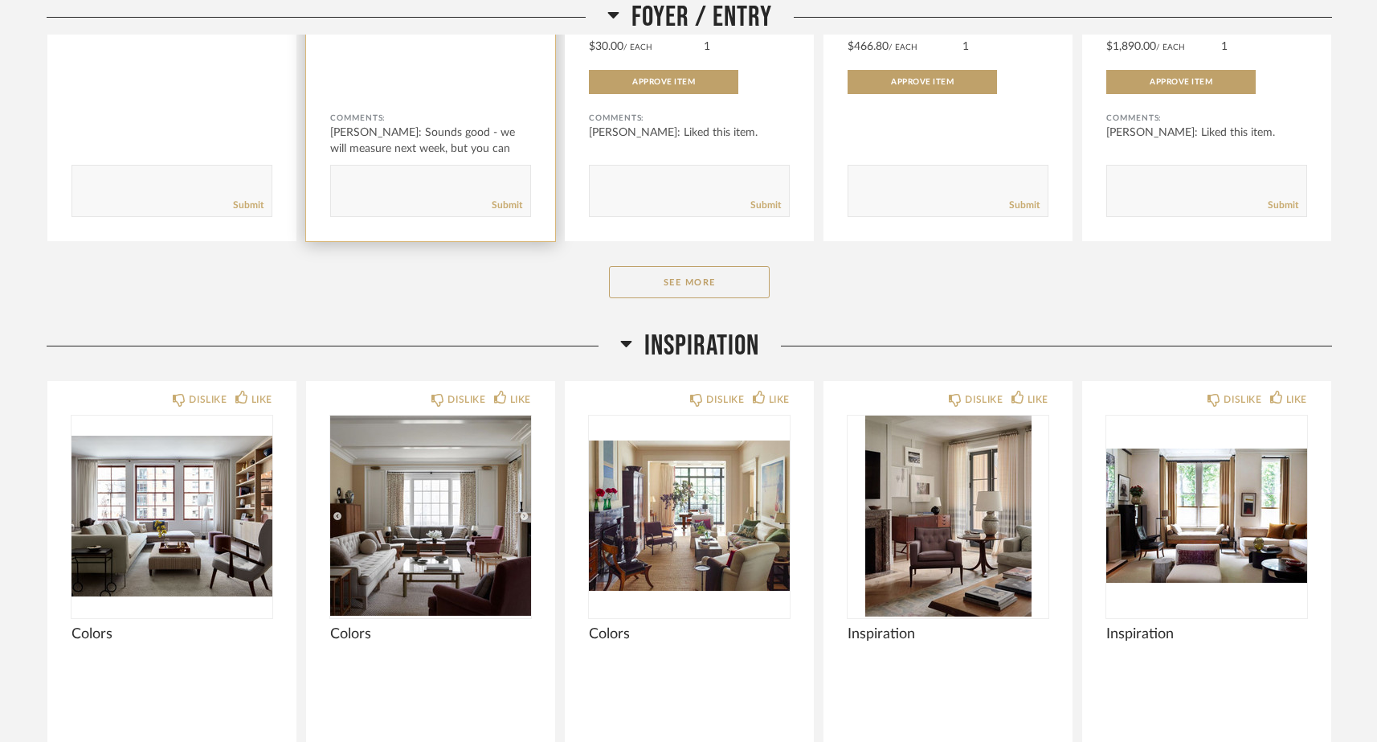
scroll to position [1198, 0]
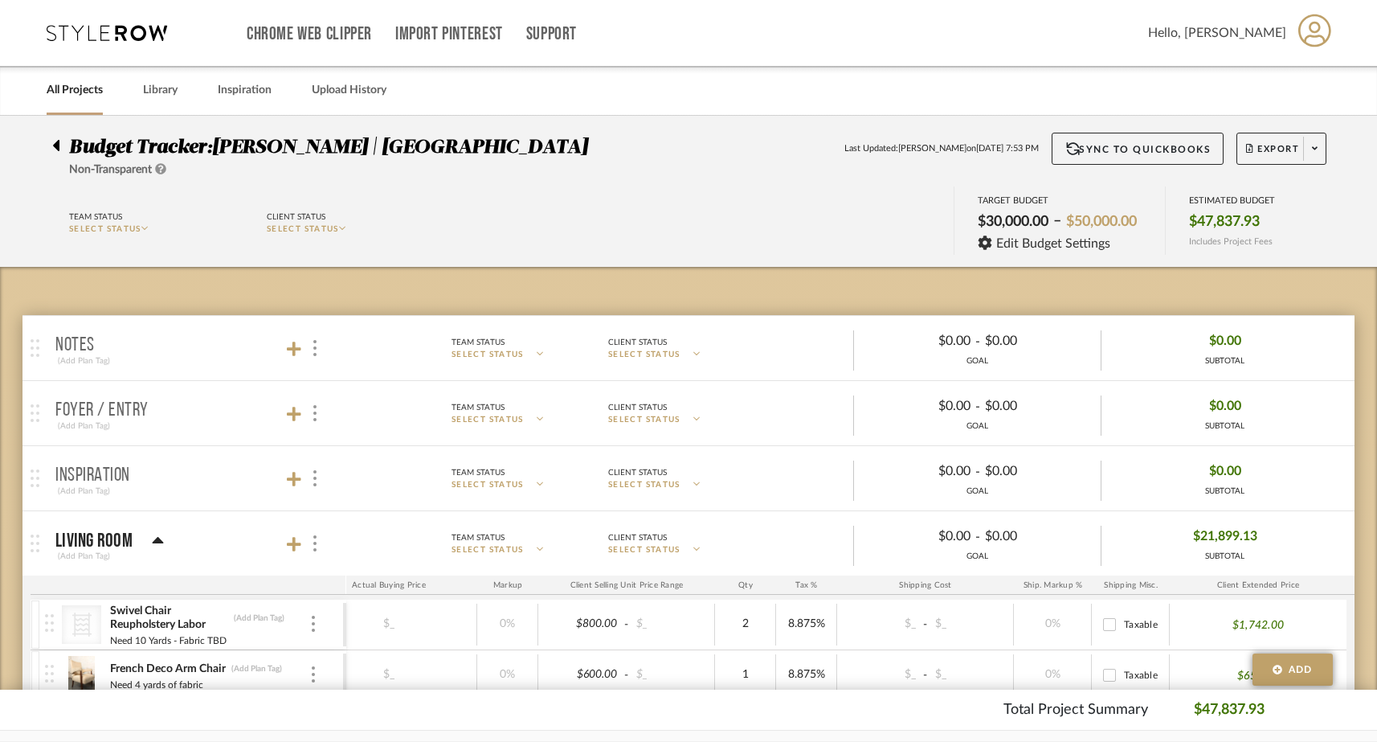
click at [55, 140] on icon at bounding box center [55, 145] width 7 height 19
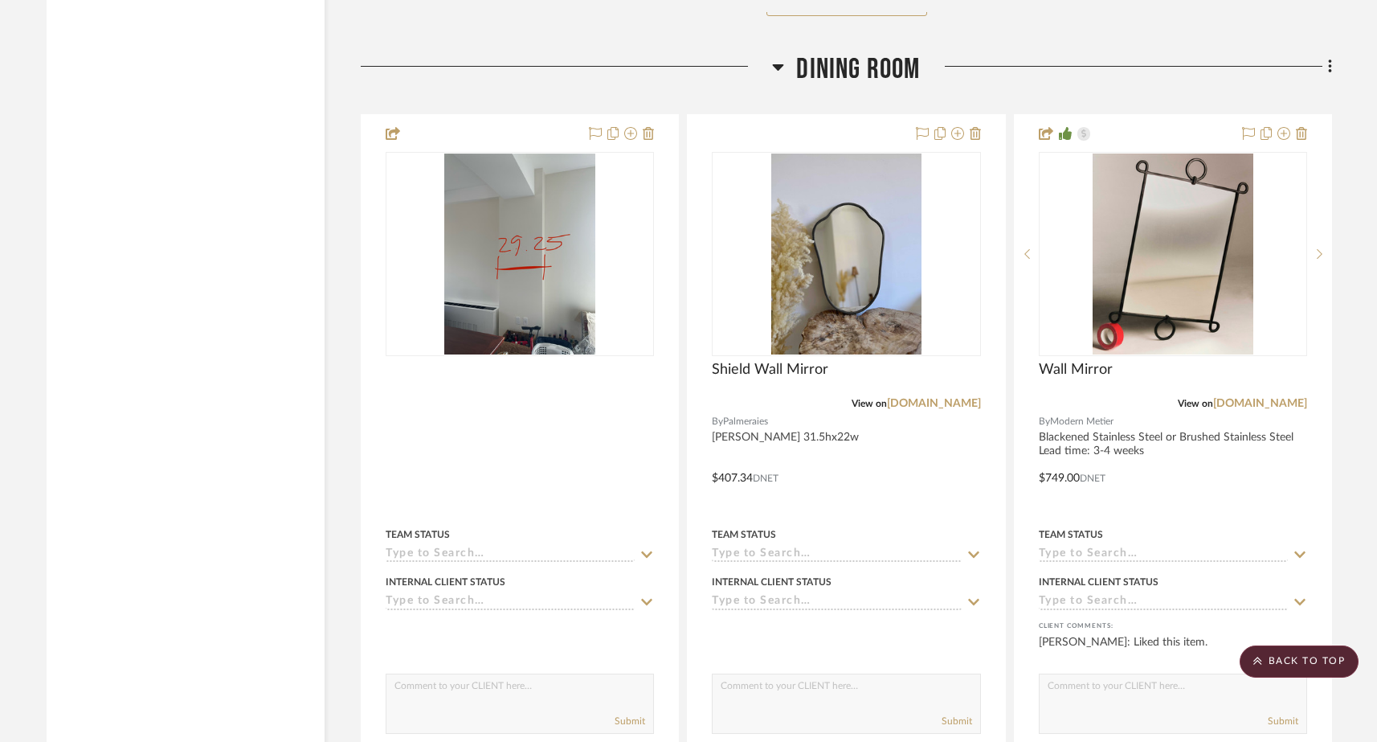
scroll to position [10245, 0]
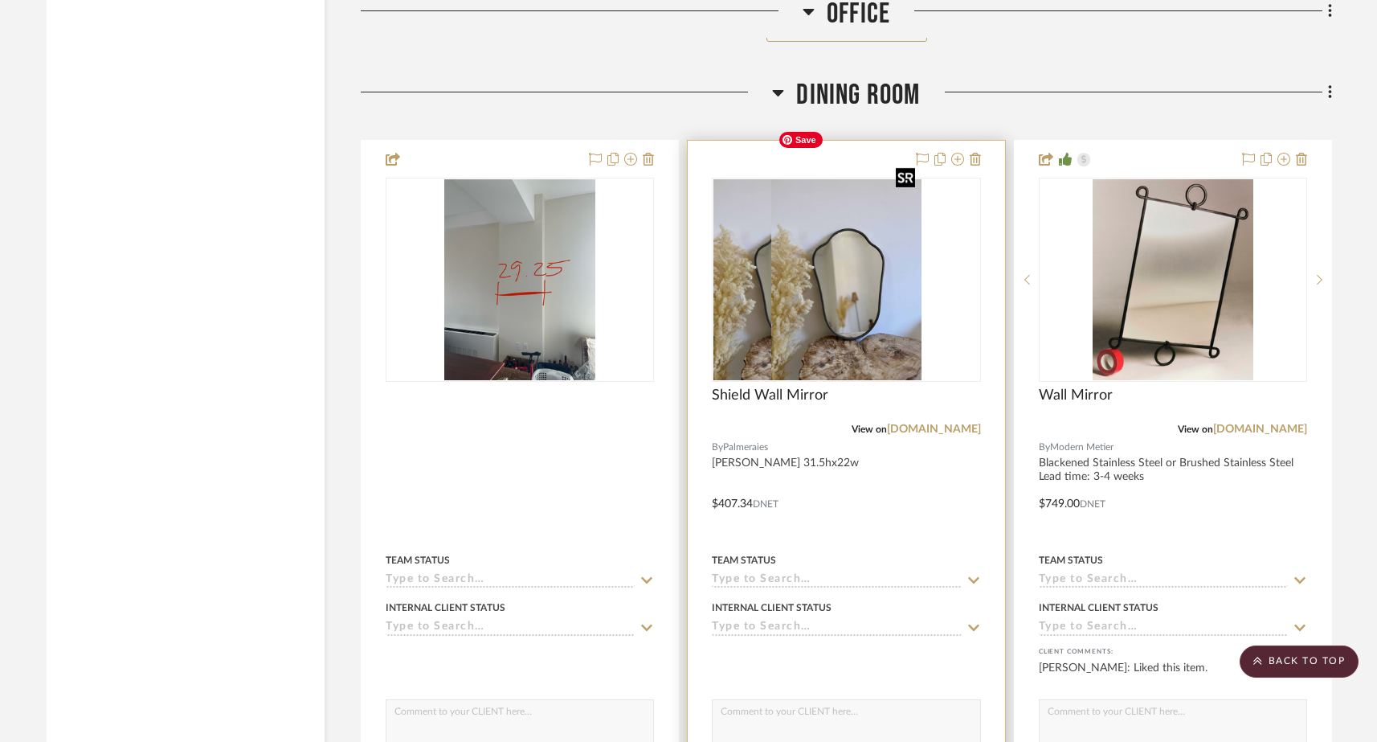
click at [900, 269] on div at bounding box center [846, 280] width 268 height 204
click at [881, 278] on img "0" at bounding box center [846, 279] width 150 height 201
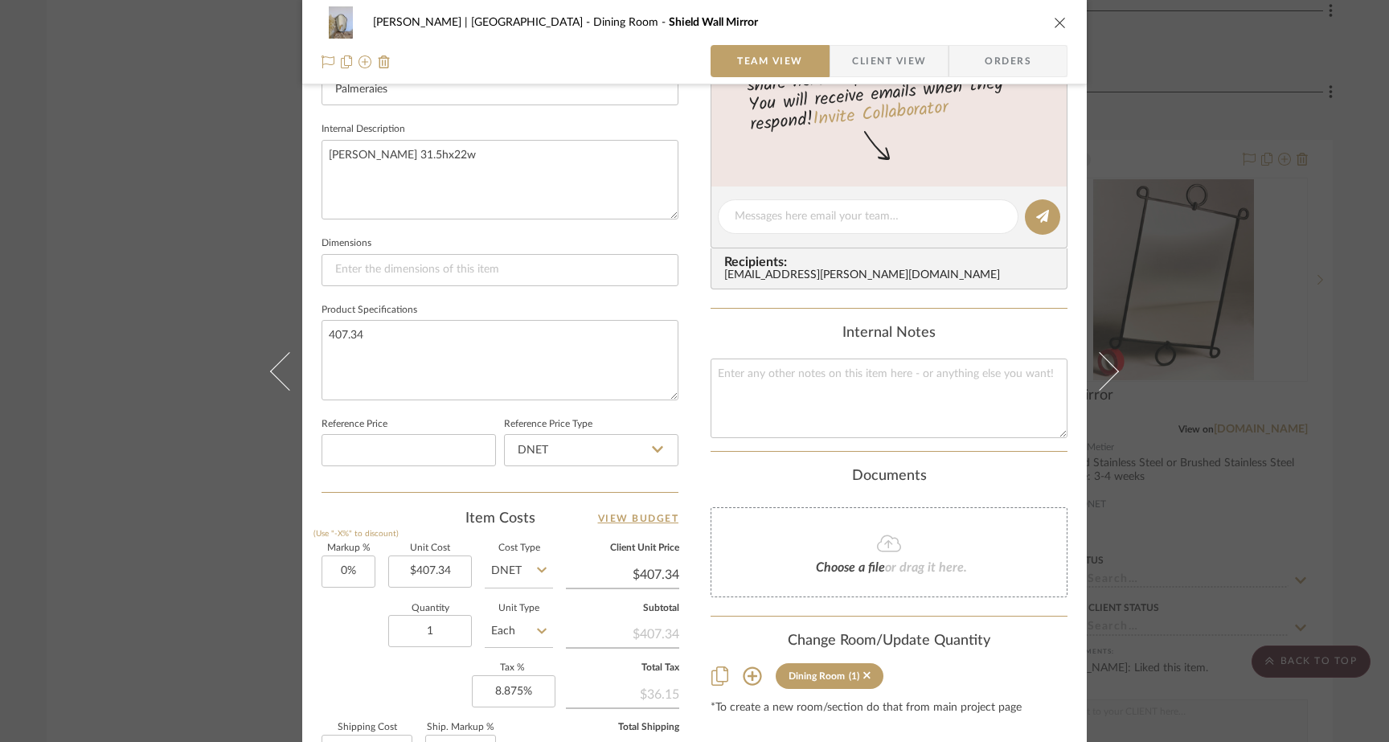
scroll to position [551, 0]
click at [810, 374] on textarea at bounding box center [888, 396] width 357 height 80
paste textarea "TRADE20"
type textarea "TRADE20 at checkout for 15%off"
click at [728, 498] on div "Documents Choose a file or drag it here." at bounding box center [888, 530] width 357 height 130
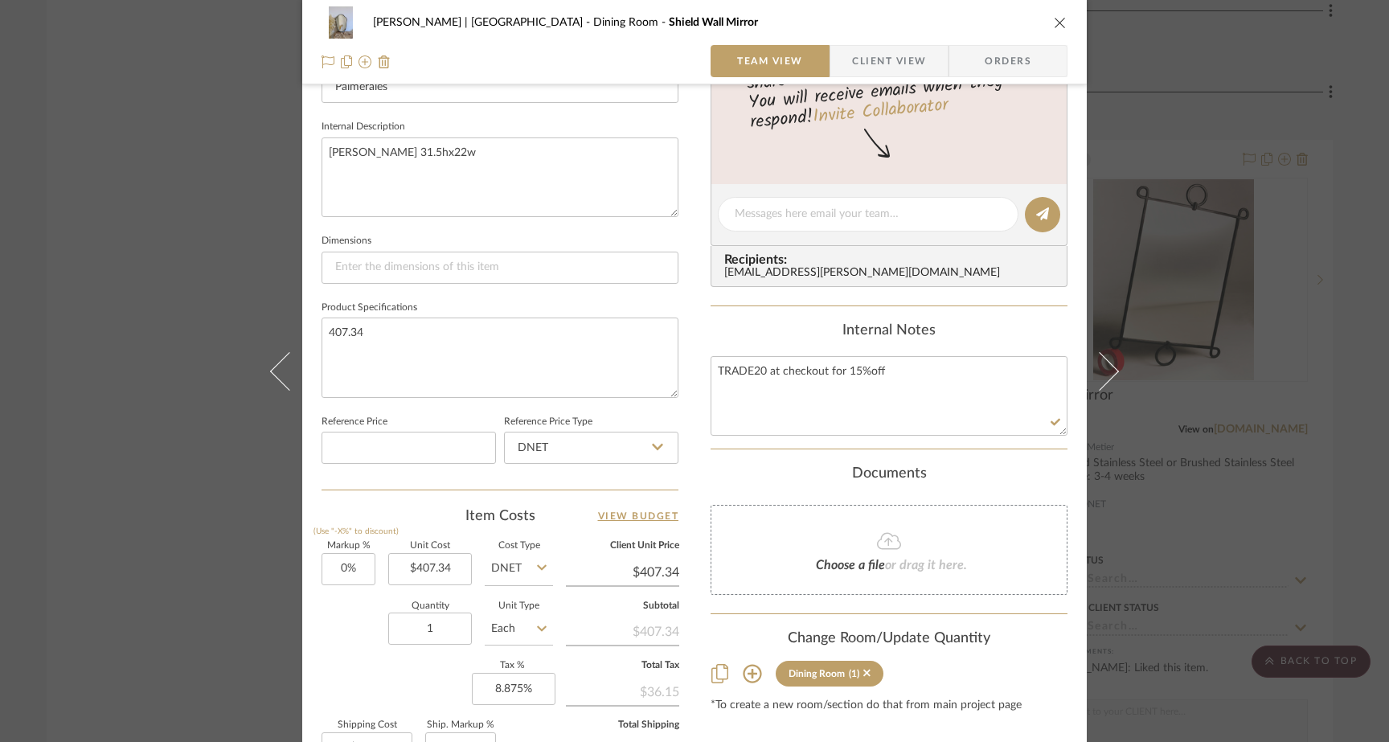
click at [210, 194] on div "[PERSON_NAME] | [GEOGRAPHIC_DATA] Dining Room Shield Wall Mirror Team View Clie…" at bounding box center [694, 371] width 1389 height 742
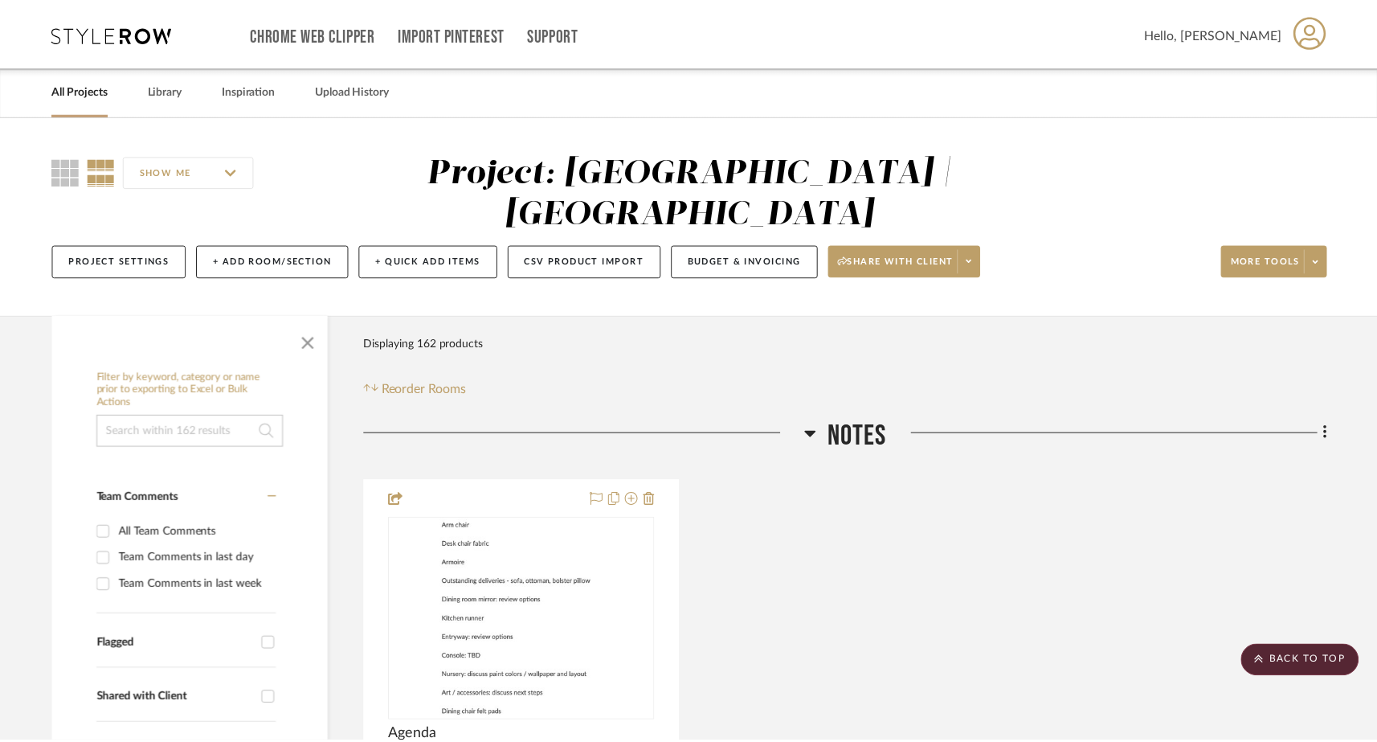
scroll to position [10245, 0]
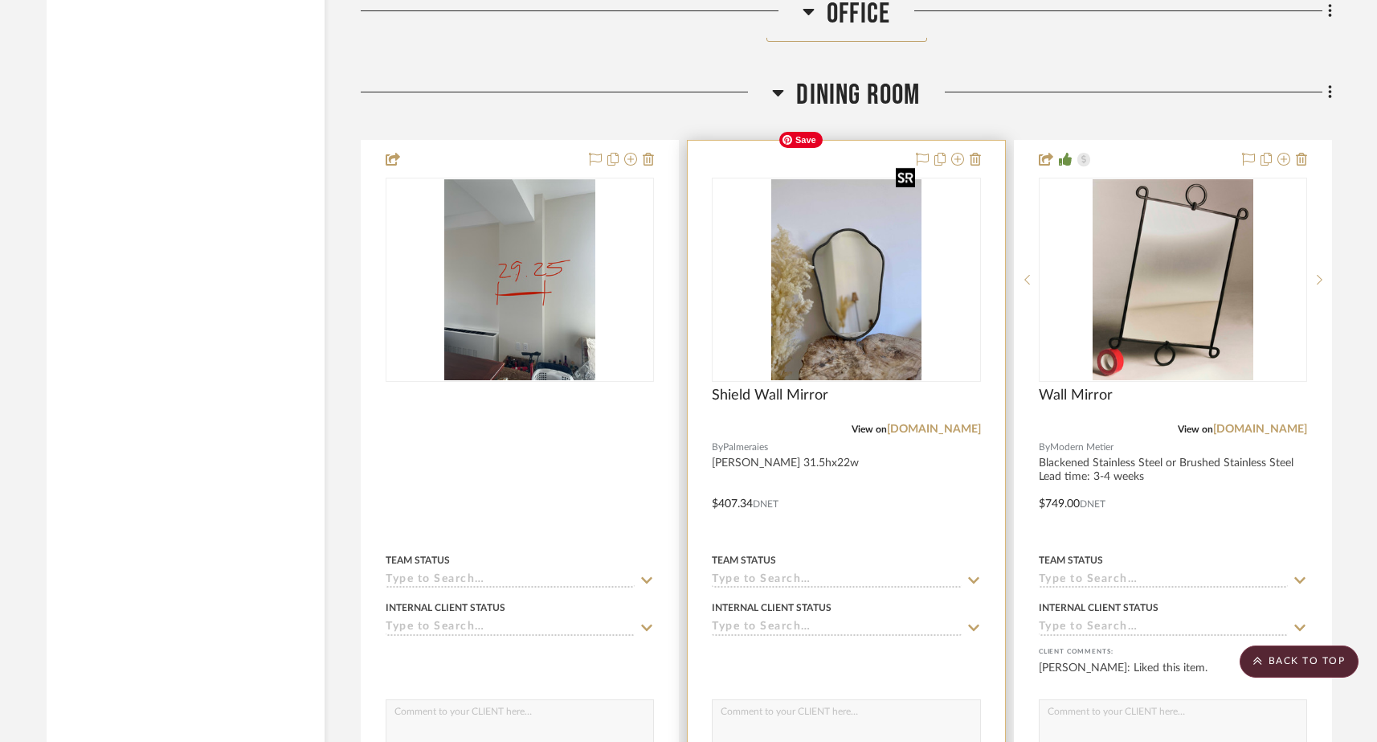
click at [855, 294] on img "0" at bounding box center [846, 279] width 150 height 201
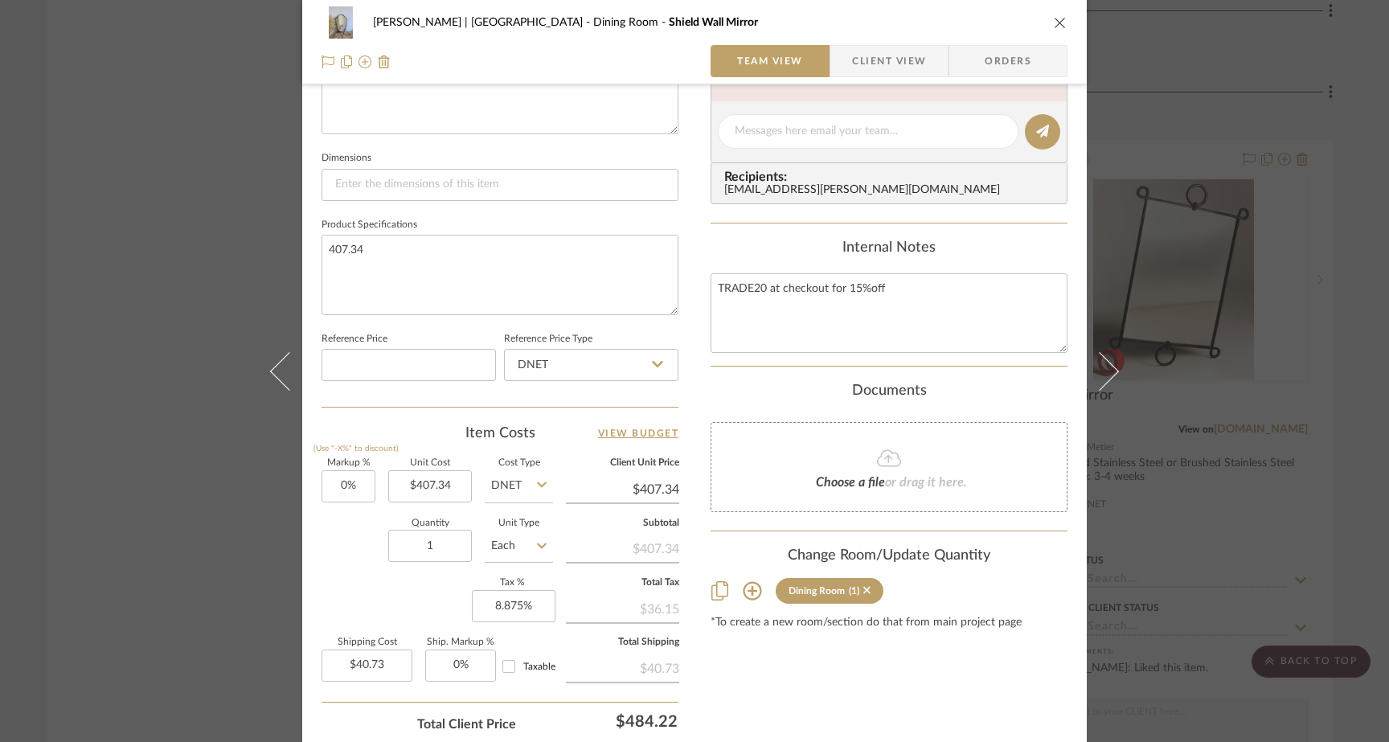
scroll to position [638, 0]
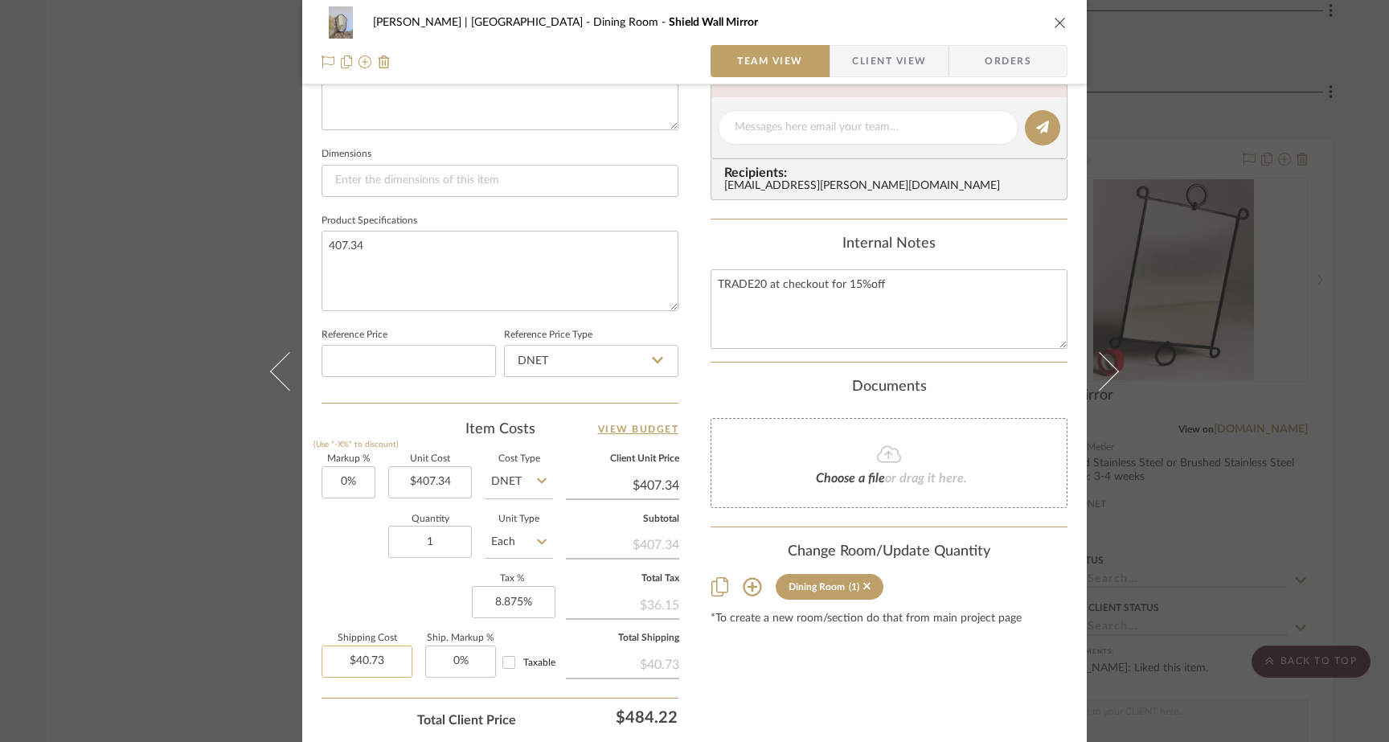
type input "40.73"
click at [388, 652] on input "40.73" at bounding box center [366, 661] width 91 height 32
click at [330, 565] on div "Quantity 1 Unit Type Each" at bounding box center [436, 543] width 231 height 57
type input "$0.00"
click at [171, 325] on div "[PERSON_NAME] | [GEOGRAPHIC_DATA] Dining Room Shield Wall Mirror Team View Clie…" at bounding box center [694, 371] width 1389 height 742
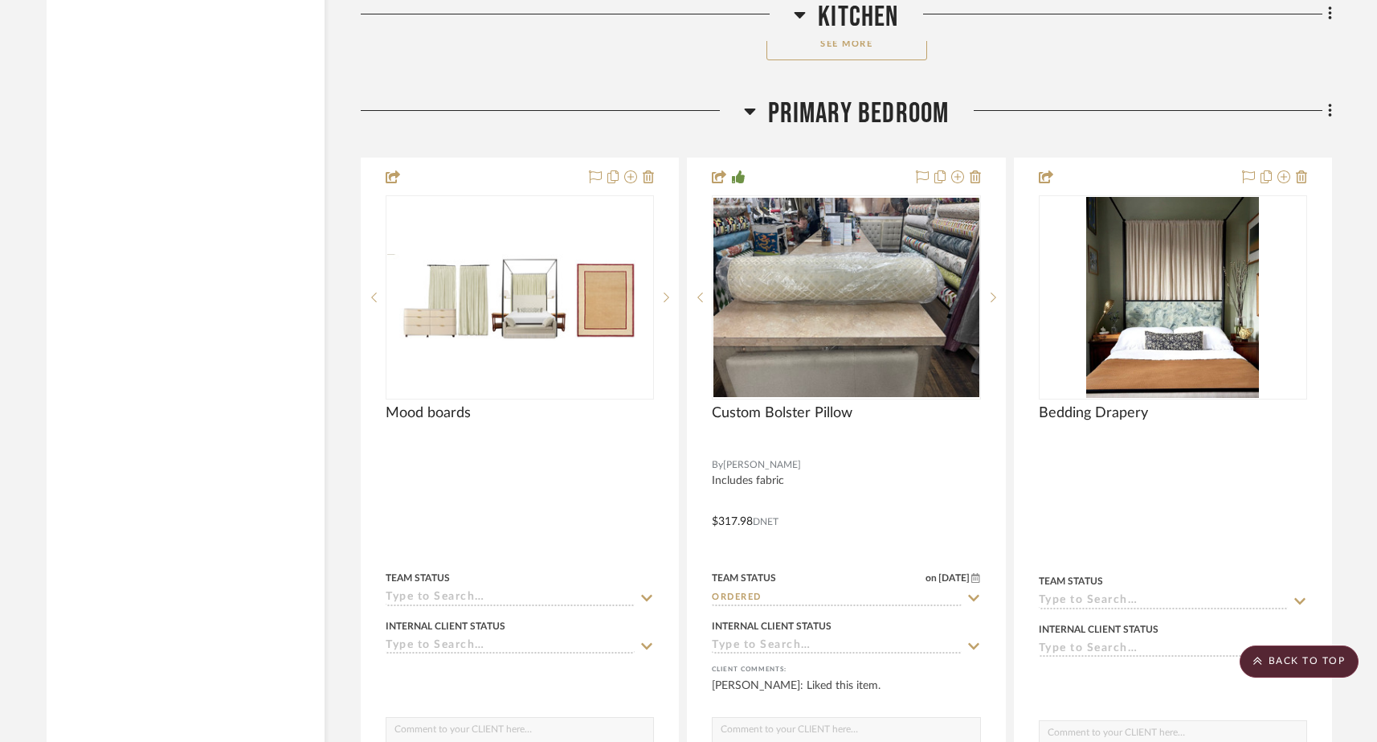
scroll to position [14792, 0]
